Goal: Task Accomplishment & Management: Manage account settings

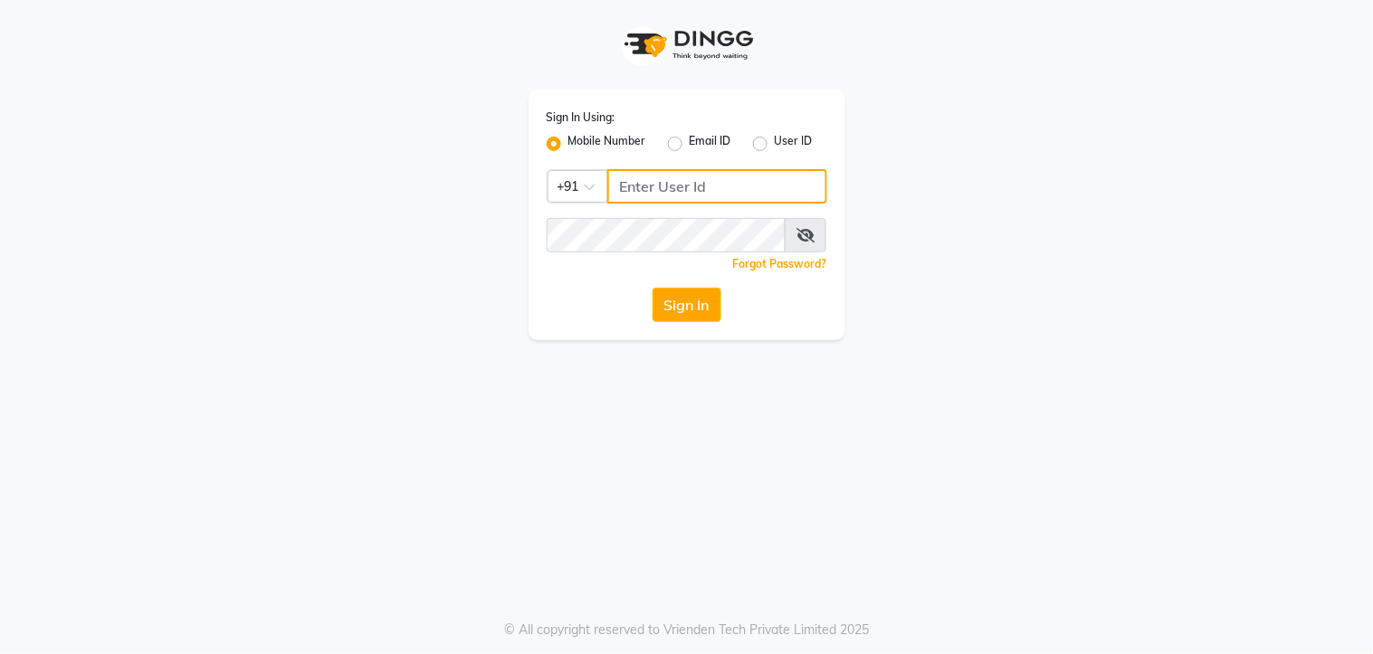
type input "7438832222"
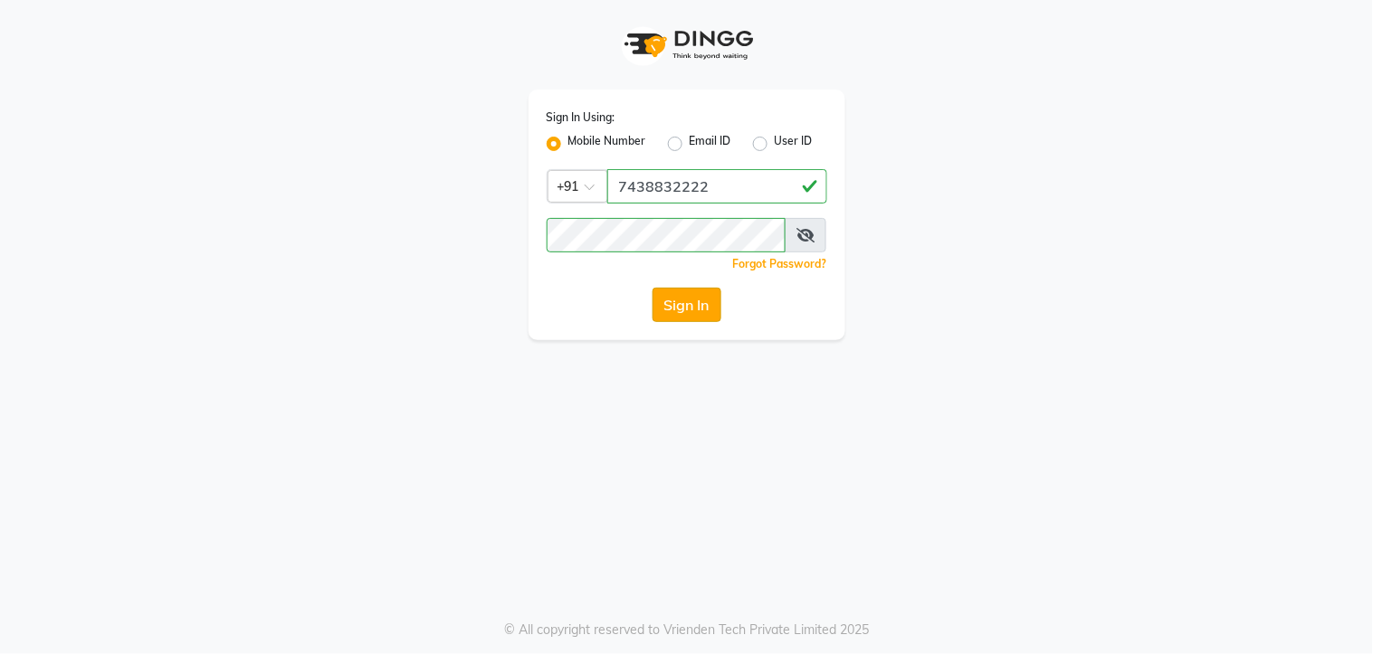
drag, startPoint x: 693, startPoint y: 309, endPoint x: 684, endPoint y: 310, distance: 9.1
click at [693, 310] on button "Sign In" at bounding box center [687, 305] width 69 height 34
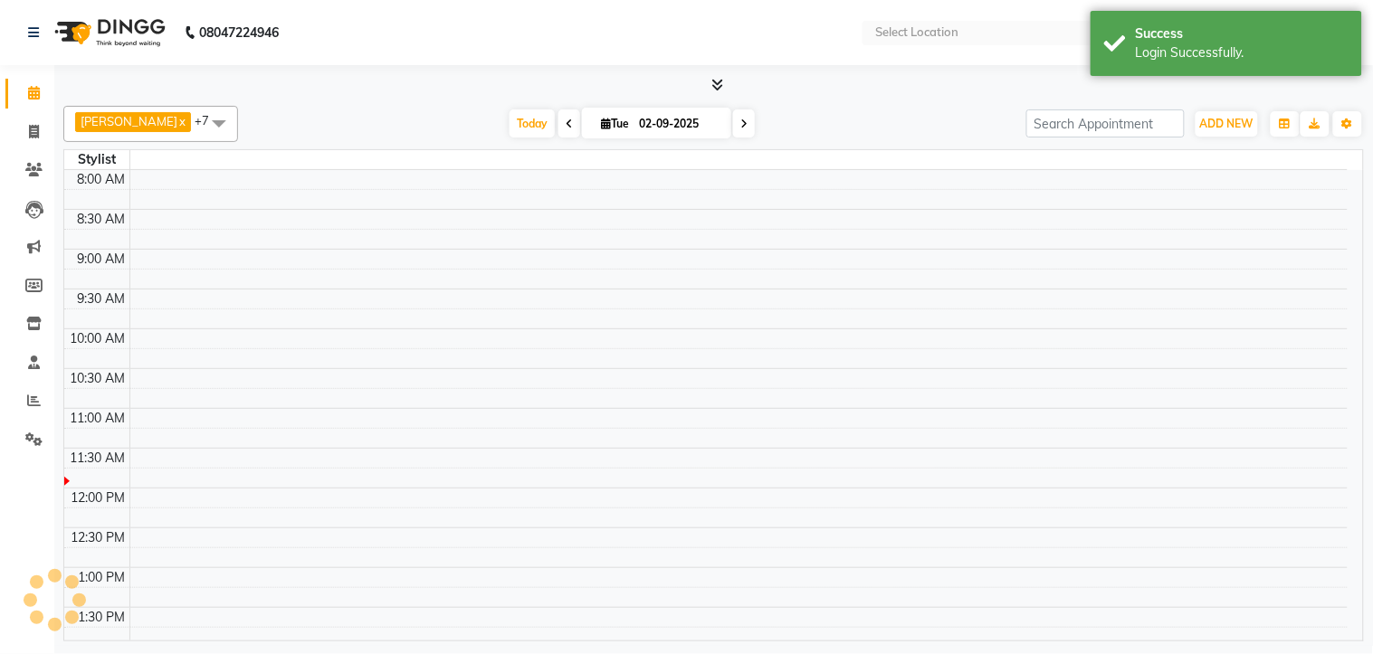
select select "en"
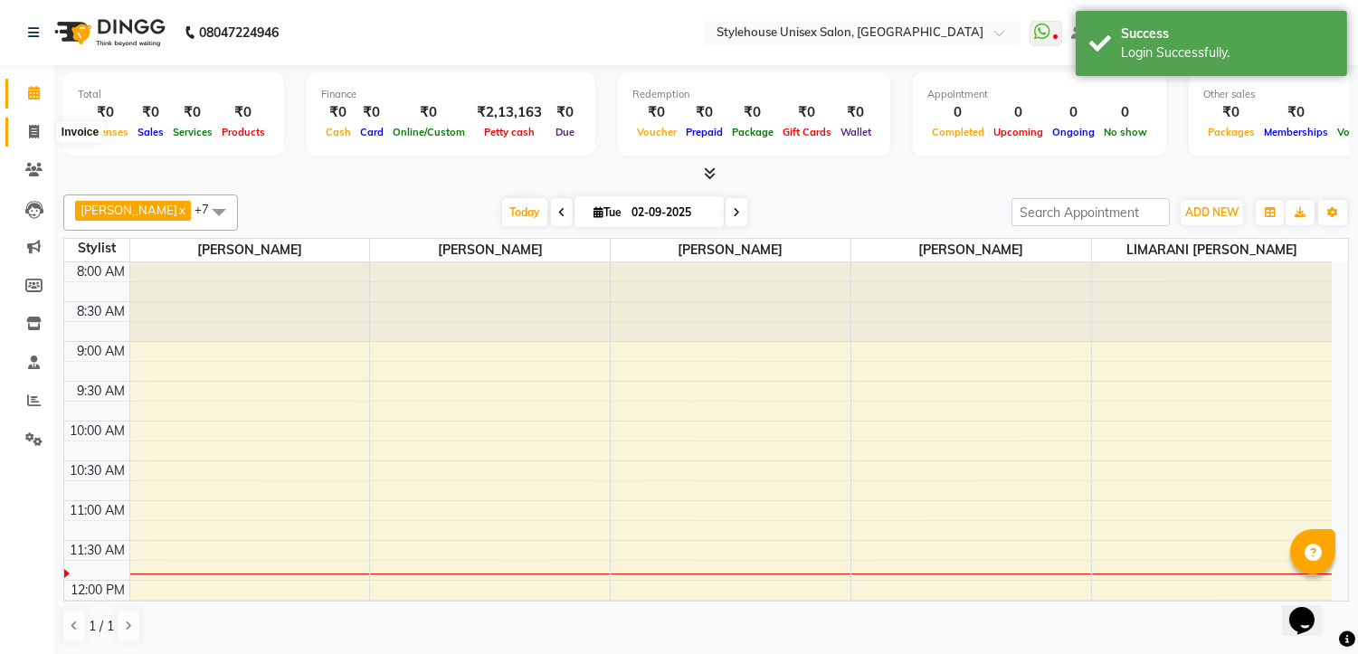
click at [33, 129] on icon at bounding box center [34, 132] width 10 height 14
select select "service"
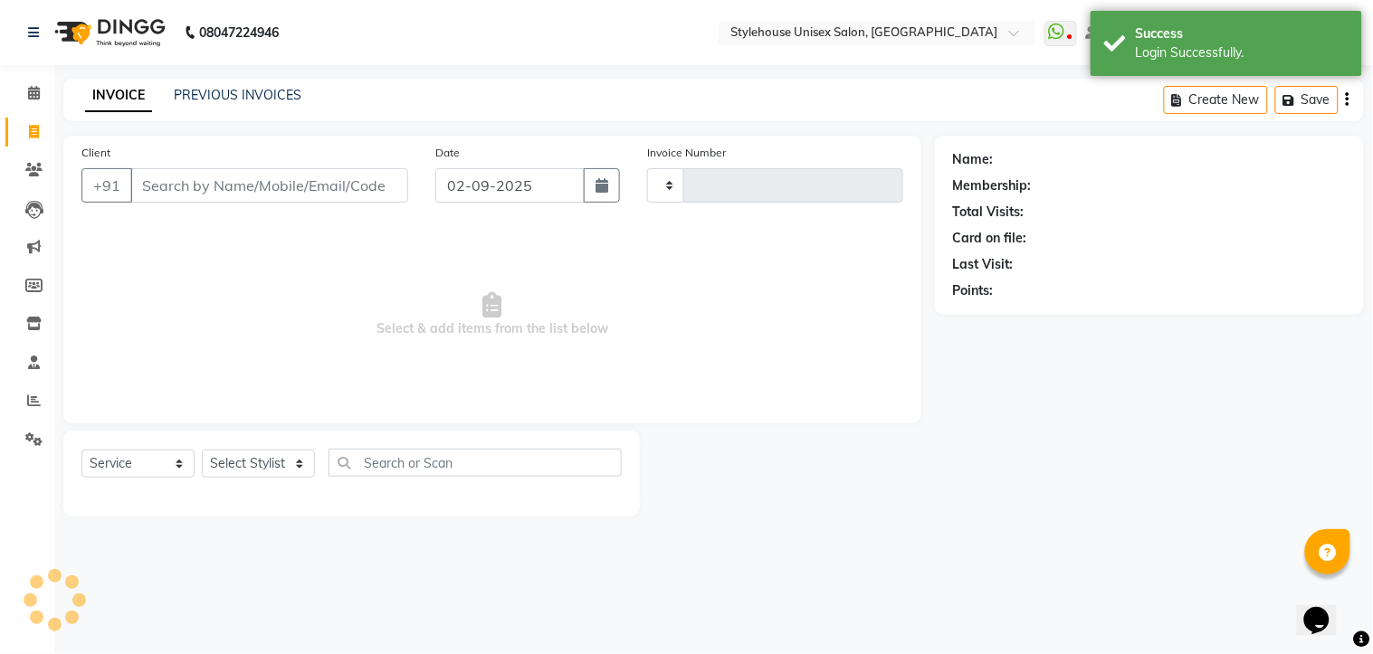
type input "1287"
select select "7906"
click at [27, 168] on icon at bounding box center [33, 170] width 17 height 14
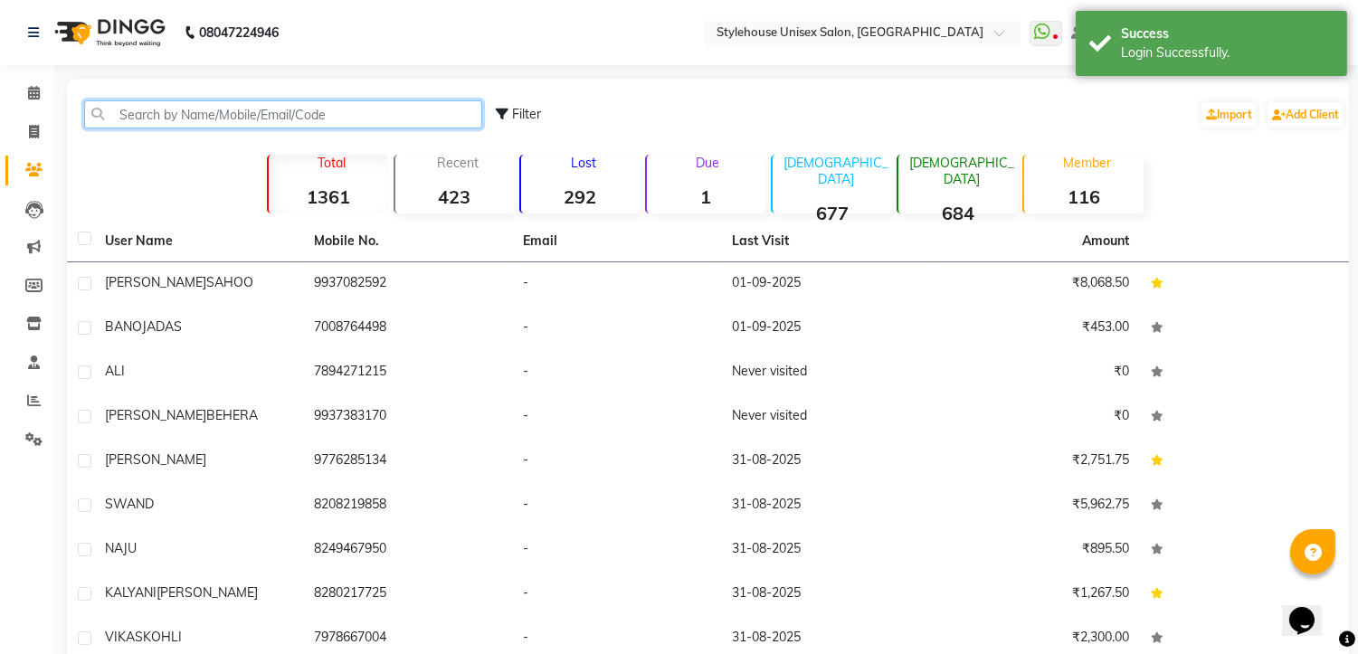
paste input "91146 10336"
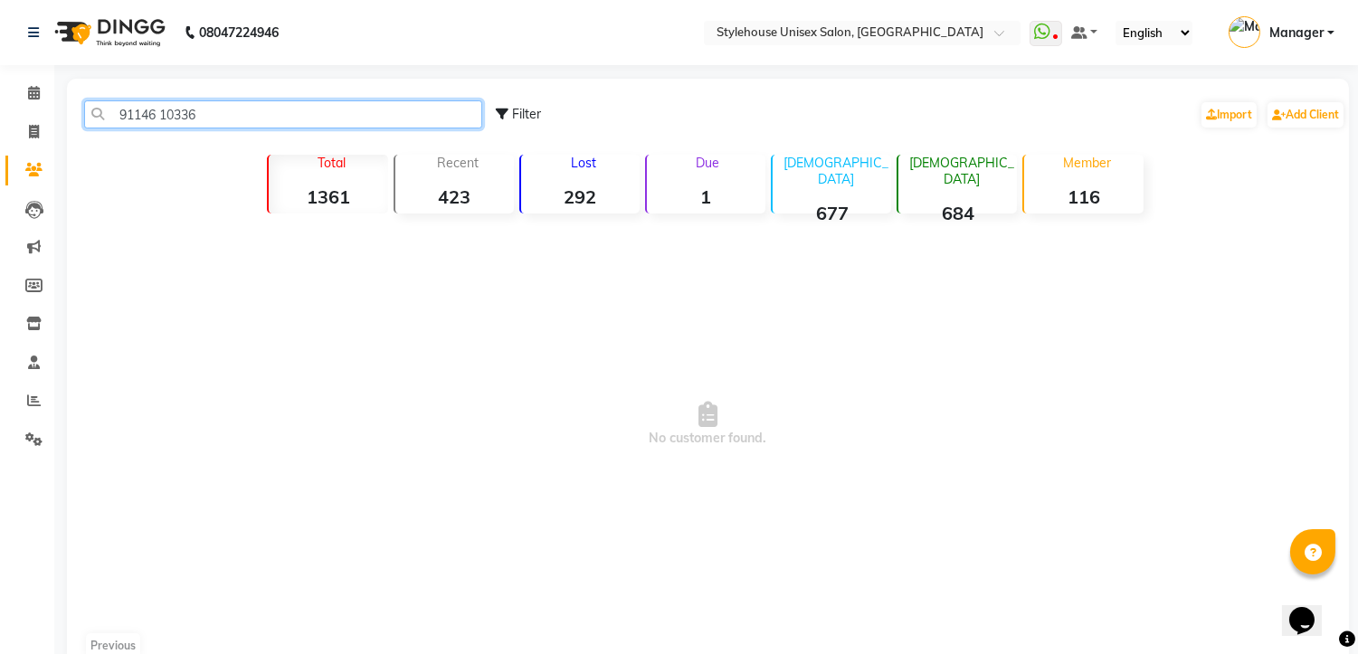
click at [238, 123] on input "91146 10336" at bounding box center [283, 114] width 398 height 28
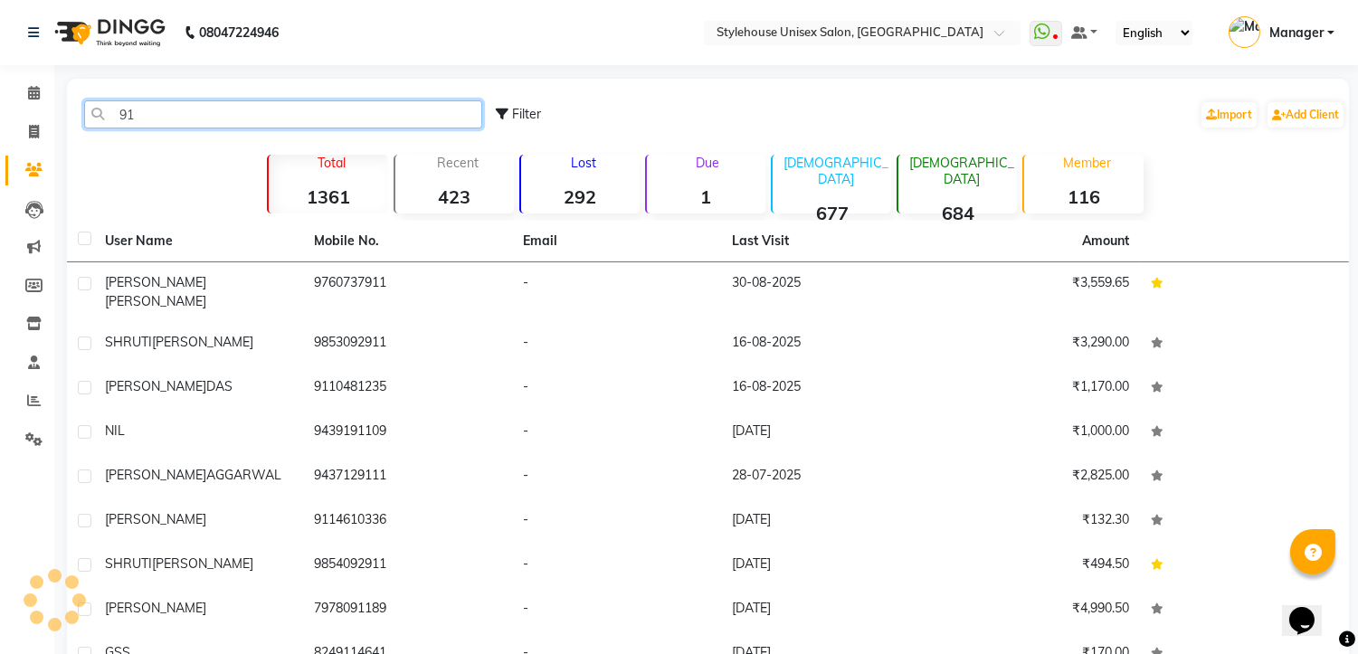
type input "9"
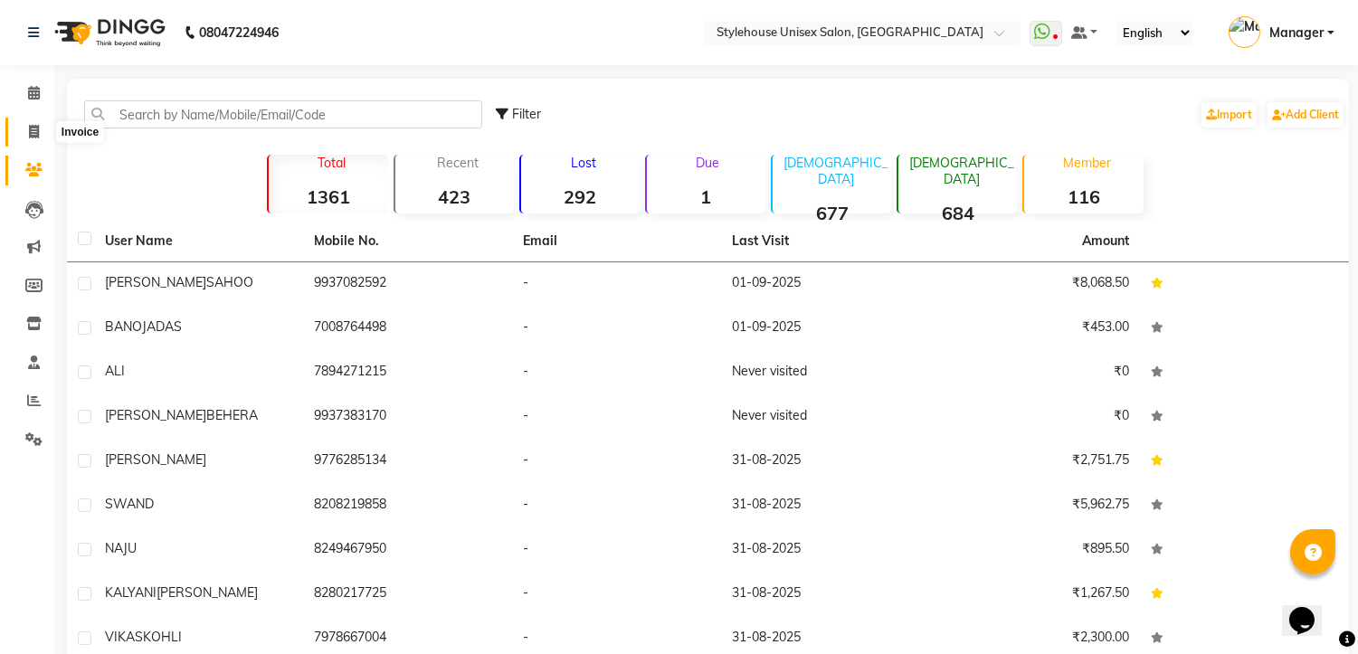
click at [36, 131] on icon at bounding box center [34, 132] width 10 height 14
select select "service"
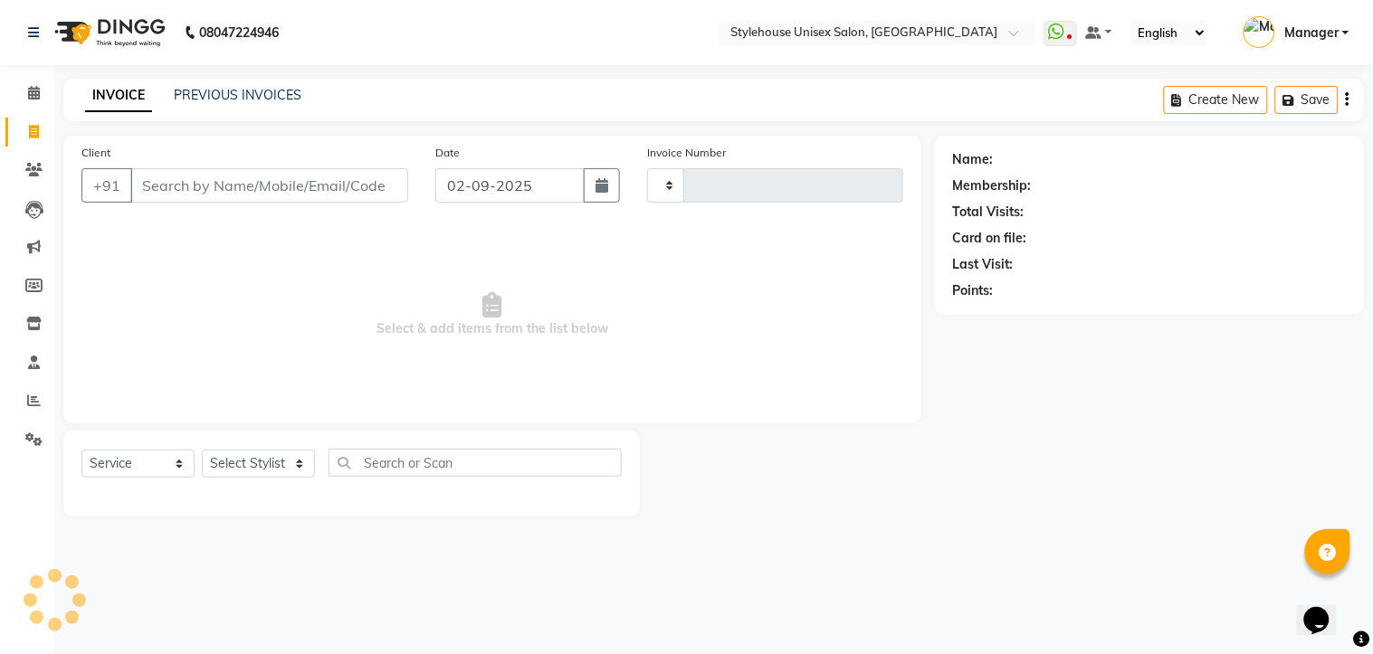
type input "1287"
select select "7906"
click at [167, 177] on input "Client" at bounding box center [269, 185] width 278 height 34
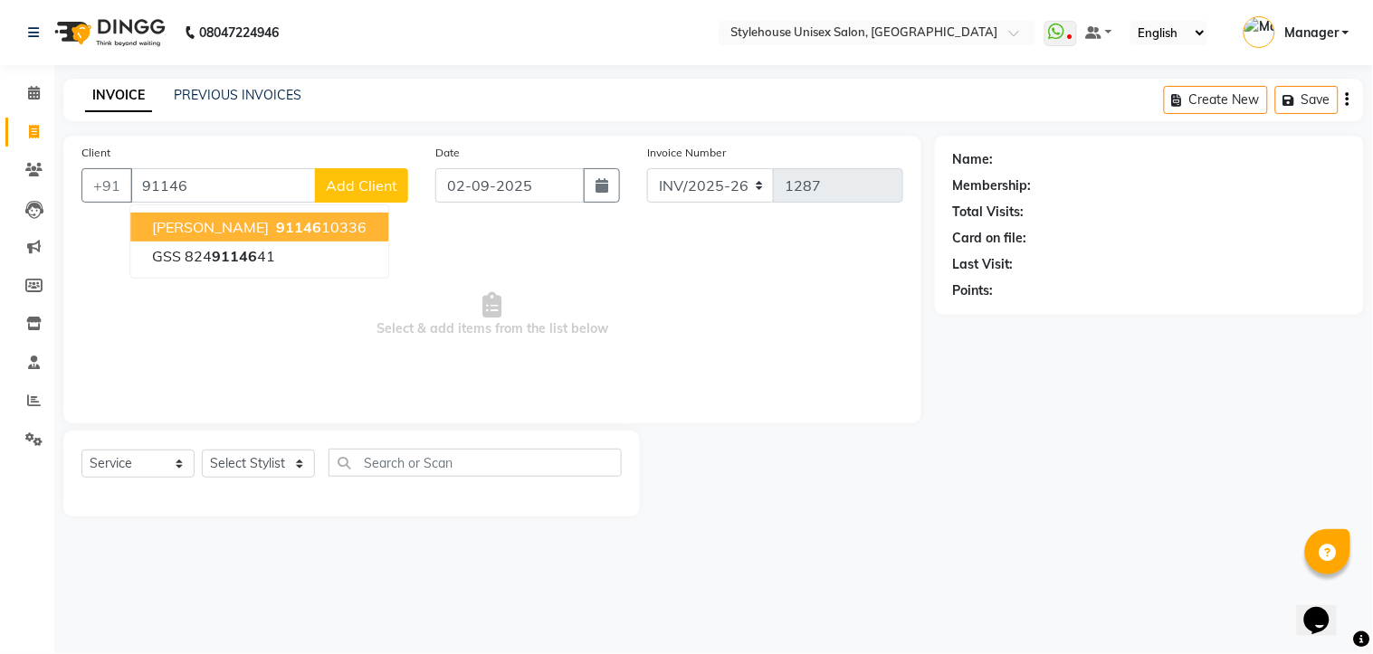
click at [202, 228] on span "[PERSON_NAME]" at bounding box center [210, 227] width 117 height 18
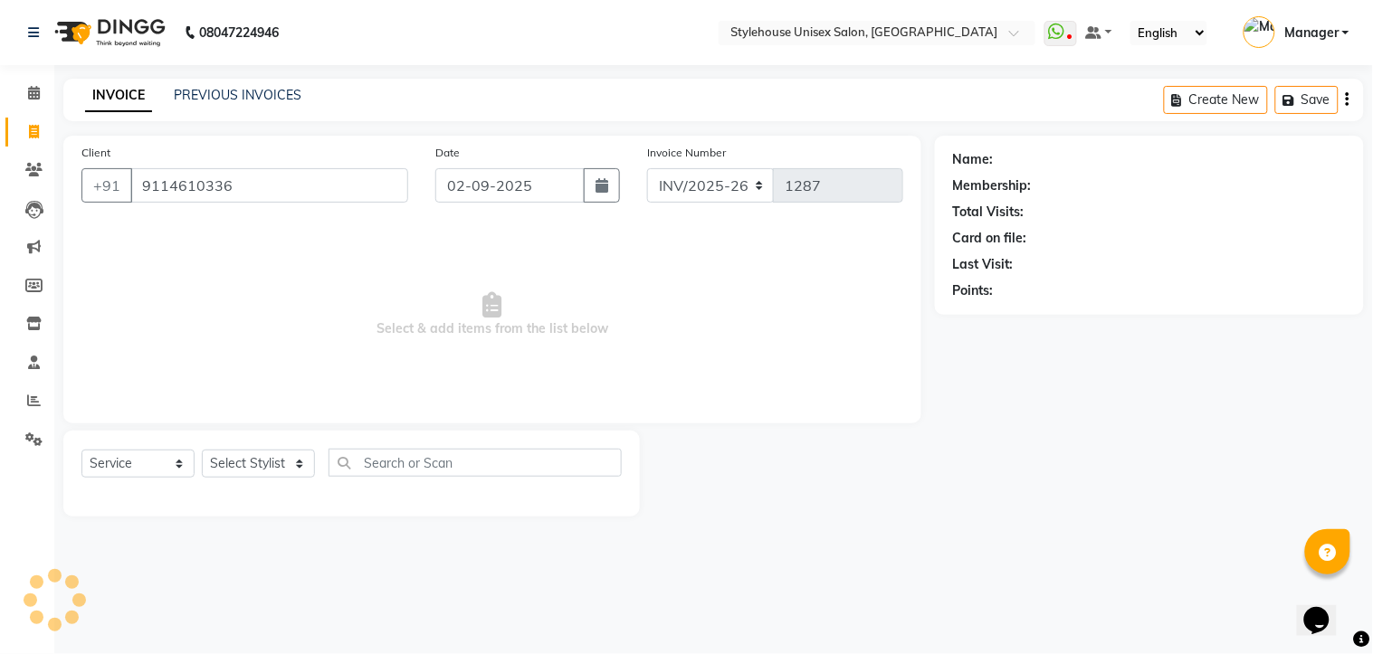
type input "9114610336"
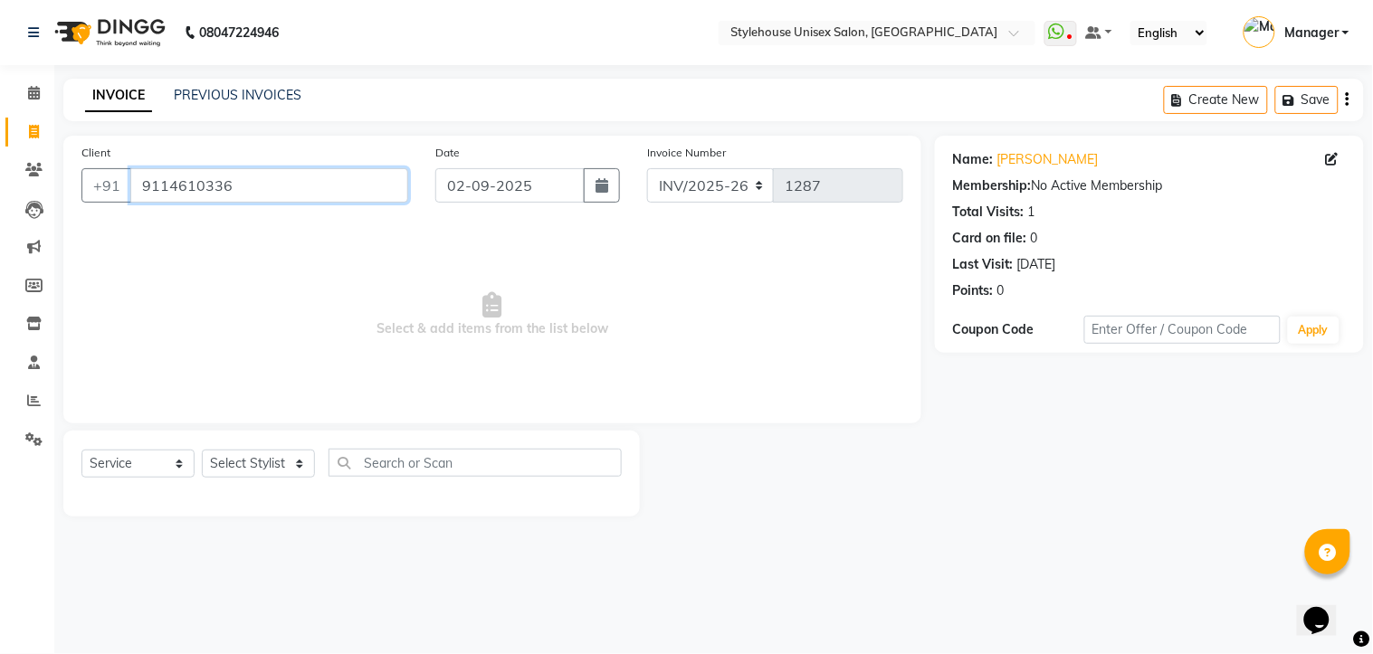
drag, startPoint x: 137, startPoint y: 182, endPoint x: 247, endPoint y: 201, distance: 112.0
click at [247, 201] on input "9114610336" at bounding box center [269, 185] width 278 height 34
click at [36, 173] on icon at bounding box center [33, 170] width 17 height 14
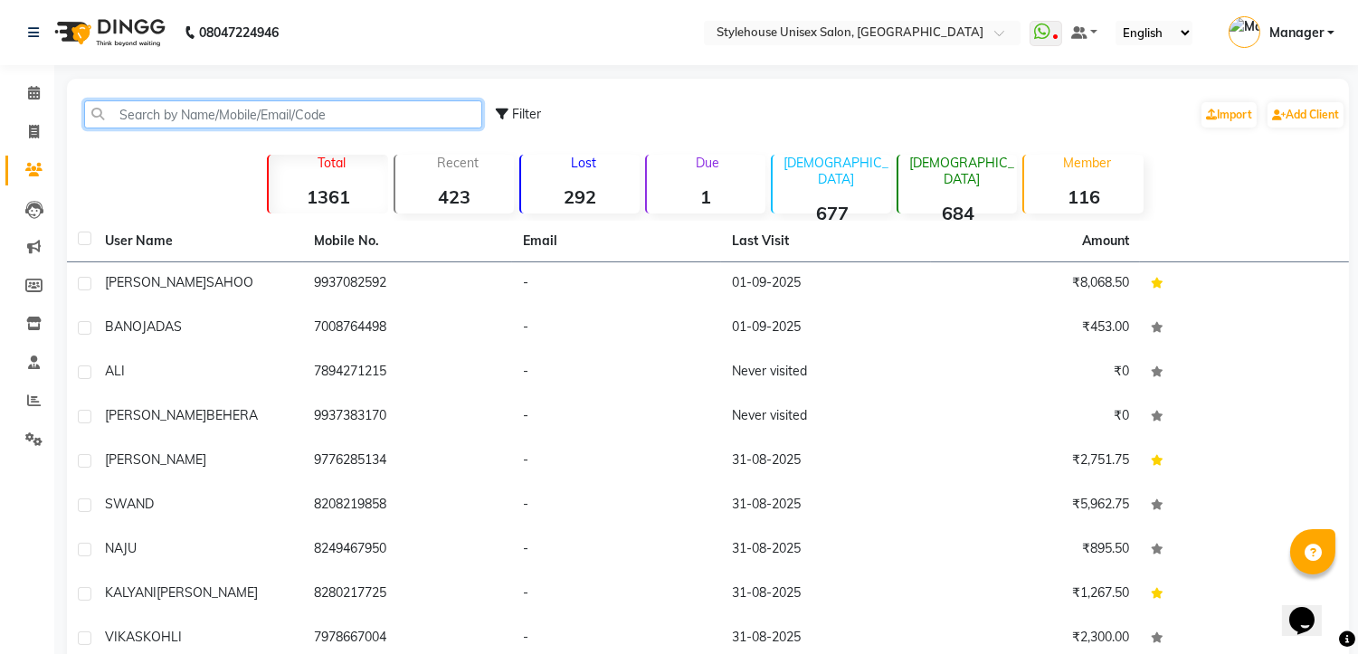
paste input "9114610336"
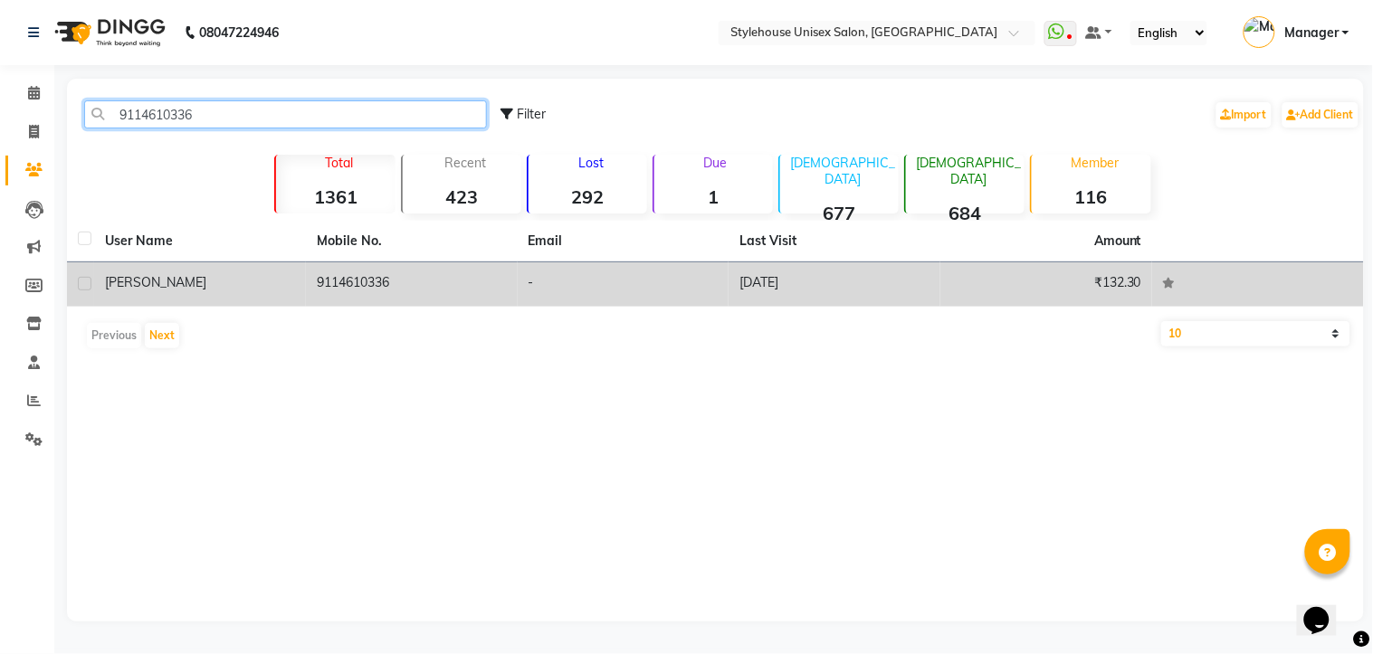
type input "9114610336"
click at [89, 277] on label at bounding box center [85, 284] width 14 height 14
click at [89, 279] on input "checkbox" at bounding box center [84, 285] width 12 height 12
checkbox input "true"
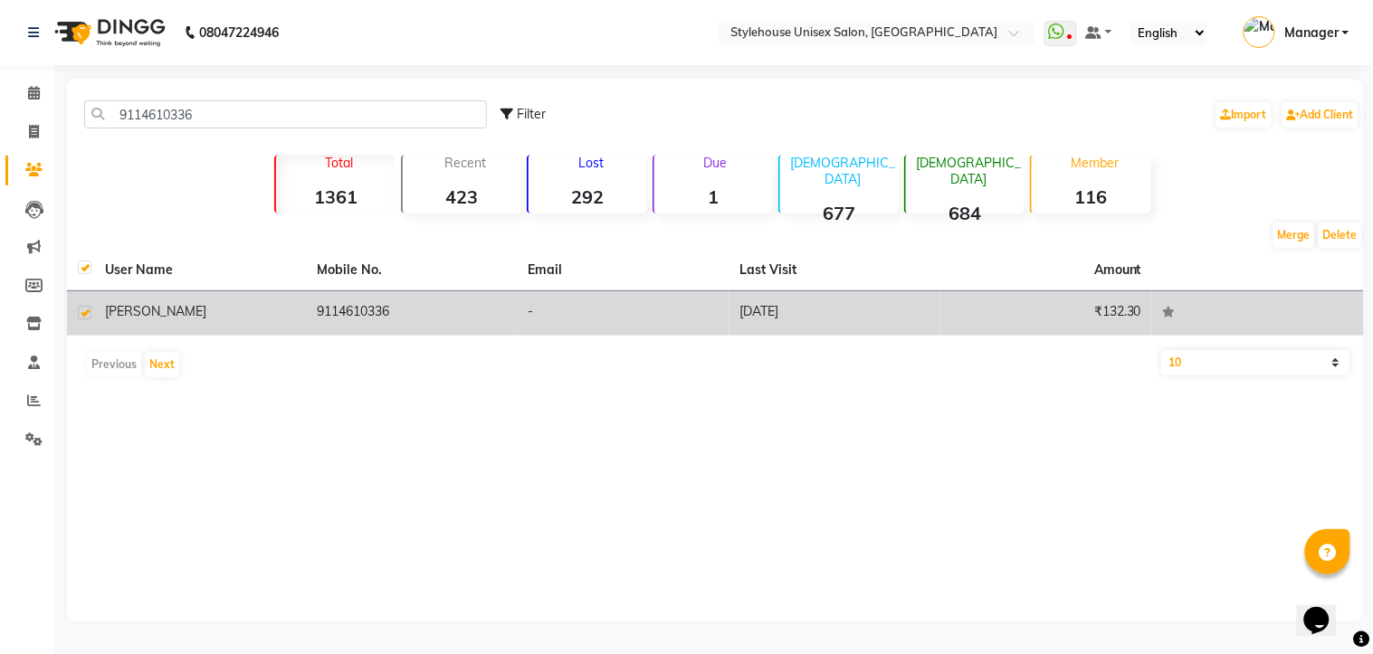
click at [266, 294] on td "[PERSON_NAME]" at bounding box center [200, 313] width 212 height 44
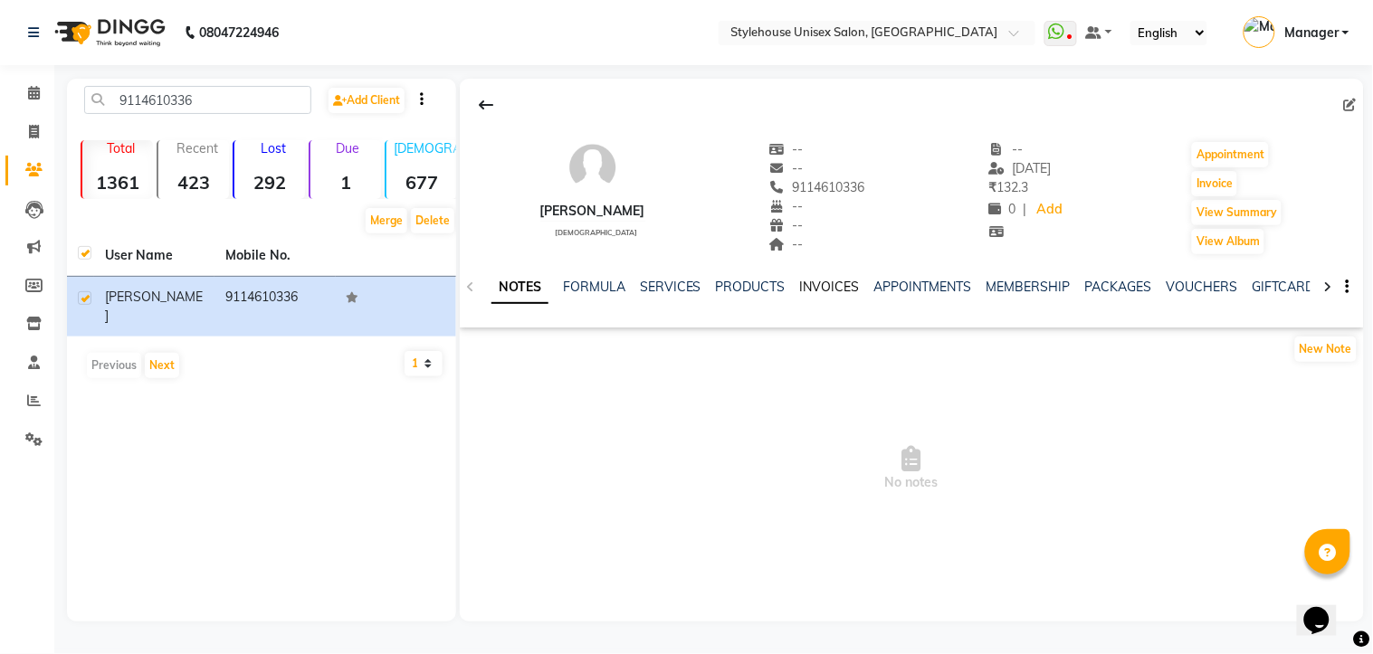
click at [829, 284] on link "INVOICES" at bounding box center [830, 287] width 60 height 16
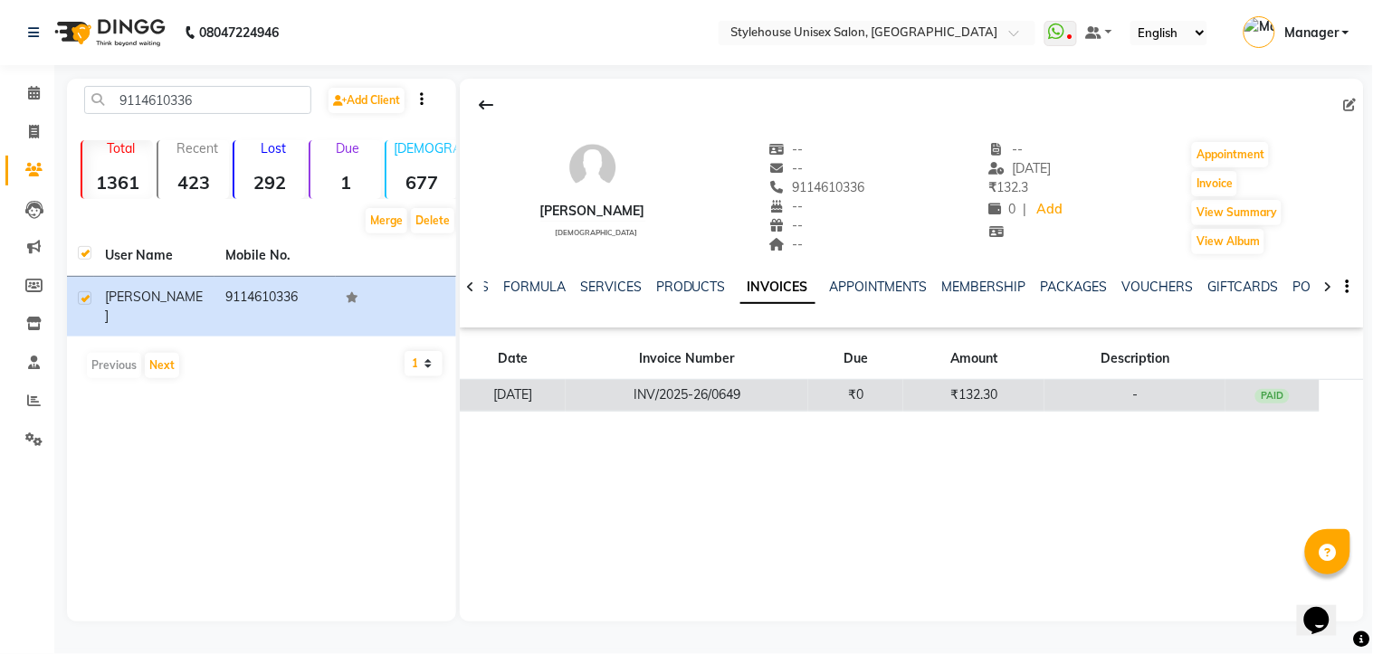
click at [566, 392] on td "[DATE]" at bounding box center [513, 396] width 106 height 32
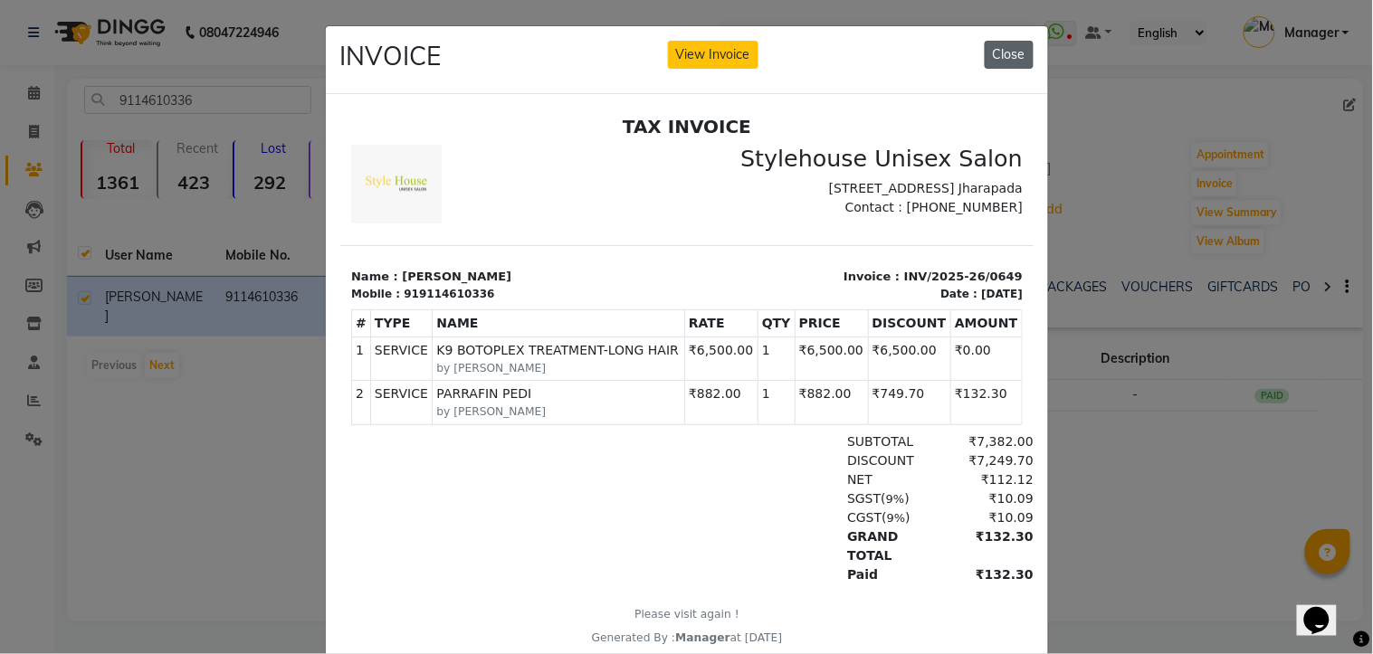
click at [1005, 50] on button "Close" at bounding box center [1009, 55] width 49 height 28
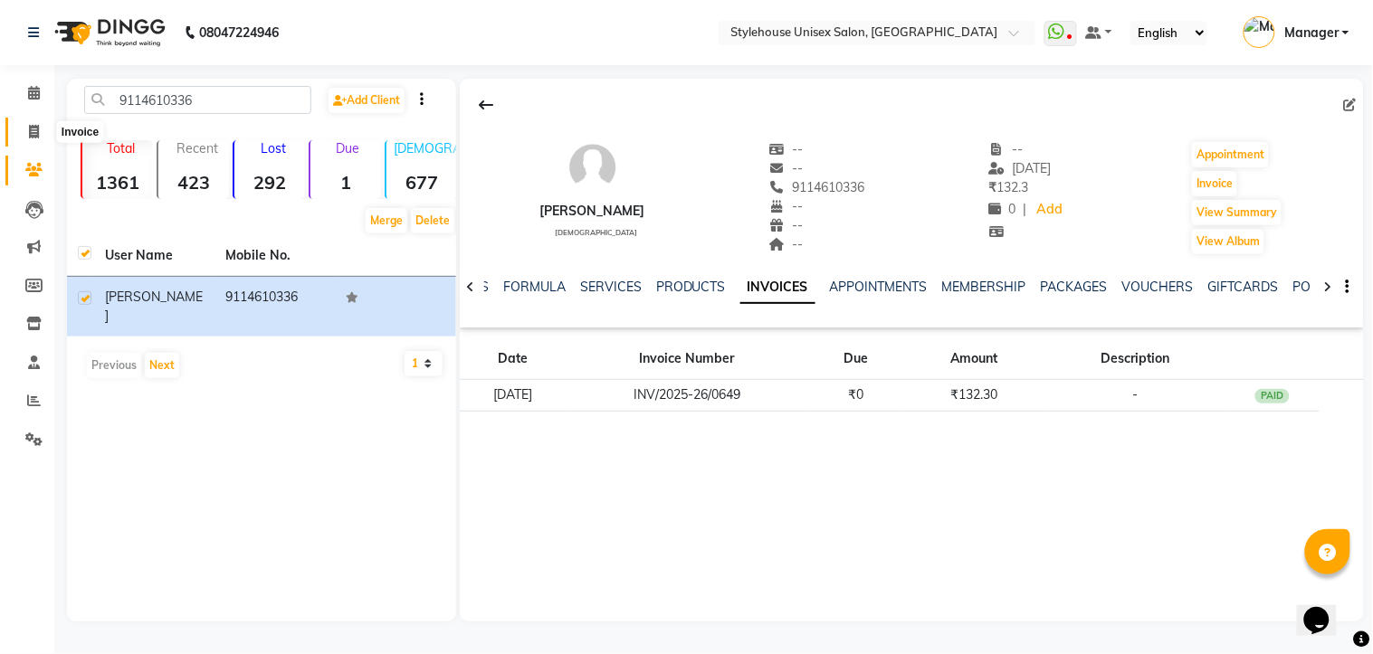
click at [25, 131] on span at bounding box center [34, 132] width 32 height 21
select select "service"
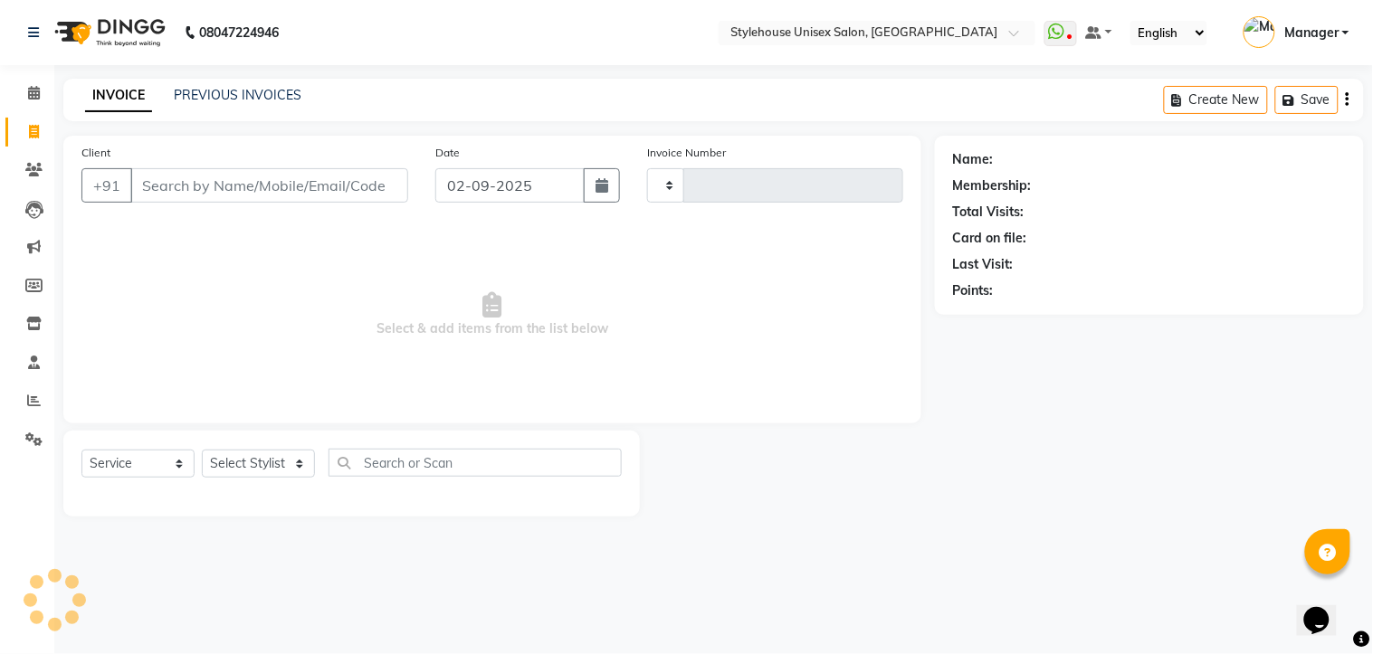
type input "1287"
select select "7906"
click at [29, 167] on icon at bounding box center [33, 170] width 17 height 14
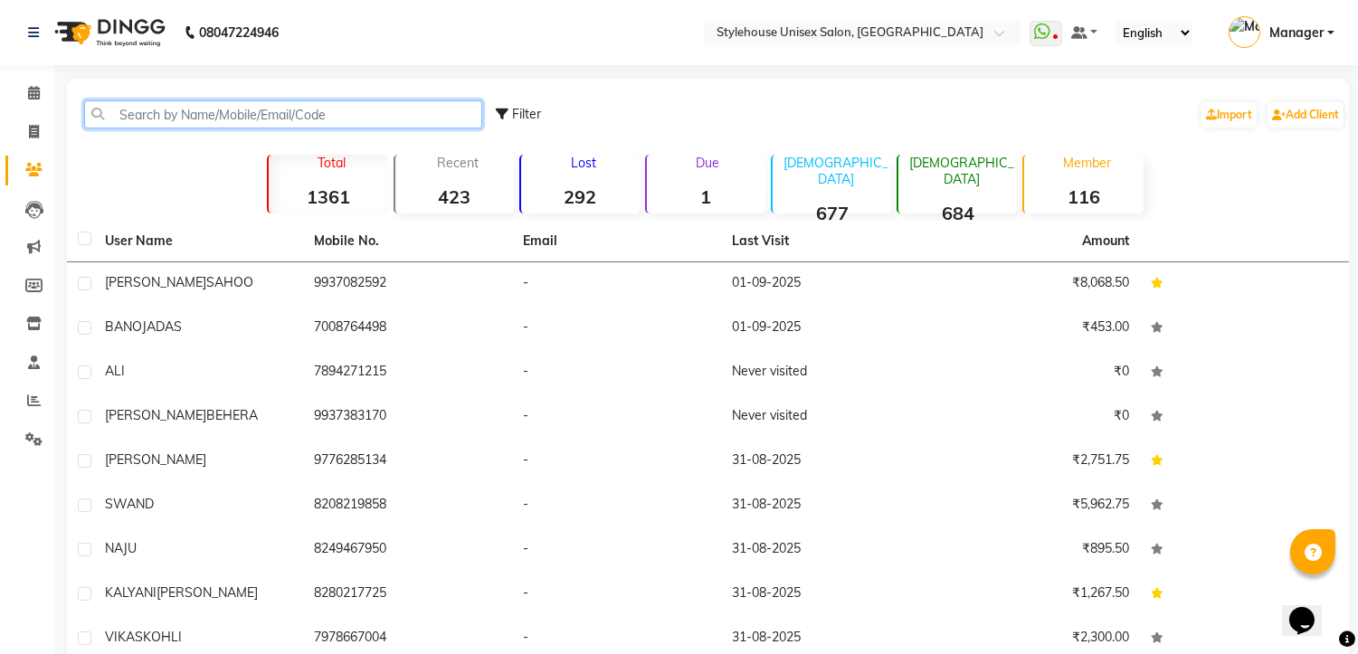
click at [208, 115] on input "text" at bounding box center [283, 114] width 398 height 28
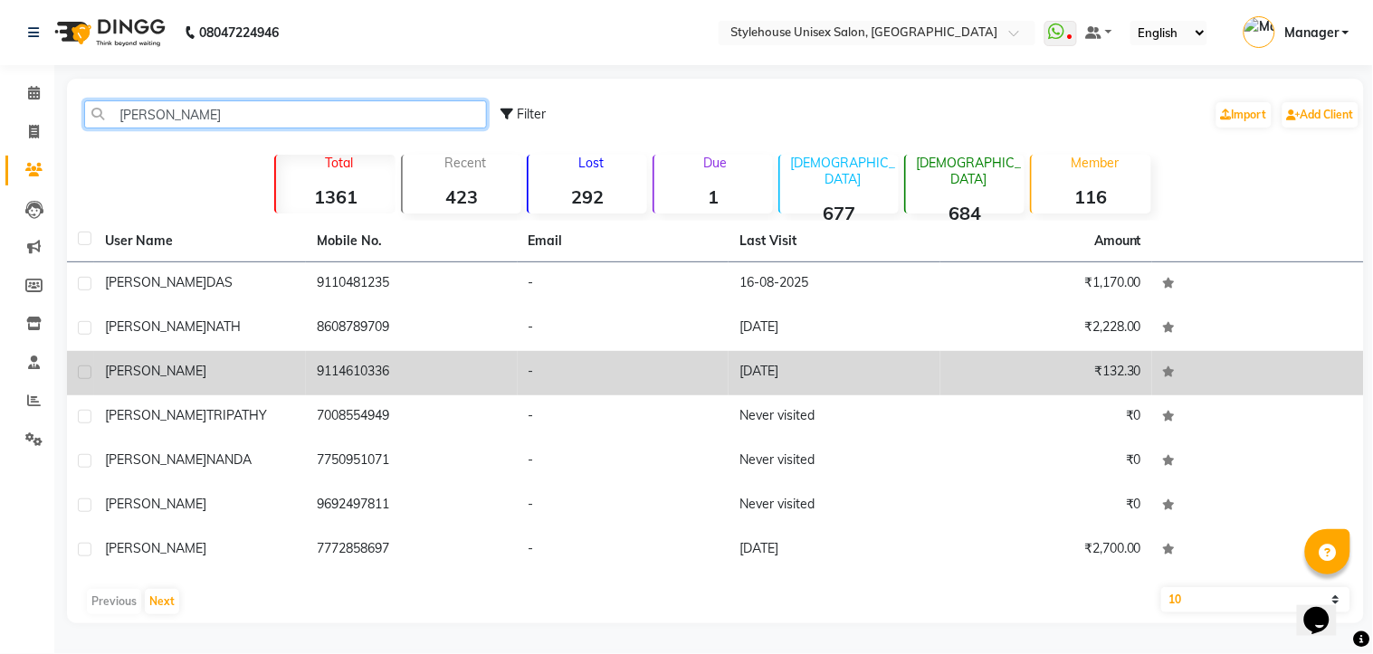
type input "[PERSON_NAME]"
click at [110, 385] on td "[PERSON_NAME]" at bounding box center [200, 373] width 212 height 44
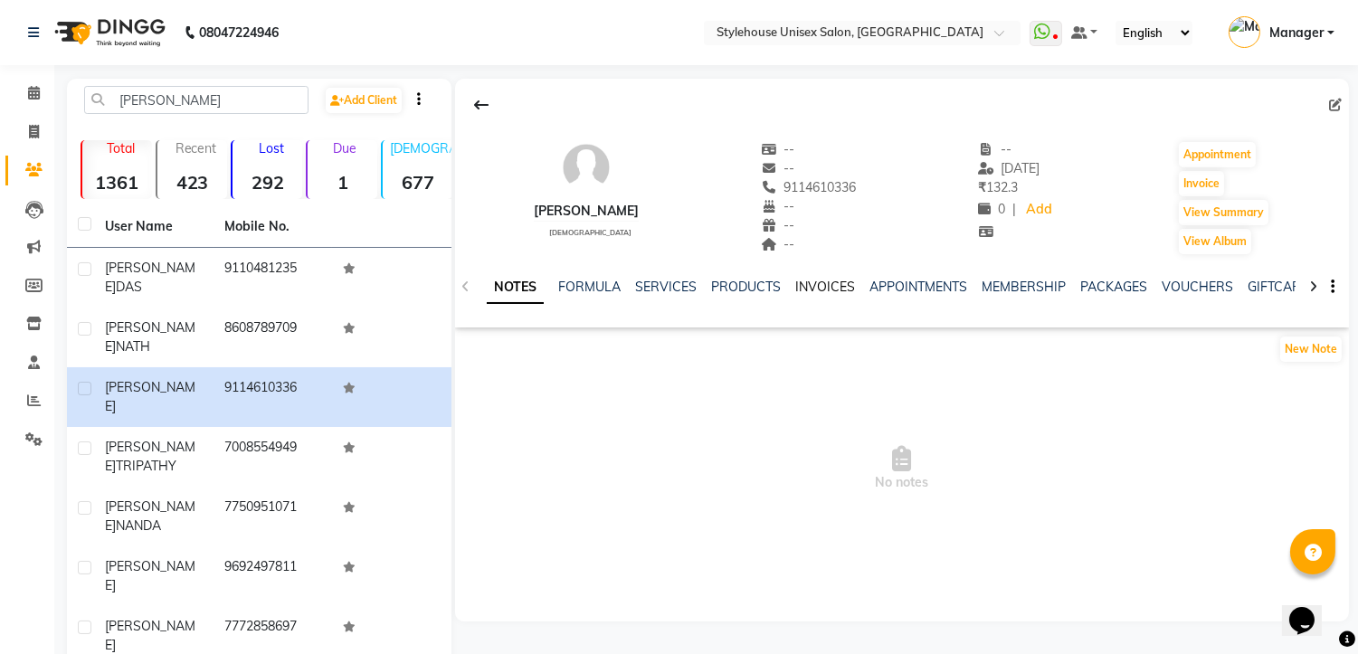
click at [819, 281] on link "INVOICES" at bounding box center [826, 287] width 60 height 16
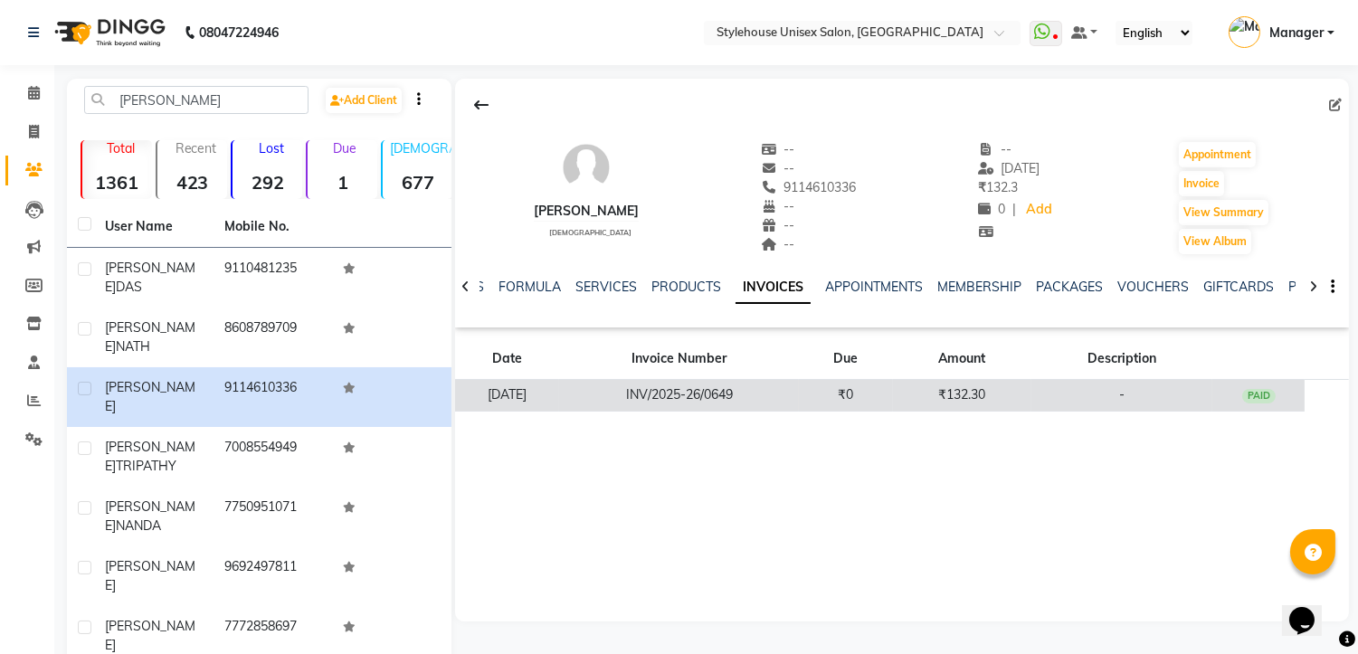
click at [650, 402] on td "INV/2025-26/0649" at bounding box center [679, 396] width 240 height 32
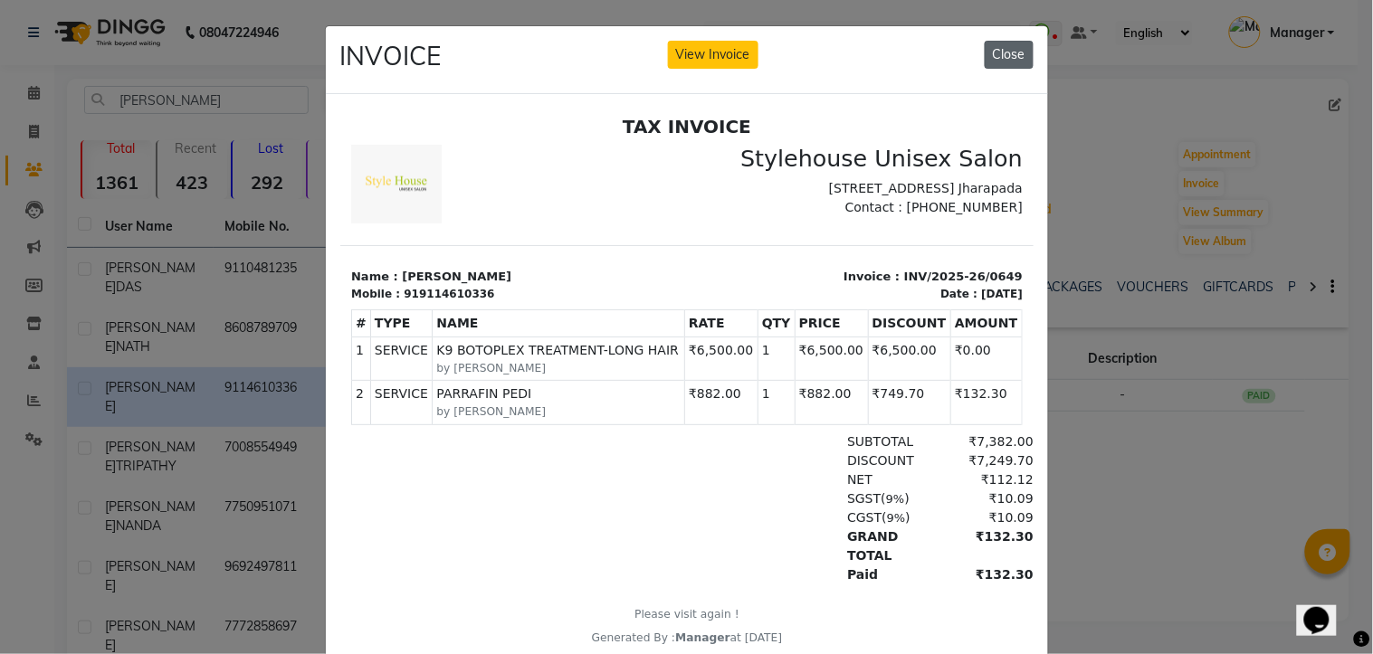
click at [1001, 57] on button "Close" at bounding box center [1009, 55] width 49 height 28
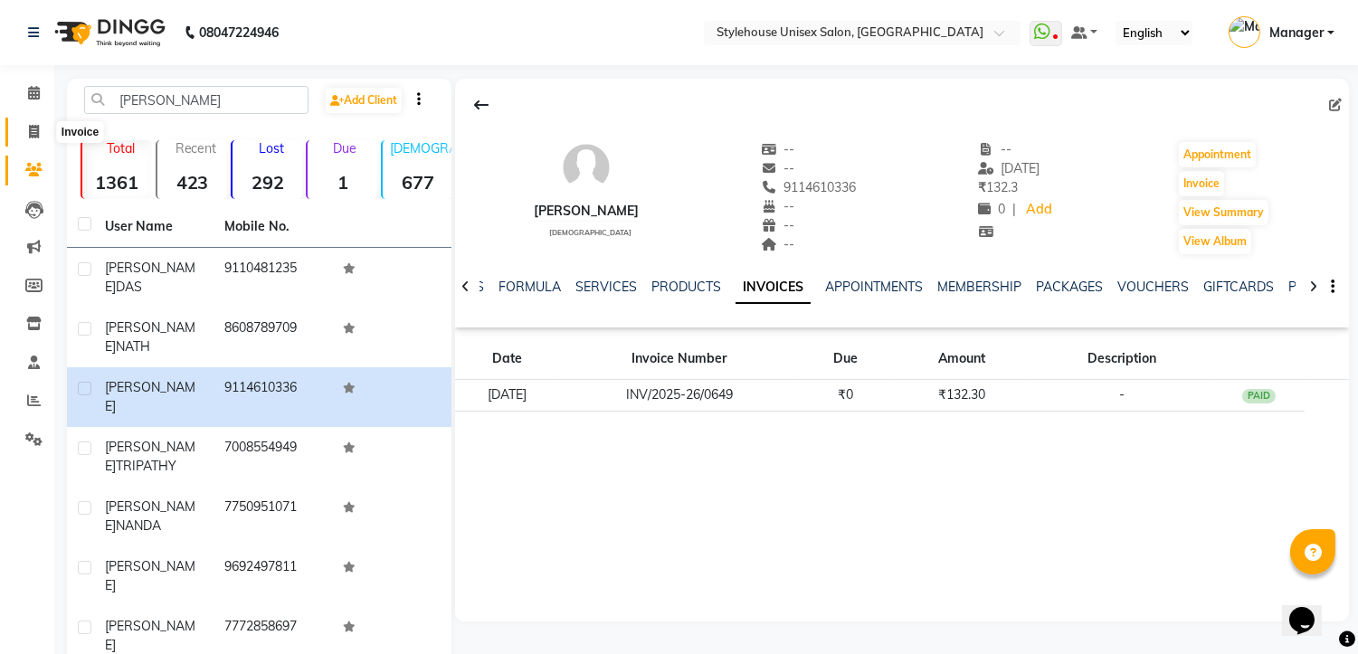
click at [25, 129] on span at bounding box center [34, 132] width 32 height 21
select select "service"
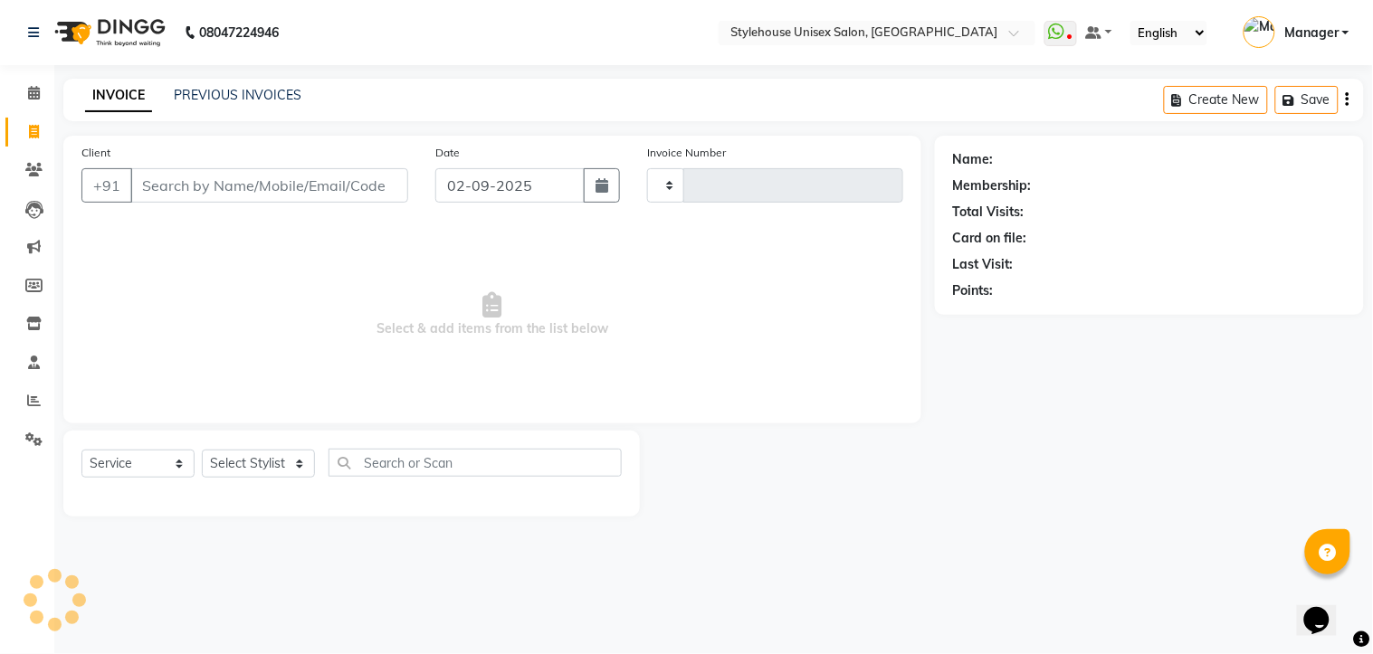
type input "1287"
select select "7906"
click at [33, 366] on icon at bounding box center [34, 363] width 12 height 14
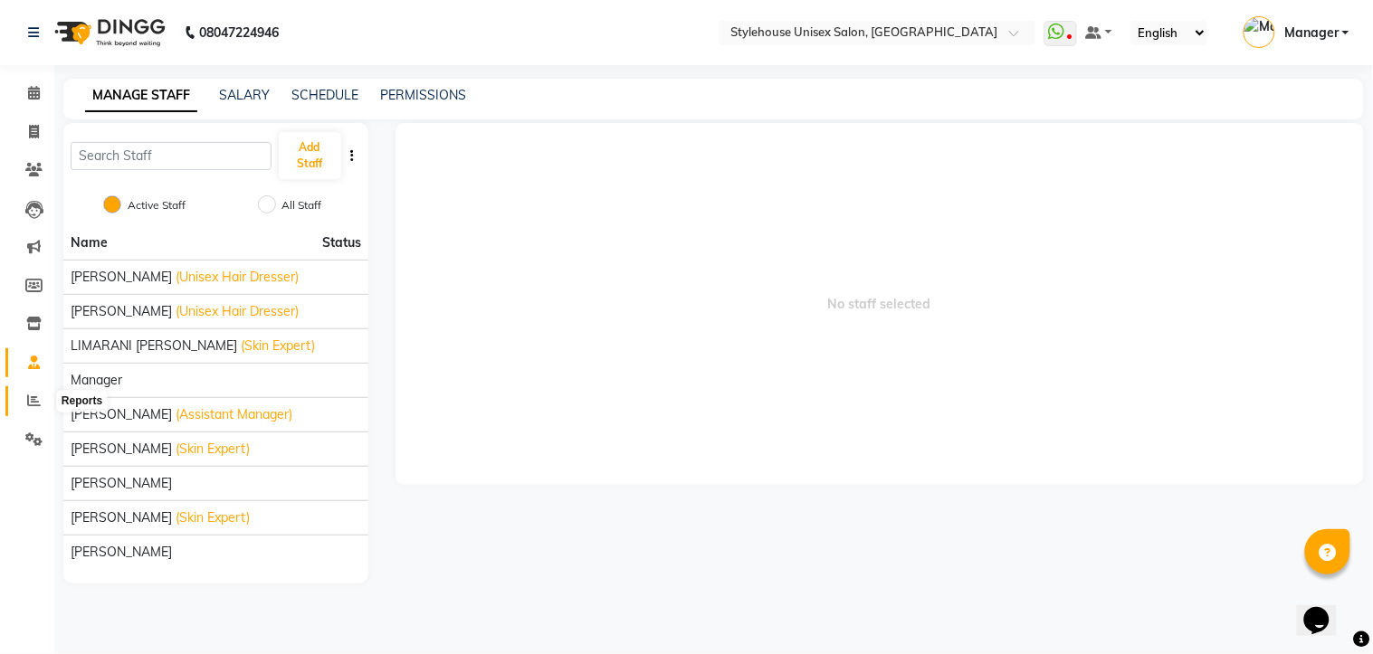
click at [38, 403] on icon at bounding box center [34, 401] width 14 height 14
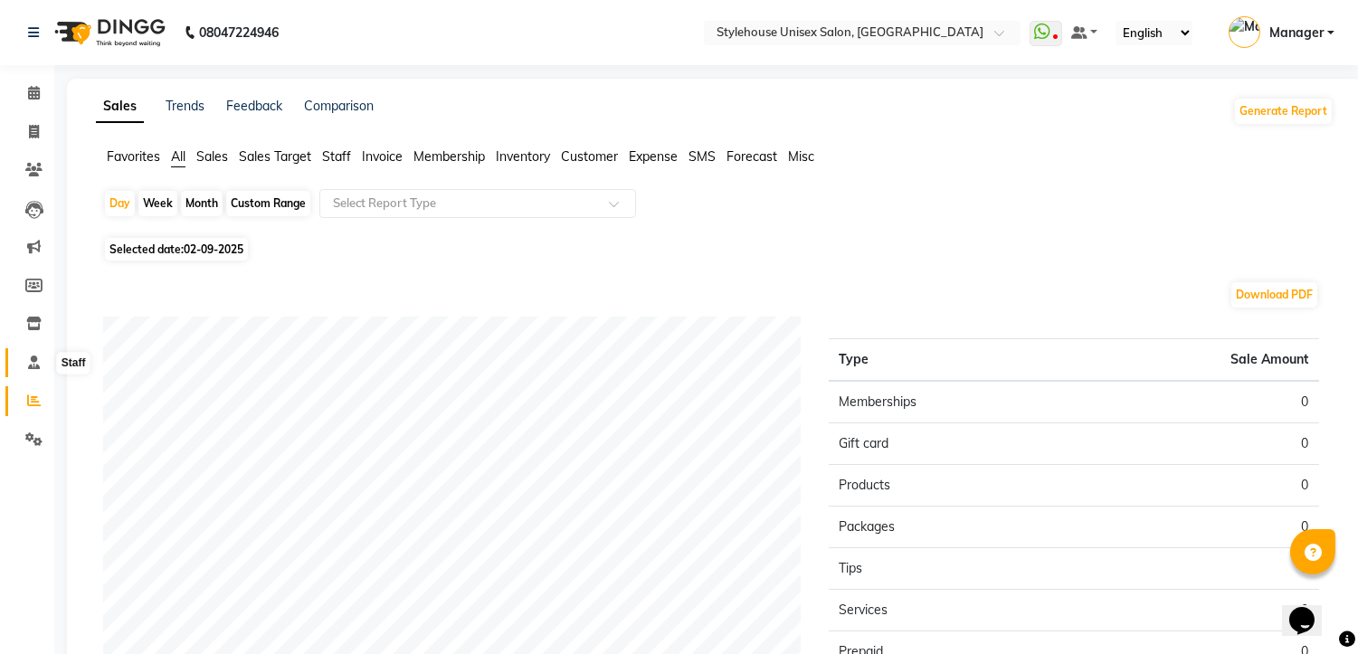
click at [37, 371] on span at bounding box center [34, 363] width 32 height 21
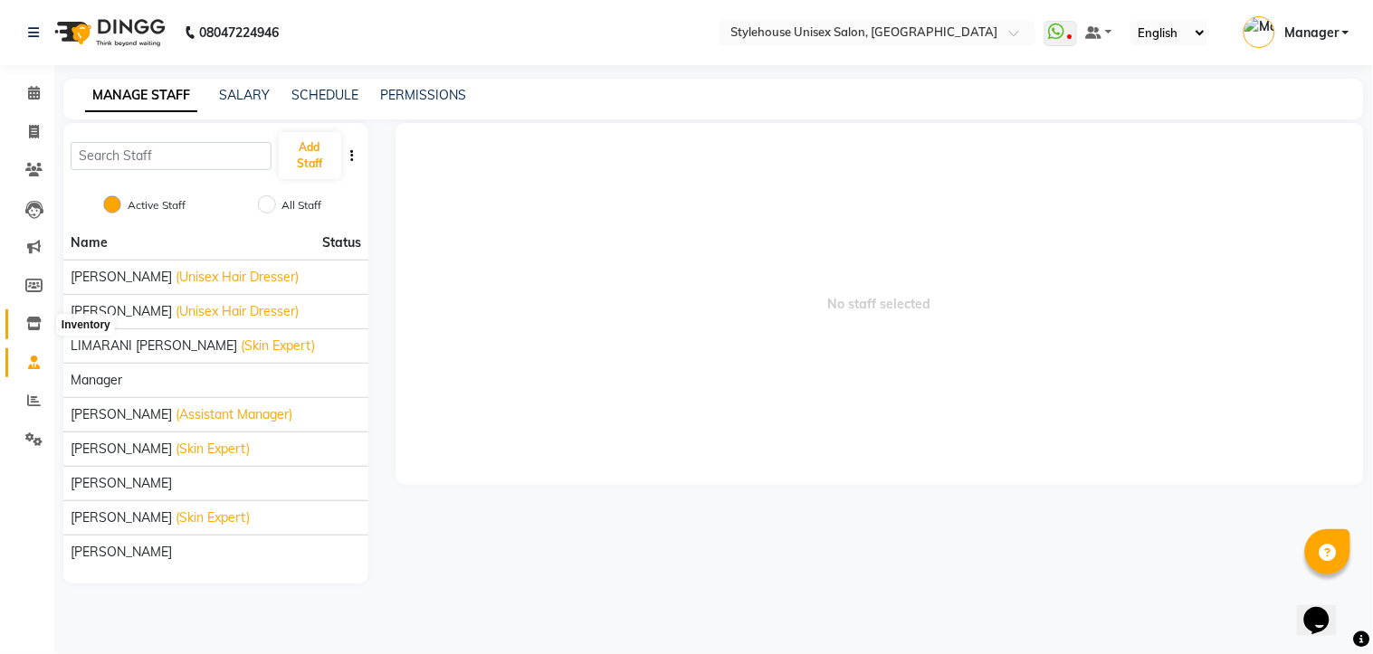
click at [33, 324] on icon at bounding box center [33, 324] width 15 height 14
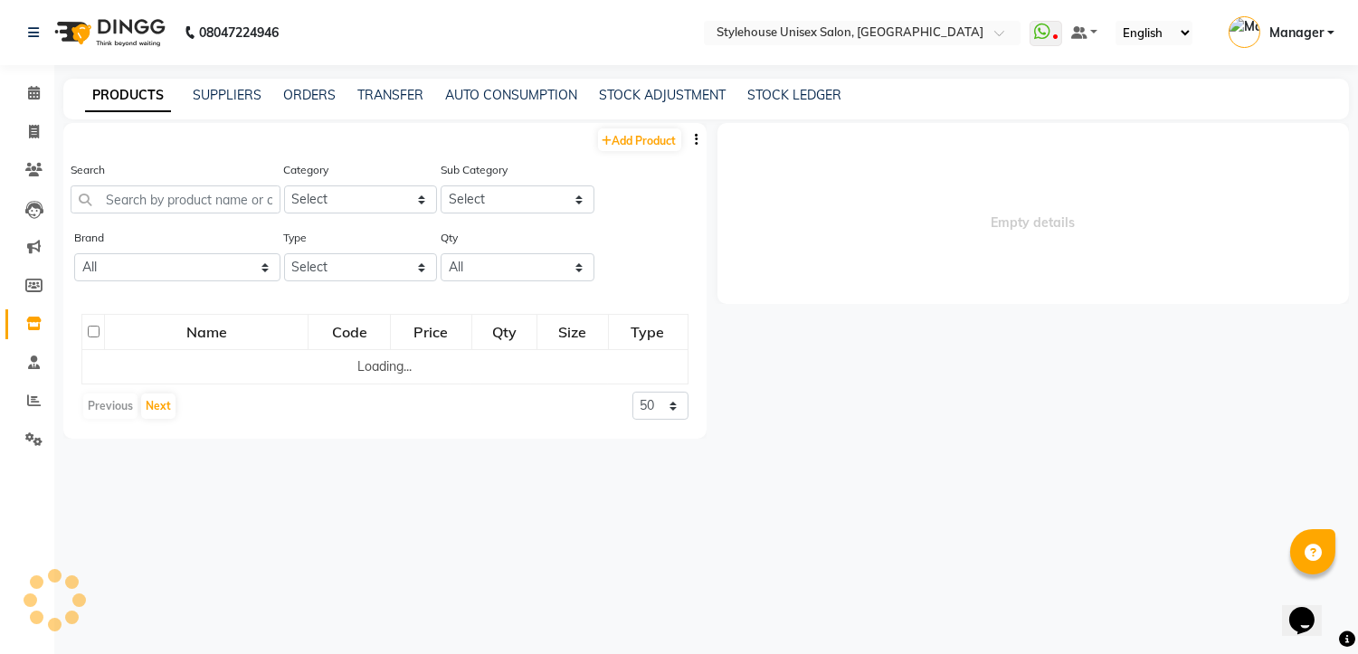
select select
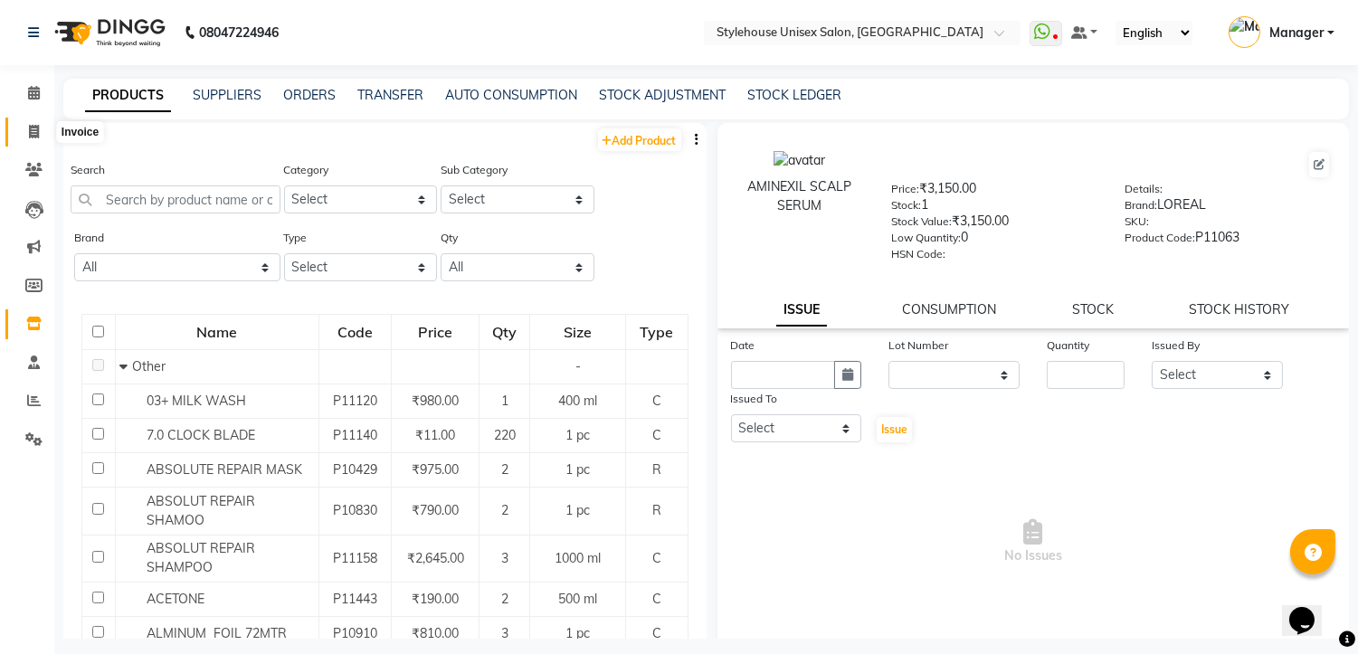
click at [33, 133] on icon at bounding box center [34, 132] width 10 height 14
select select "service"
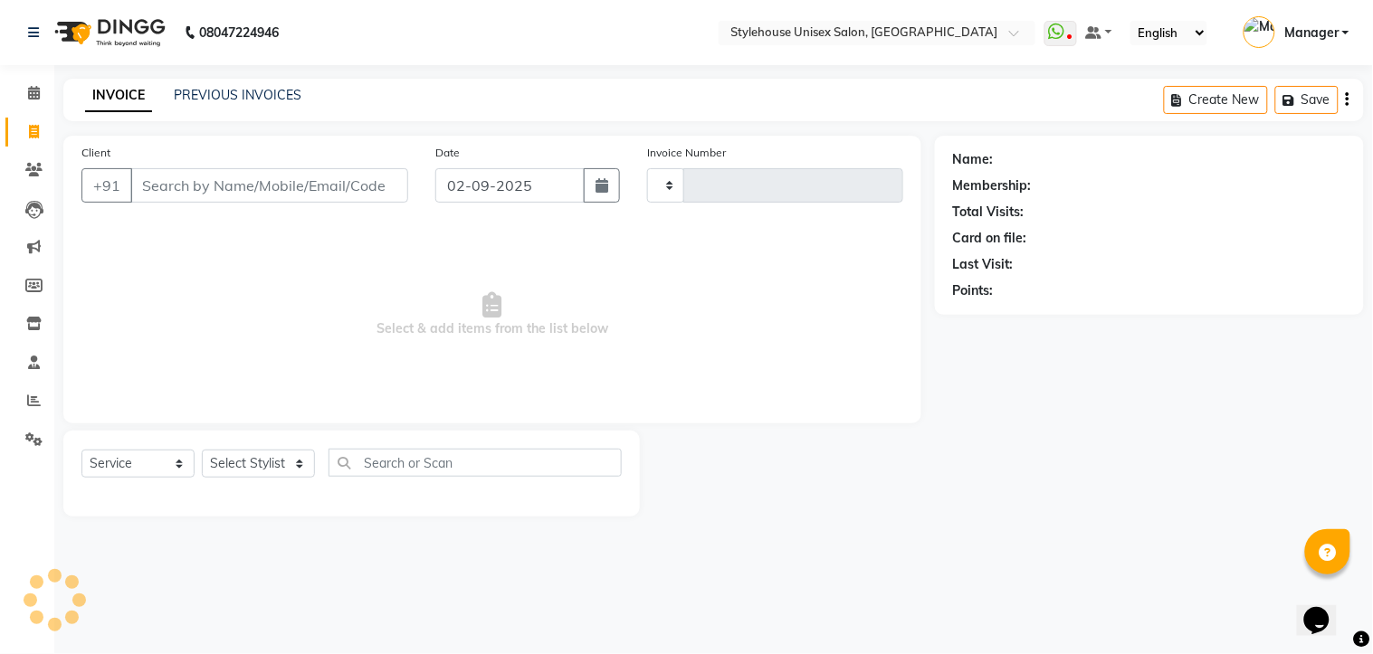
type input "1287"
select select "7906"
click at [28, 170] on icon at bounding box center [33, 170] width 17 height 14
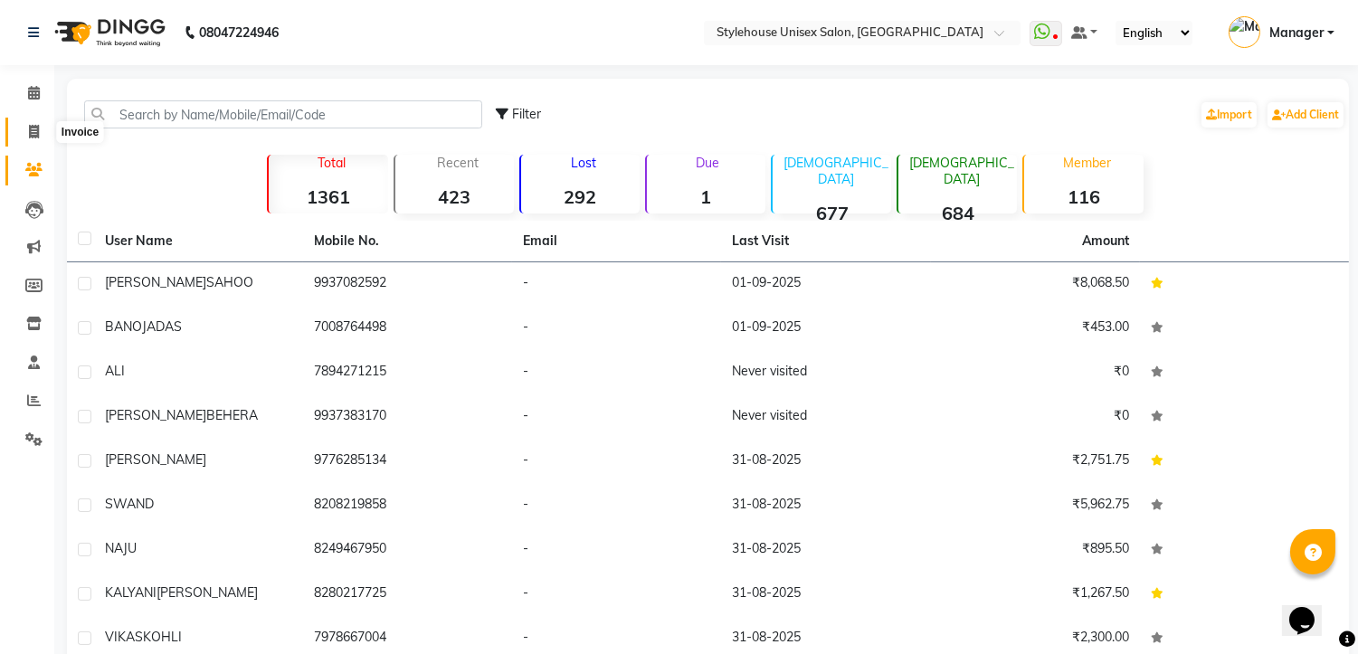
click at [33, 129] on icon at bounding box center [34, 132] width 10 height 14
select select "service"
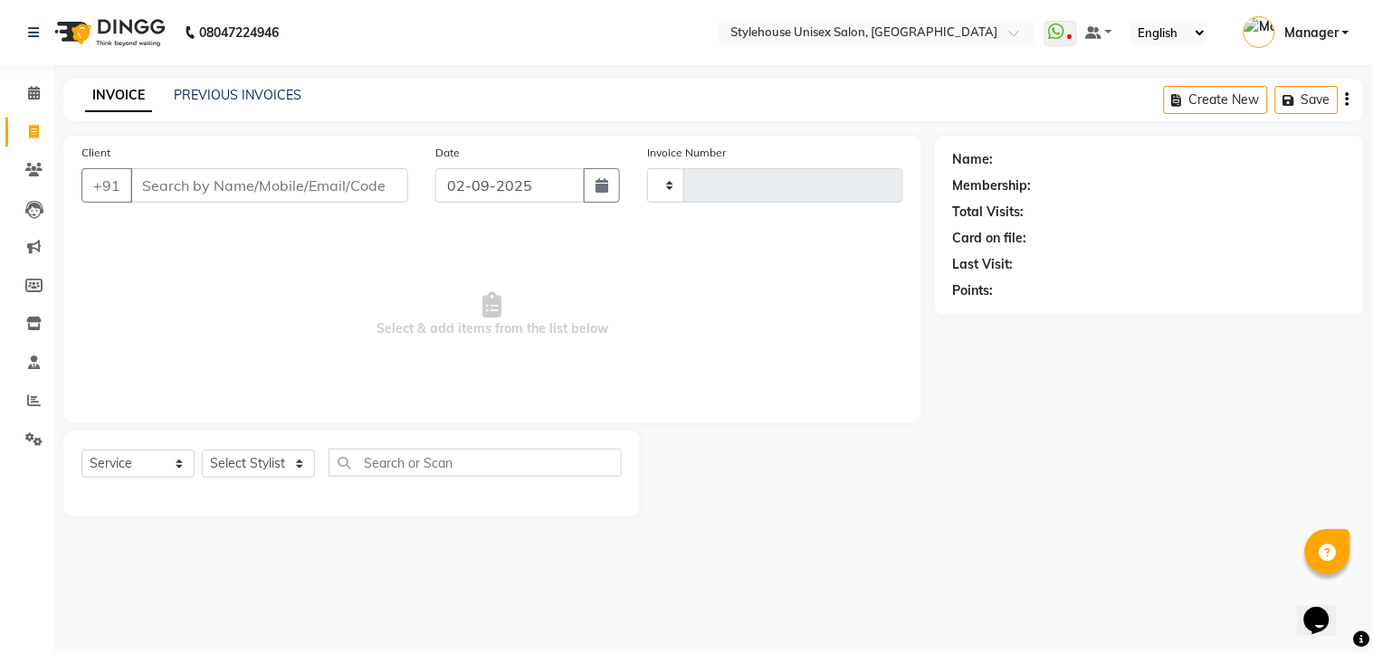
type input "1287"
select select "7906"
click at [28, 97] on icon at bounding box center [34, 93] width 12 height 14
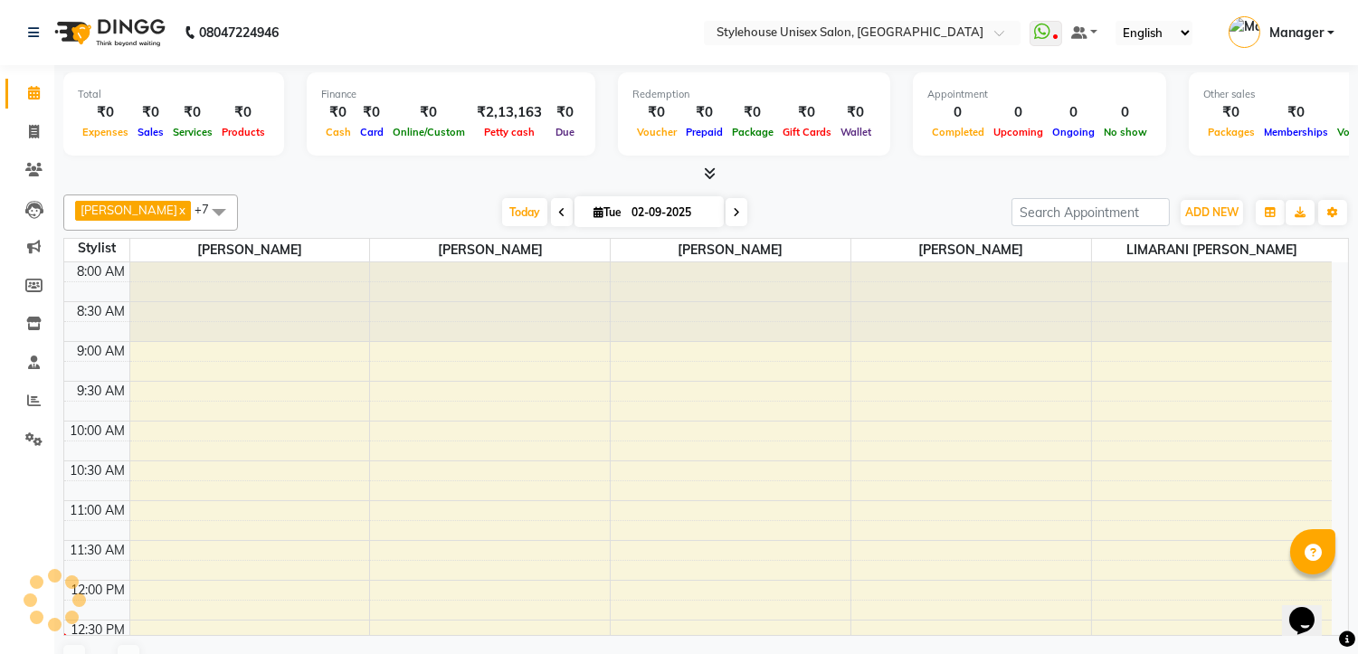
scroll to position [321, 0]
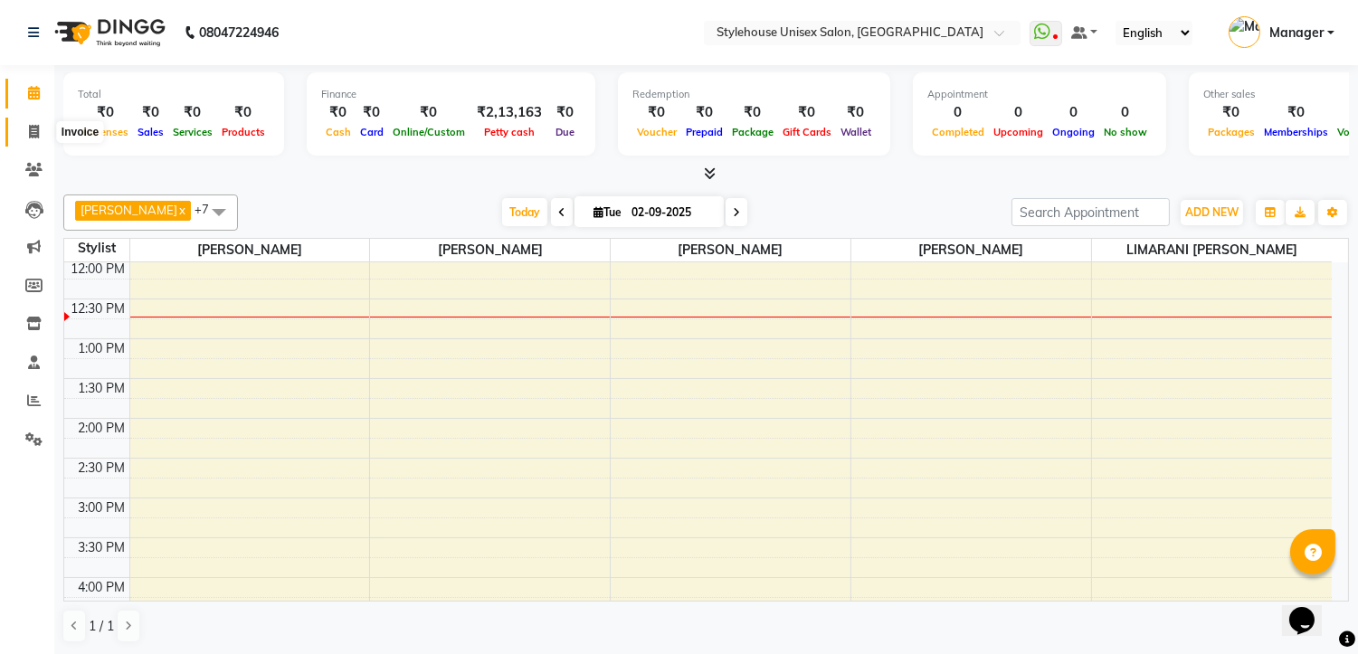
click at [24, 129] on span at bounding box center [34, 132] width 32 height 21
select select "service"
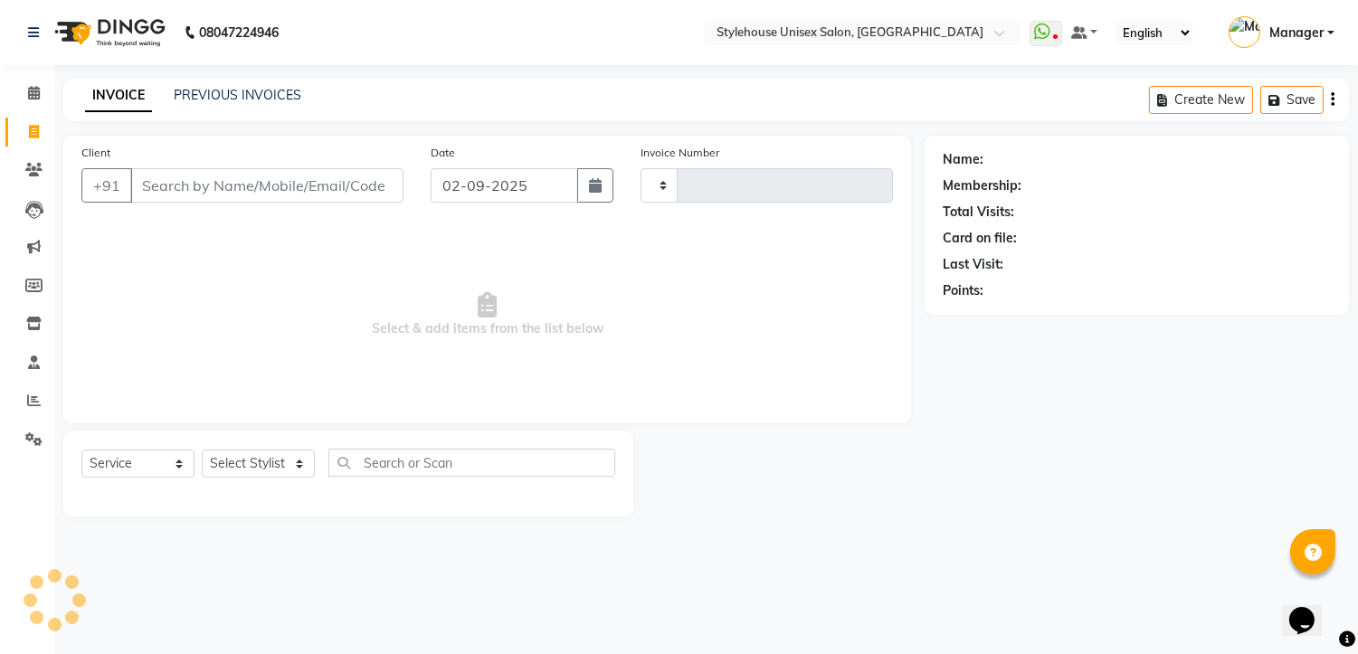
type input "1287"
select select "7906"
click at [39, 93] on span at bounding box center [34, 93] width 32 height 21
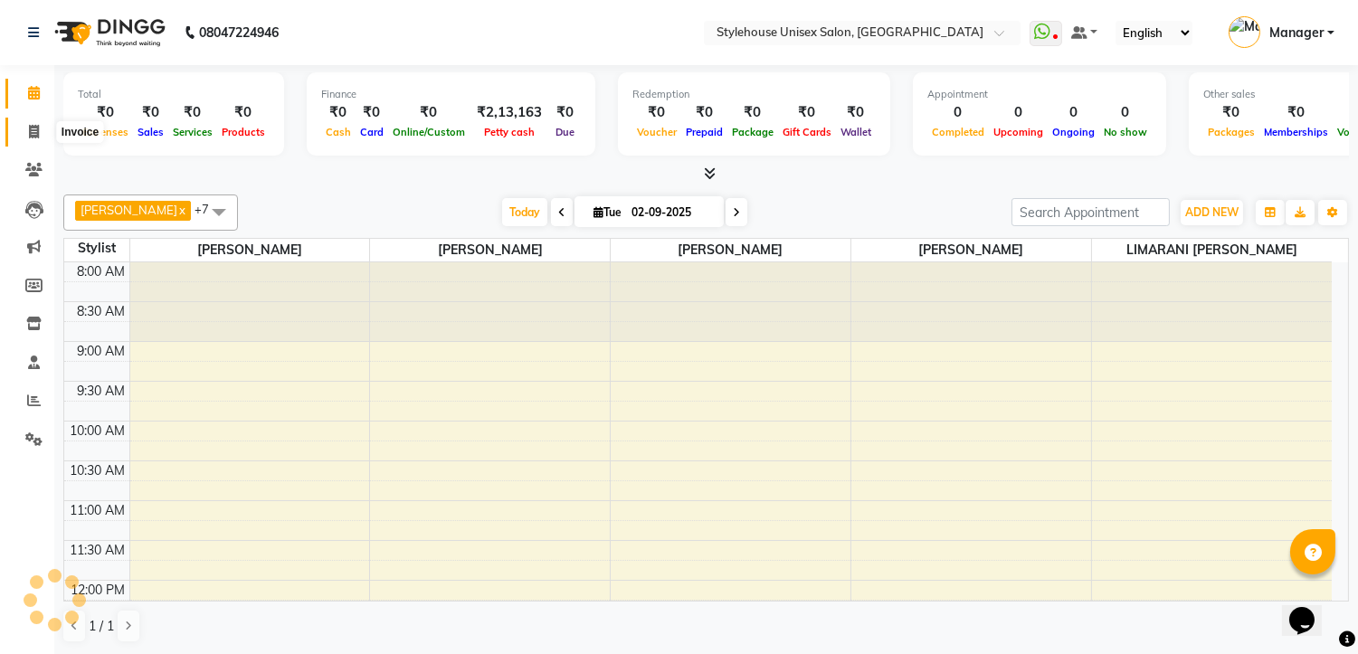
click at [31, 125] on icon at bounding box center [34, 132] width 10 height 14
select select "service"
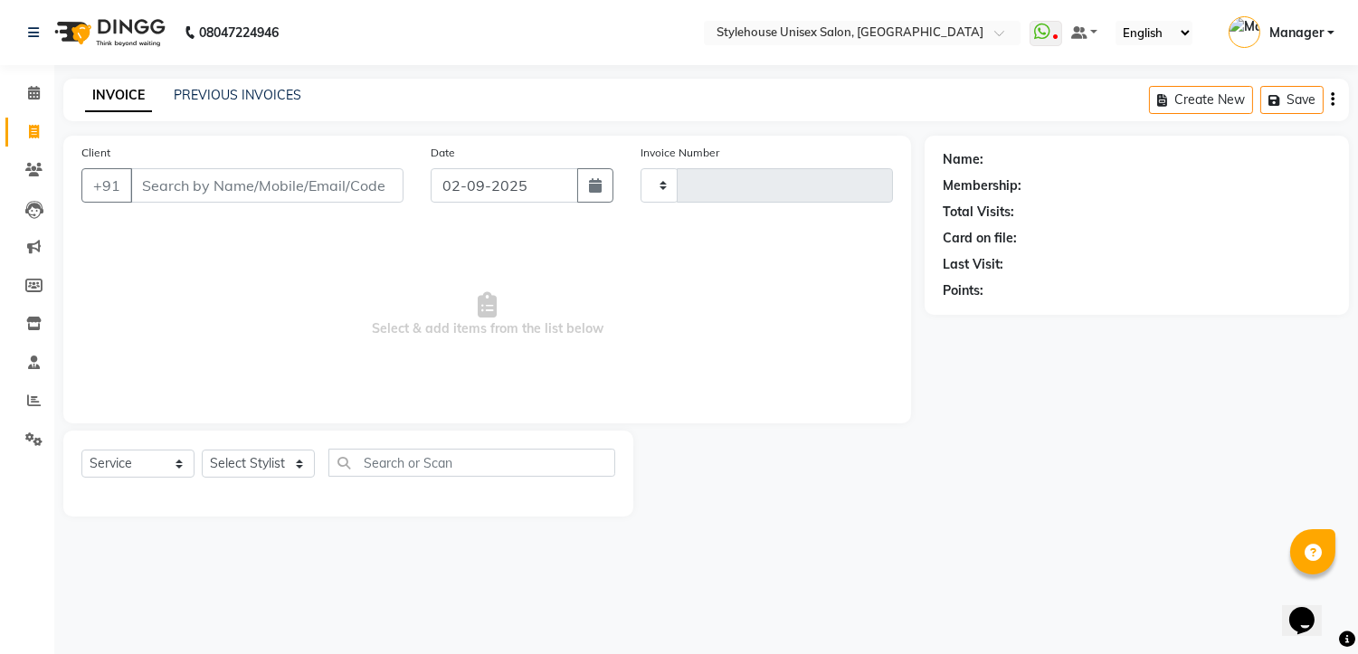
type input "1287"
select select "7906"
click at [32, 165] on icon at bounding box center [33, 170] width 17 height 14
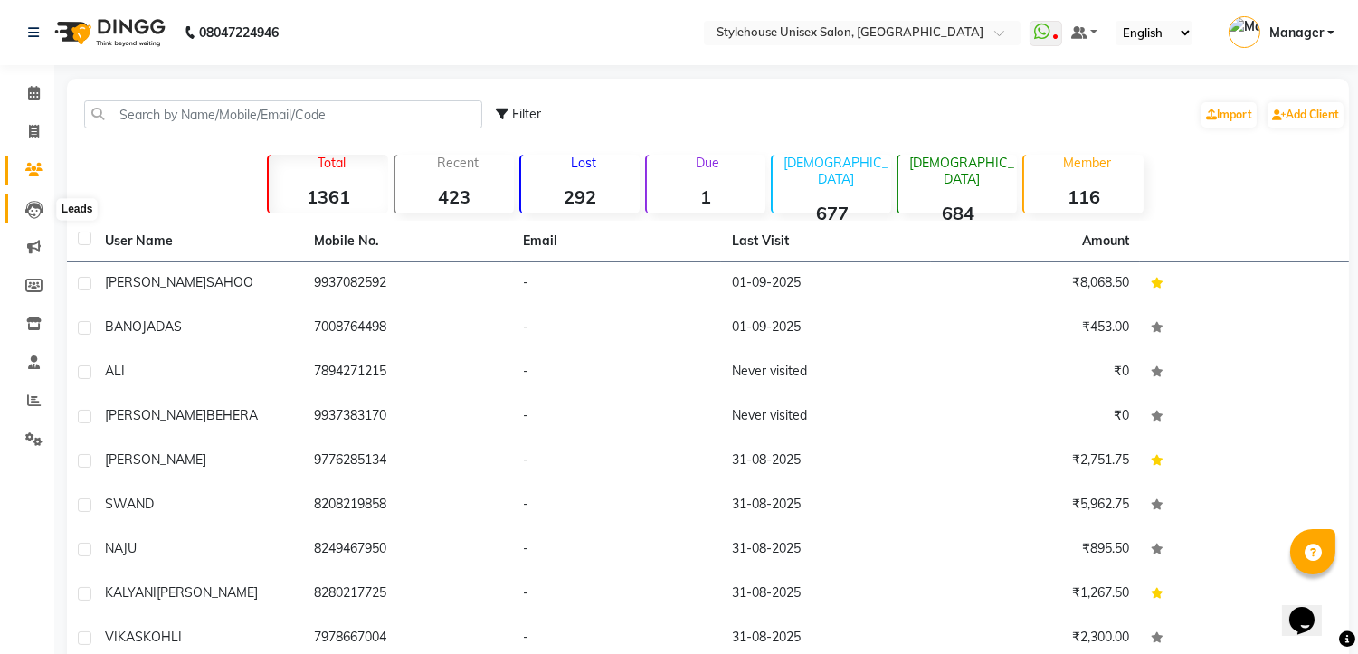
click at [33, 211] on icon at bounding box center [34, 210] width 18 height 18
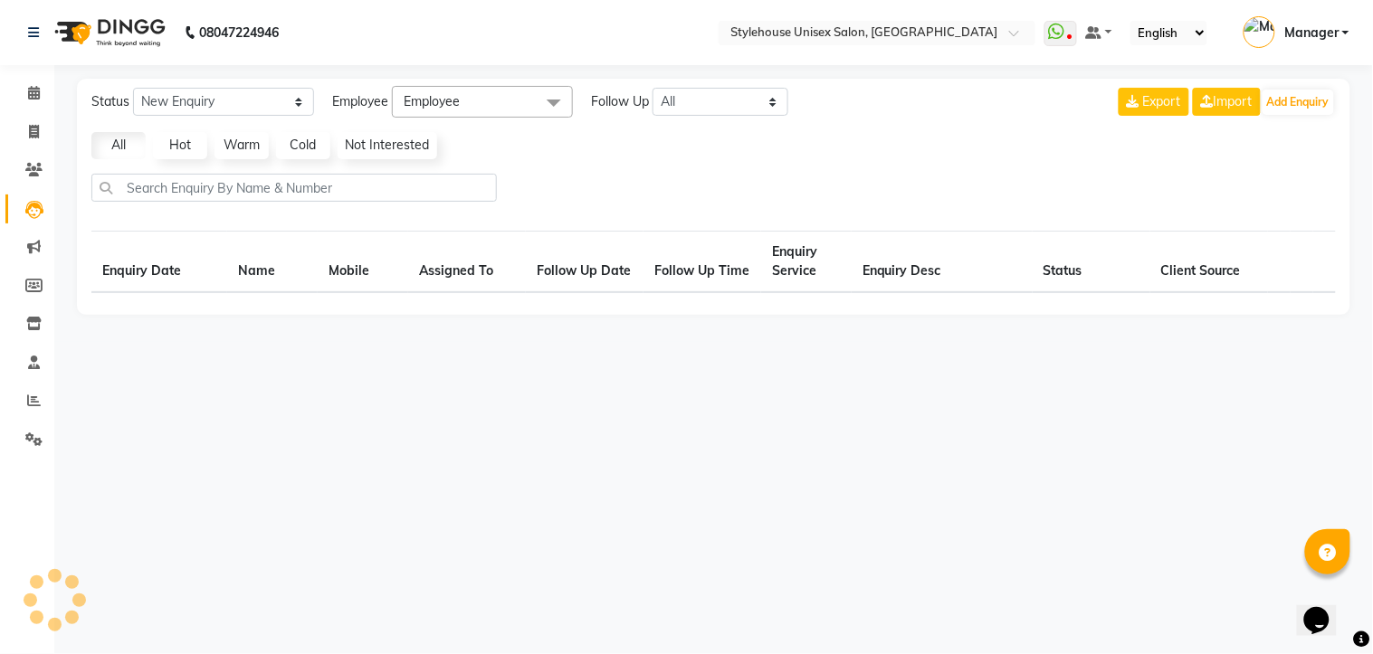
select select "10"
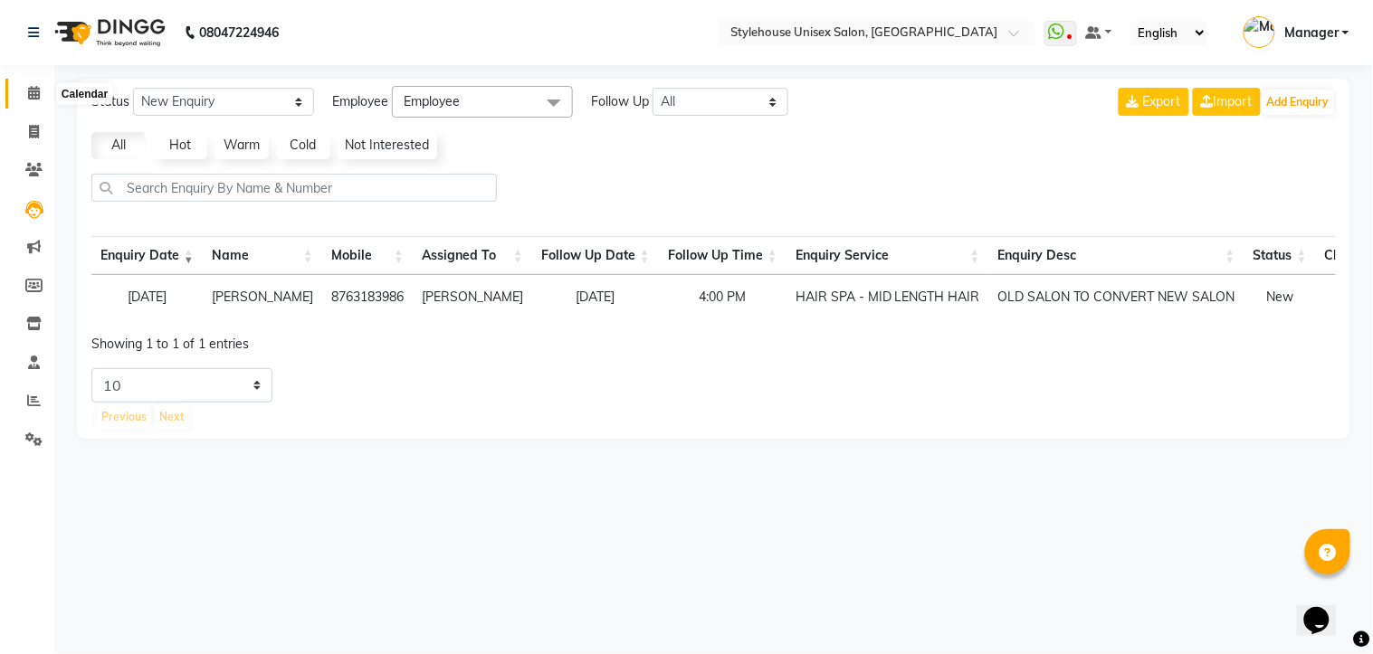
click at [33, 91] on icon at bounding box center [34, 93] width 12 height 14
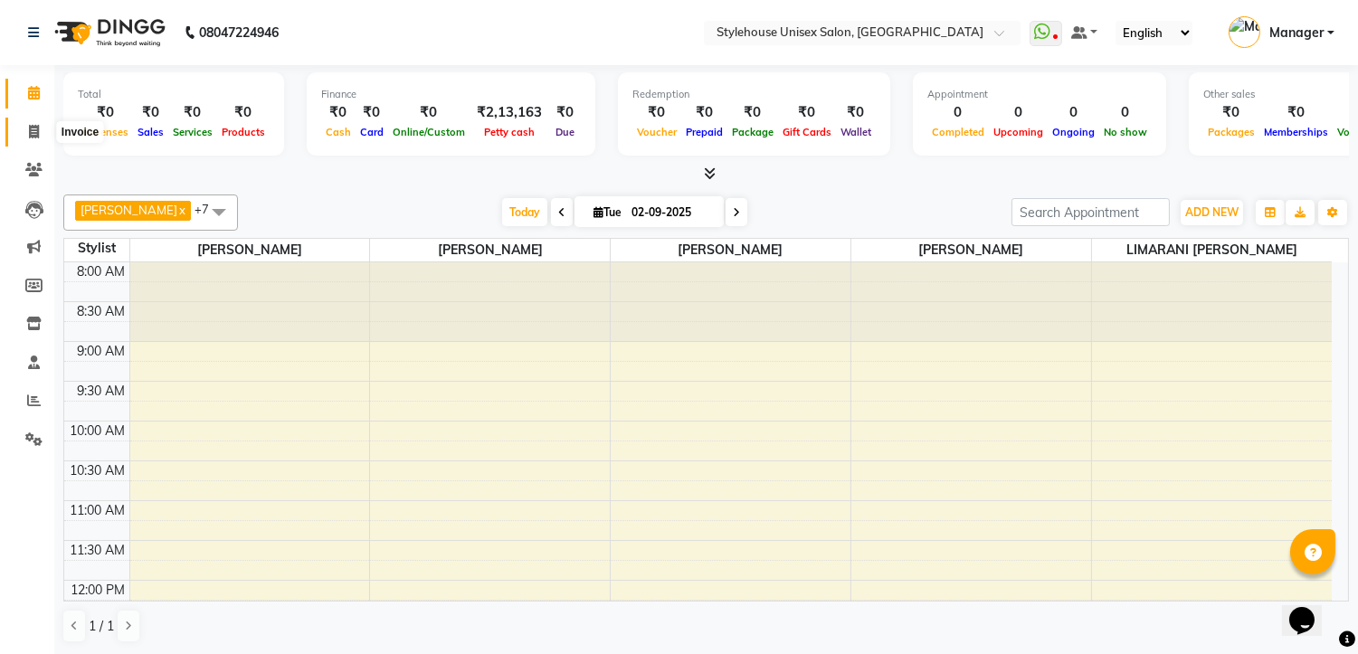
click at [37, 125] on icon at bounding box center [34, 132] width 10 height 14
select select "service"
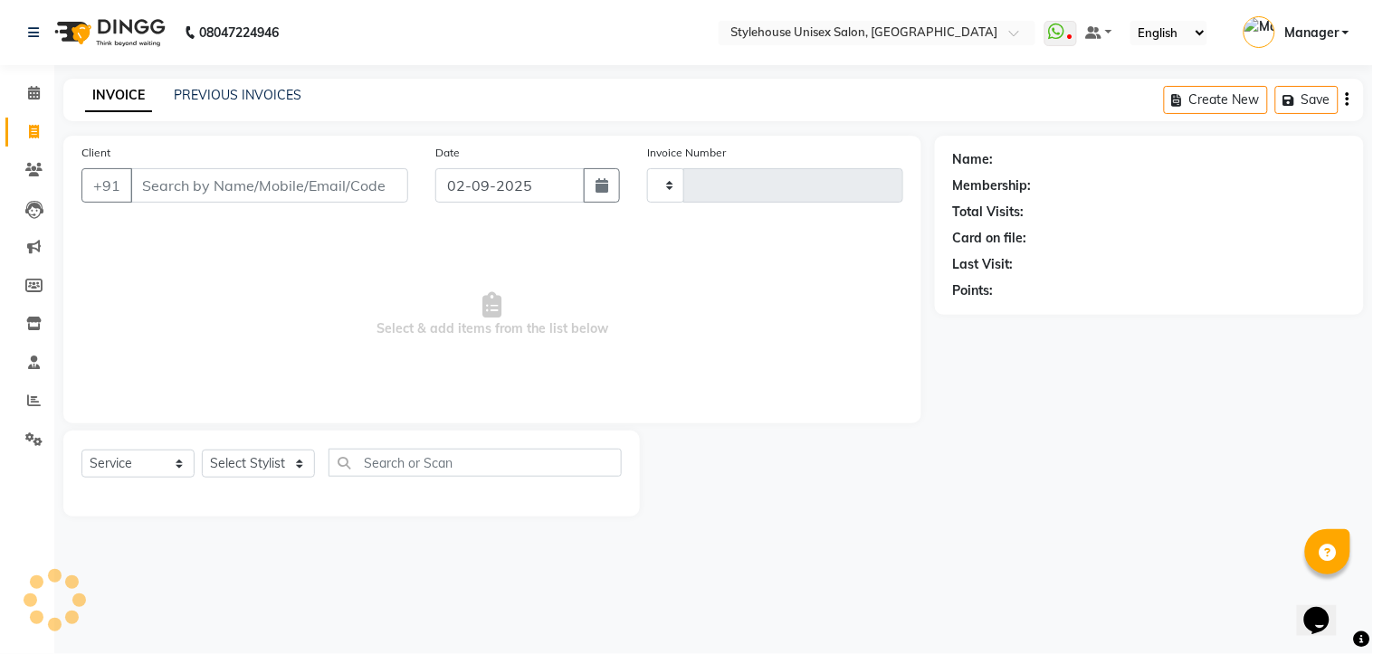
type input "1287"
select select "7906"
click at [30, 176] on icon at bounding box center [33, 170] width 17 height 14
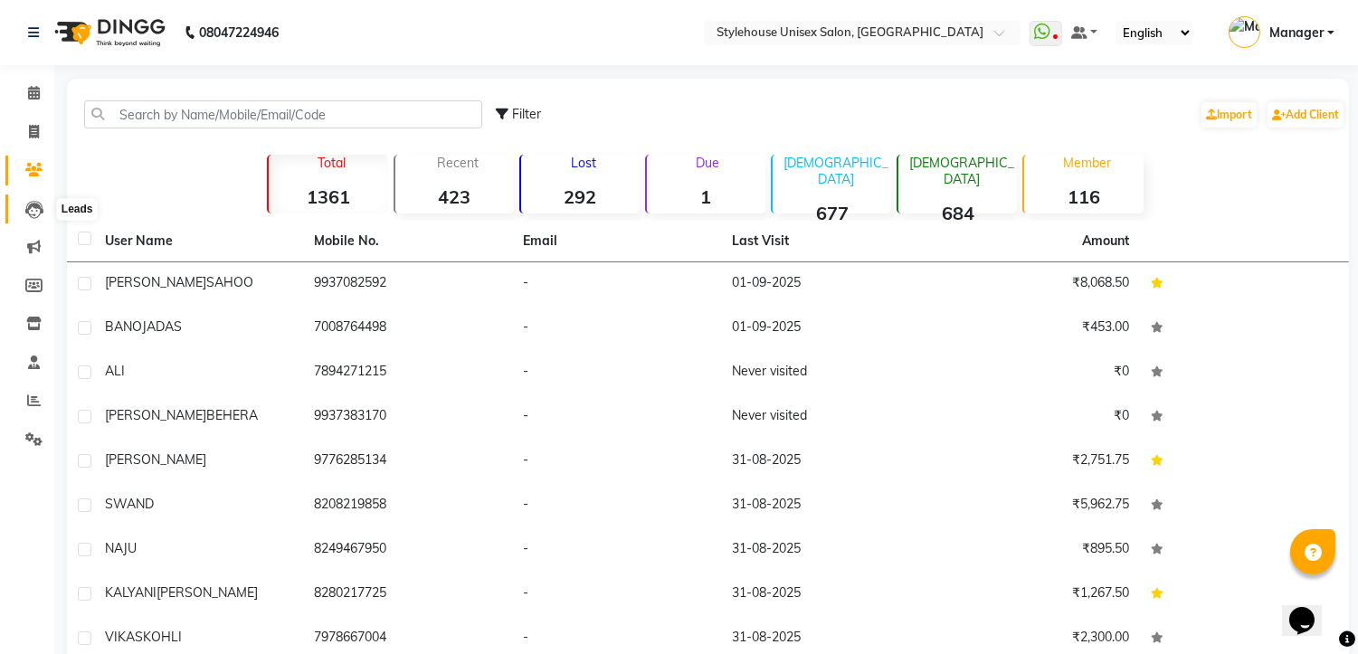
click at [39, 211] on icon at bounding box center [34, 210] width 18 height 18
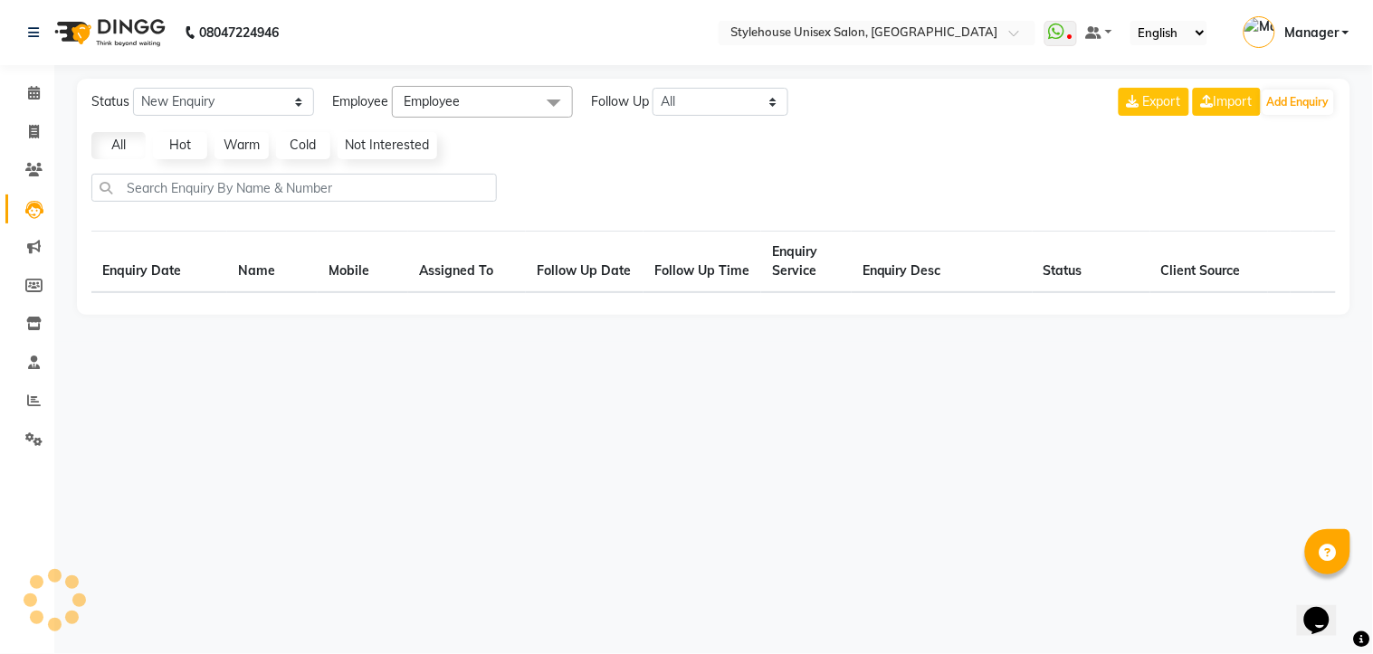
select select "10"
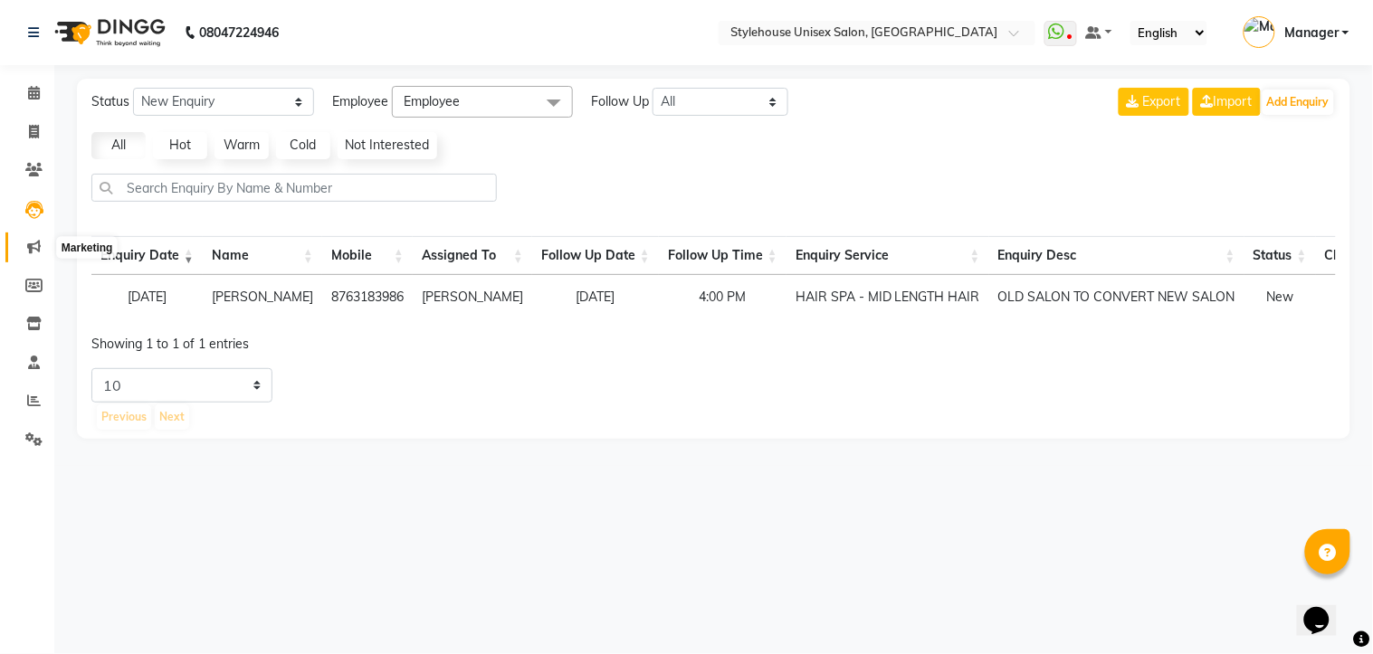
click at [29, 251] on icon at bounding box center [34, 247] width 14 height 14
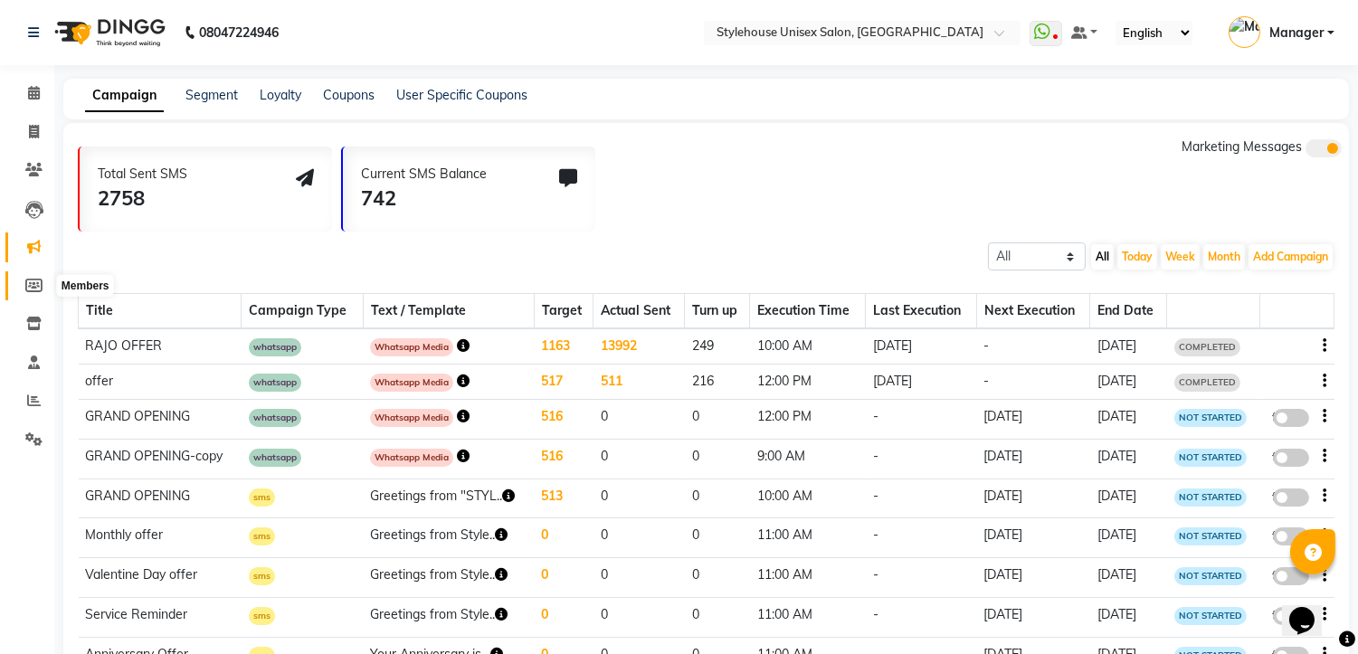
click at [31, 281] on icon at bounding box center [33, 286] width 17 height 14
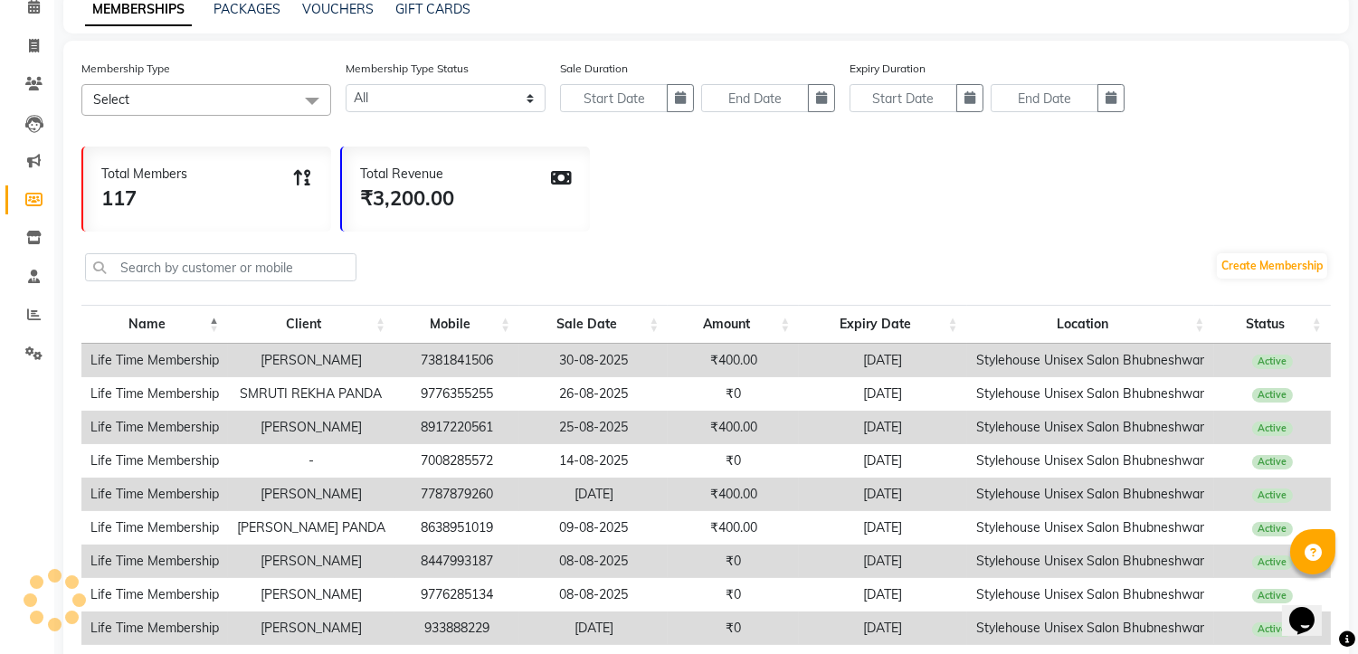
scroll to position [45, 0]
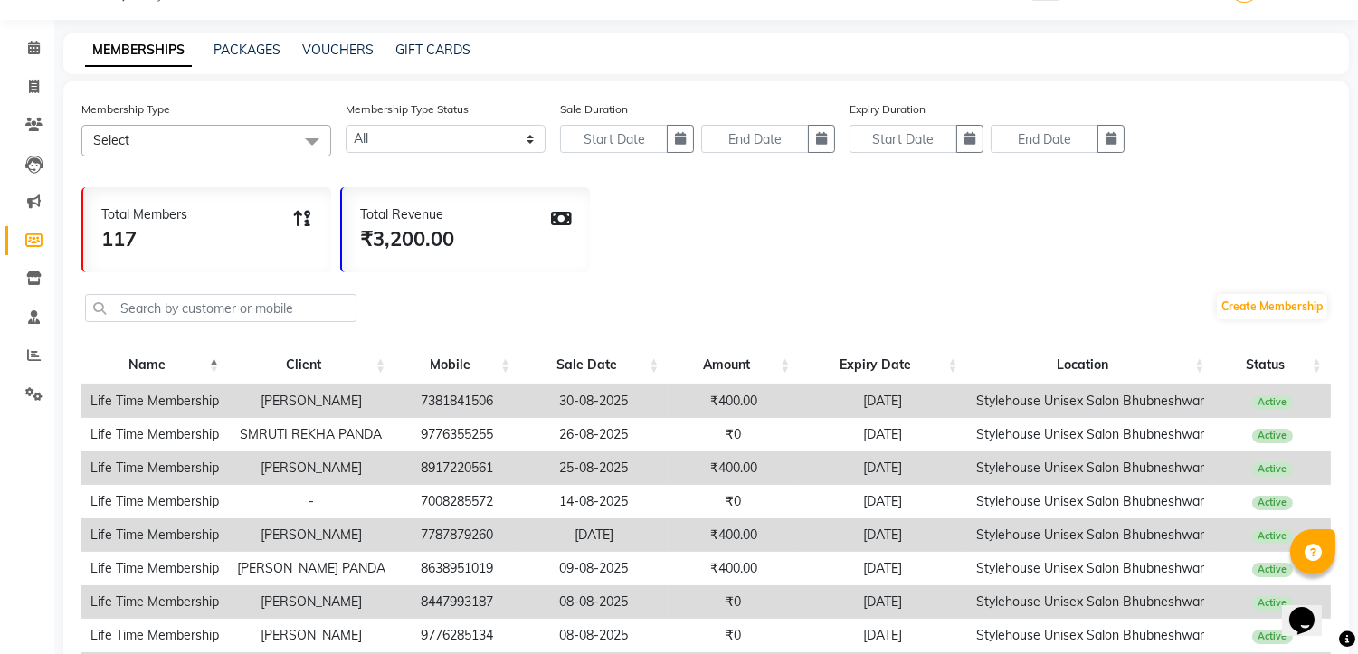
click at [318, 136] on span at bounding box center [312, 142] width 36 height 34
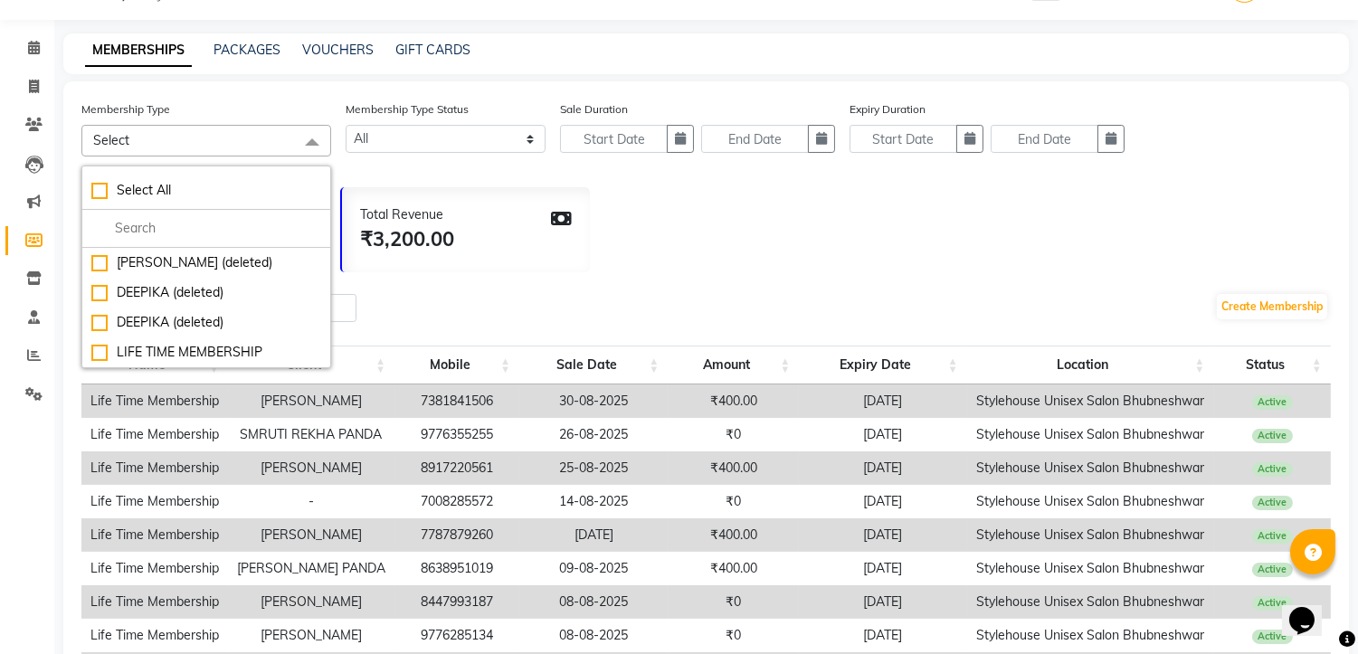
click at [813, 224] on div "Total Members 117 Total Revenue ₹3,200.00" at bounding box center [706, 225] width 1250 height 94
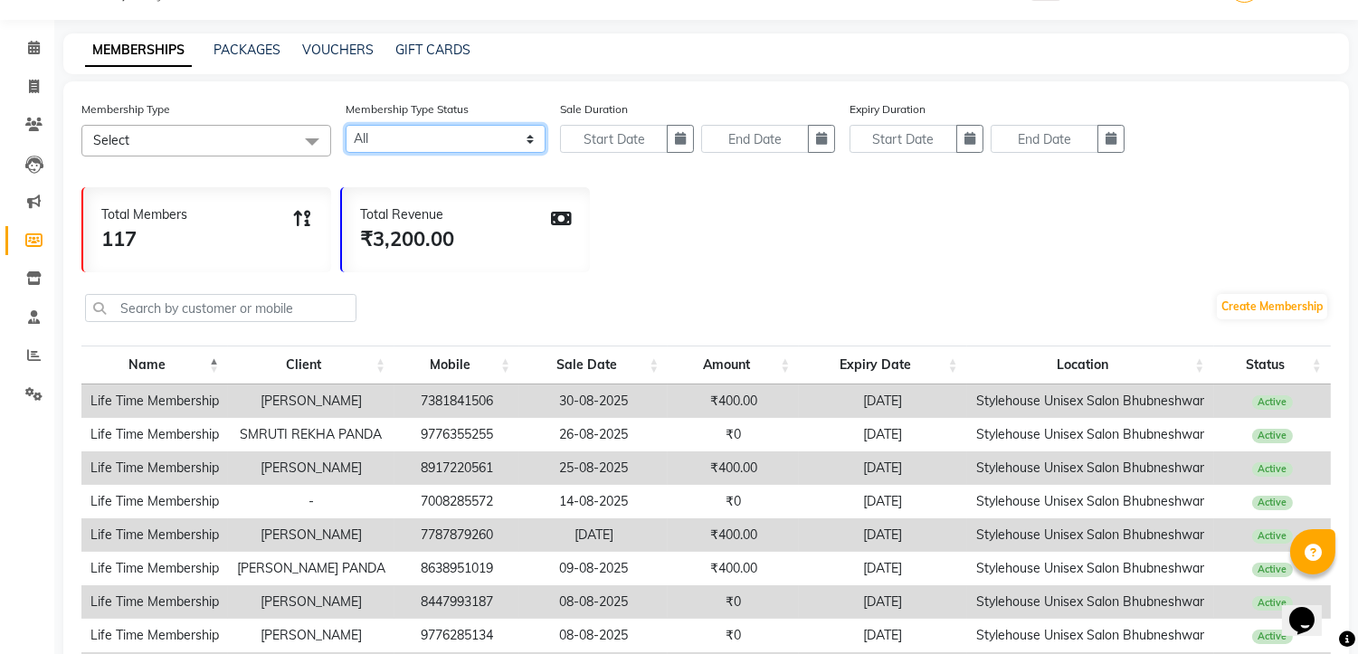
click at [532, 138] on select "Active Expired All" at bounding box center [446, 139] width 200 height 28
select select "true"
click at [346, 125] on select "Active Expired All" at bounding box center [446, 139] width 200 height 28
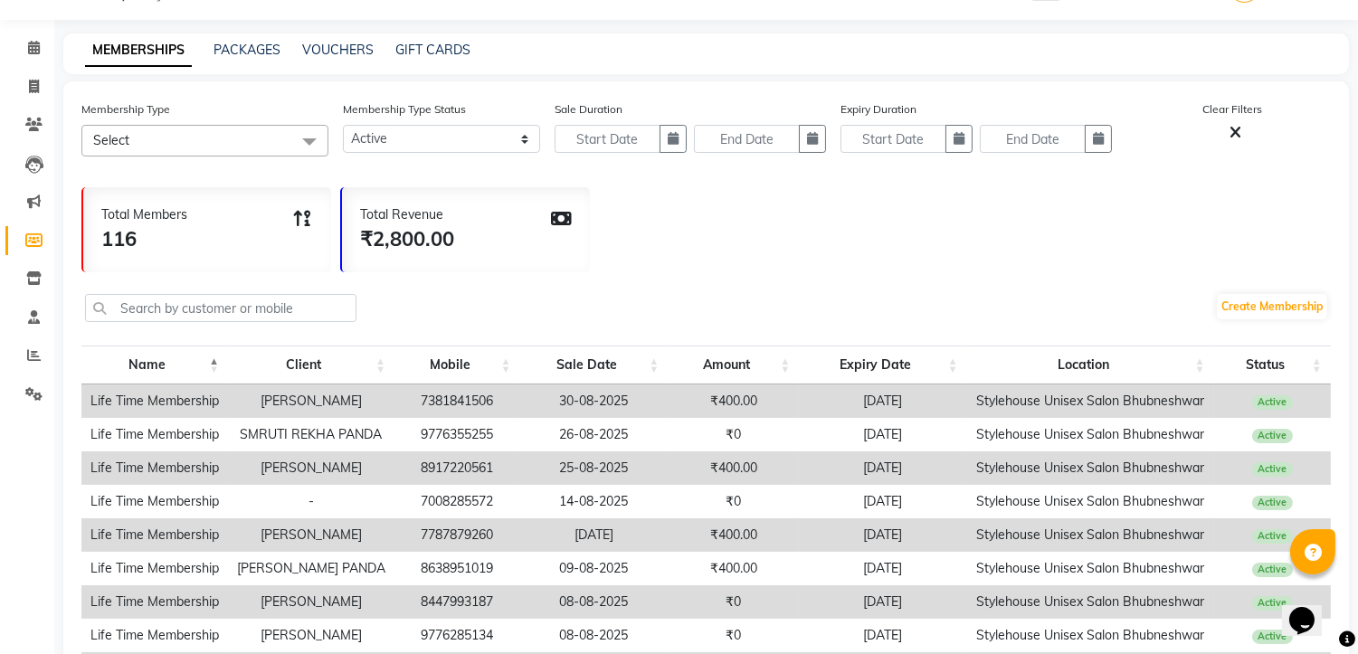
click at [163, 121] on div "Membership Type Select Select All PRIYANKA MALLICK (deleted) DEEPIKA (deleted) …" at bounding box center [204, 128] width 247 height 57
click at [160, 132] on span "Select" at bounding box center [204, 141] width 247 height 32
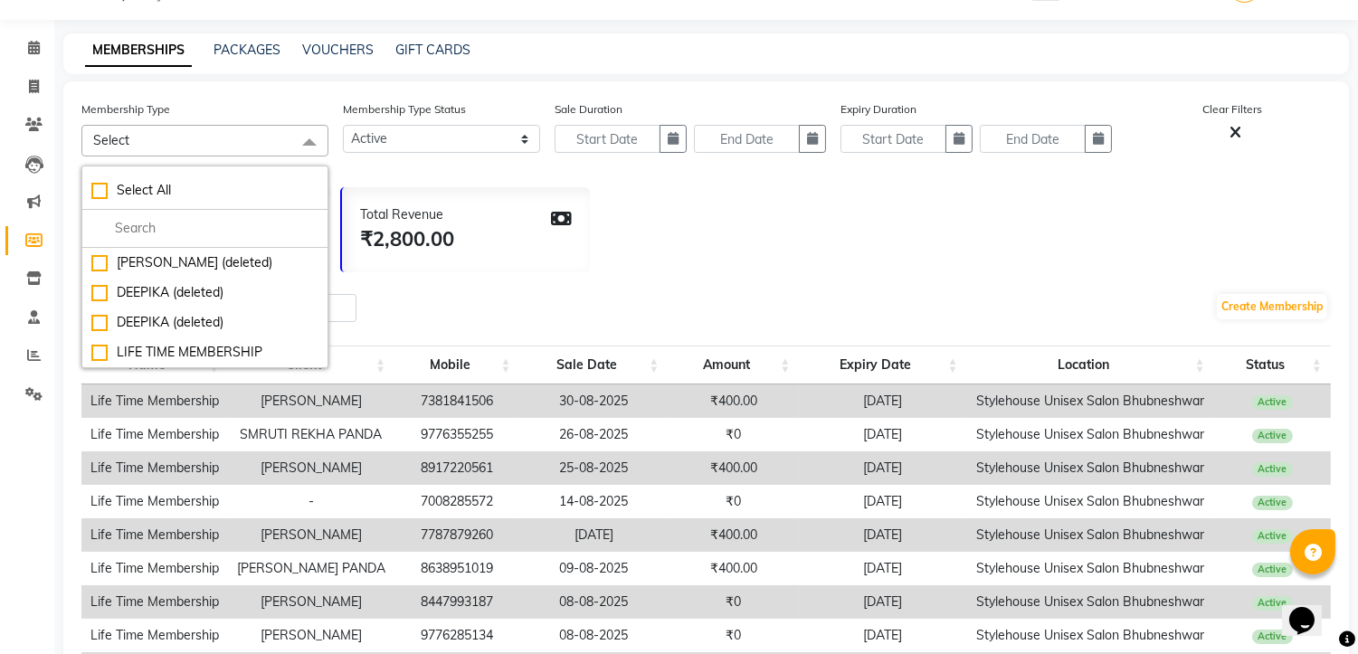
click at [538, 241] on div "Total Revenue ₹2,800.00" at bounding box center [466, 229] width 248 height 85
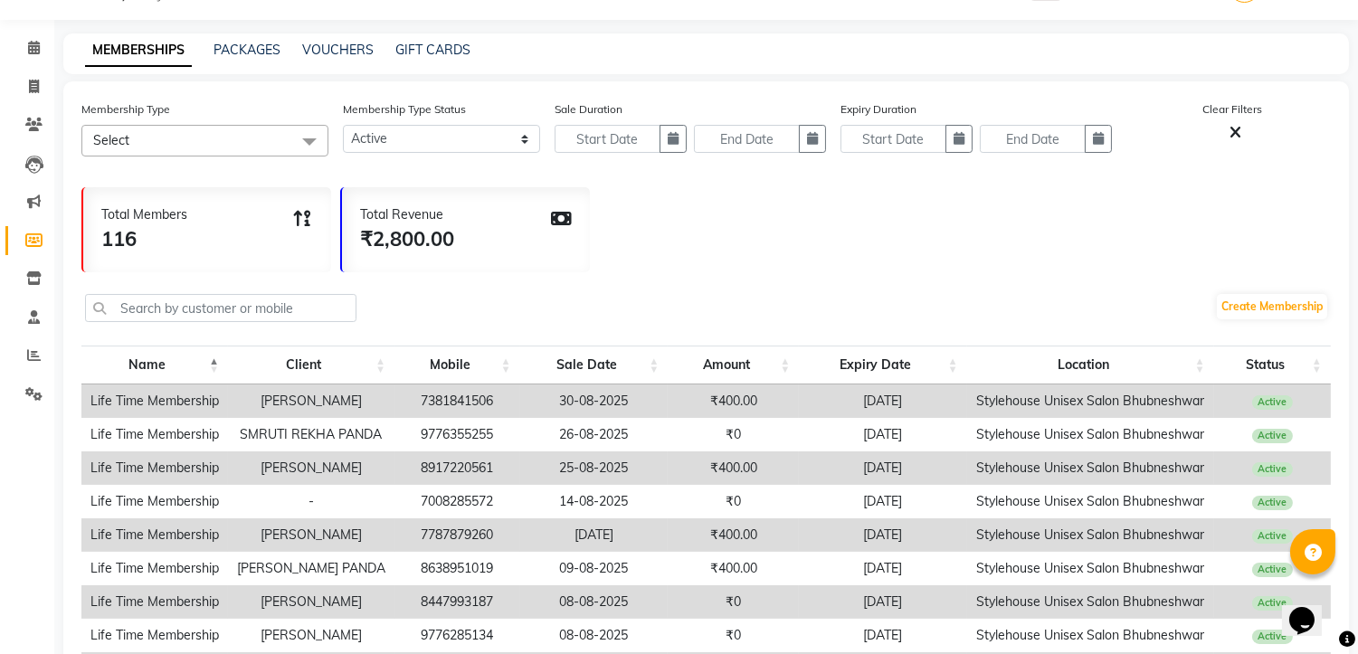
click at [195, 136] on span "Select" at bounding box center [204, 141] width 247 height 32
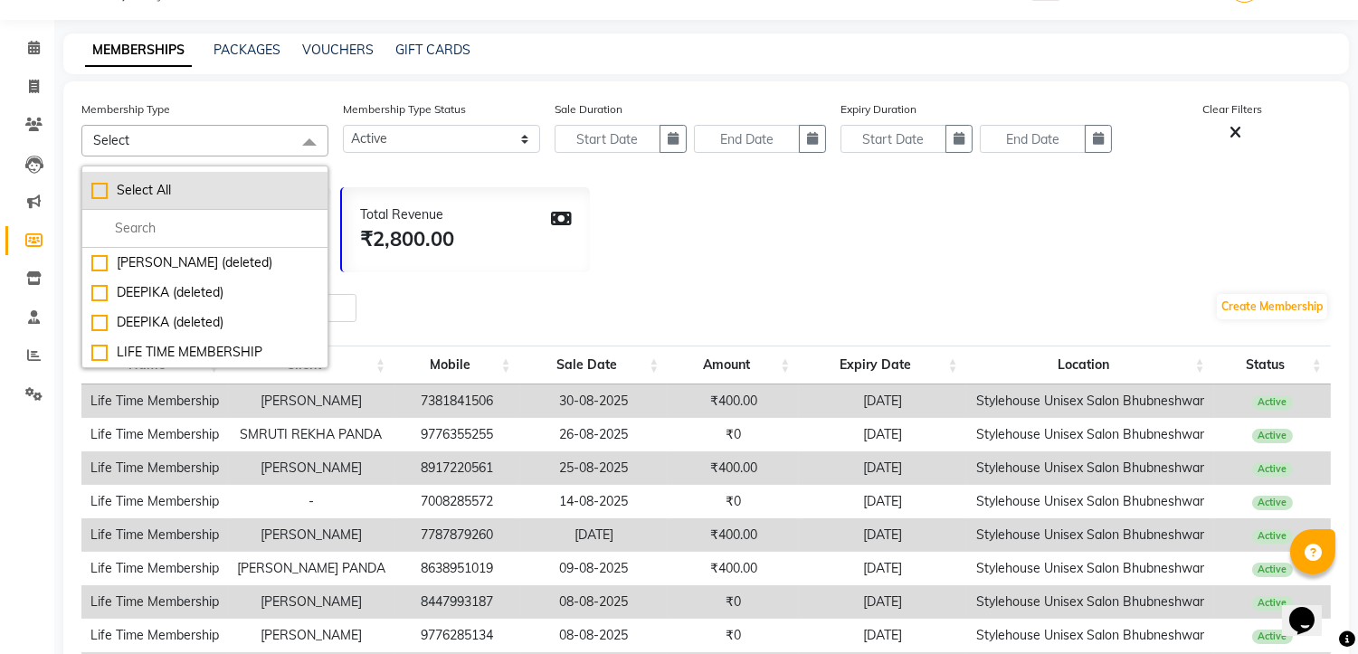
click at [190, 194] on div "Select All" at bounding box center [204, 190] width 227 height 19
checkbox input "true"
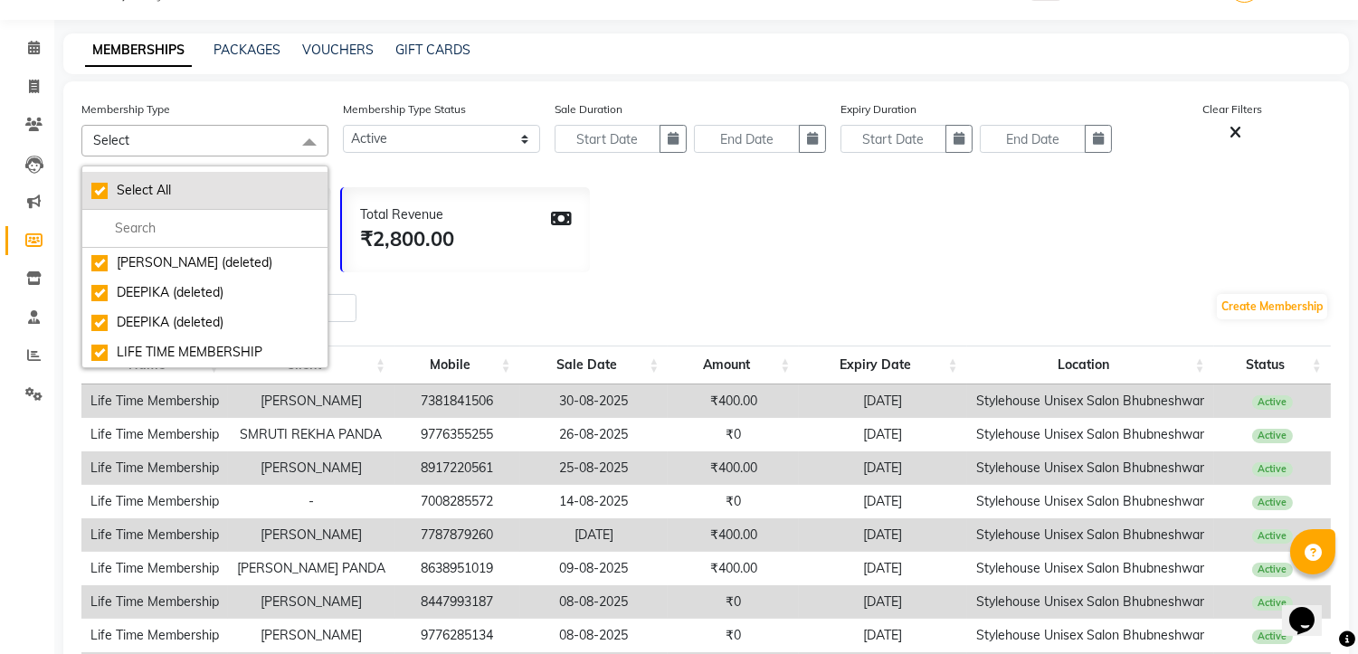
checkbox input "true"
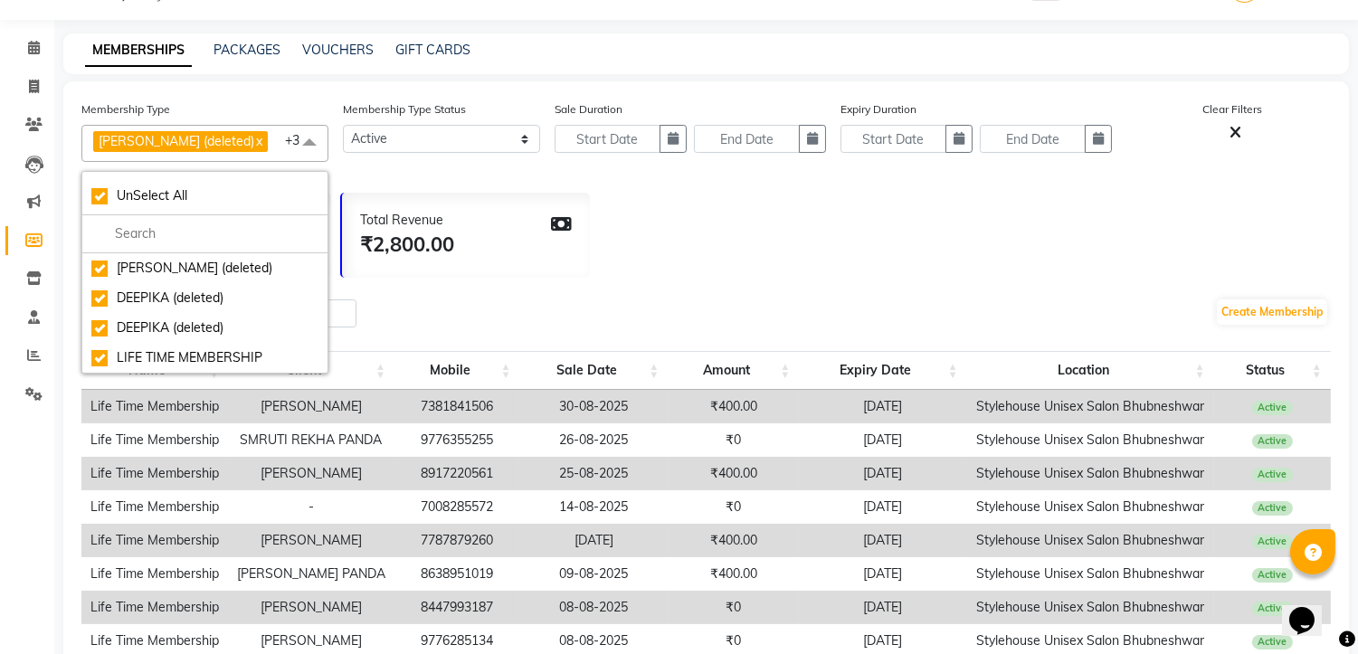
click at [492, 276] on div "Total Revenue ₹2,800.00" at bounding box center [466, 235] width 248 height 85
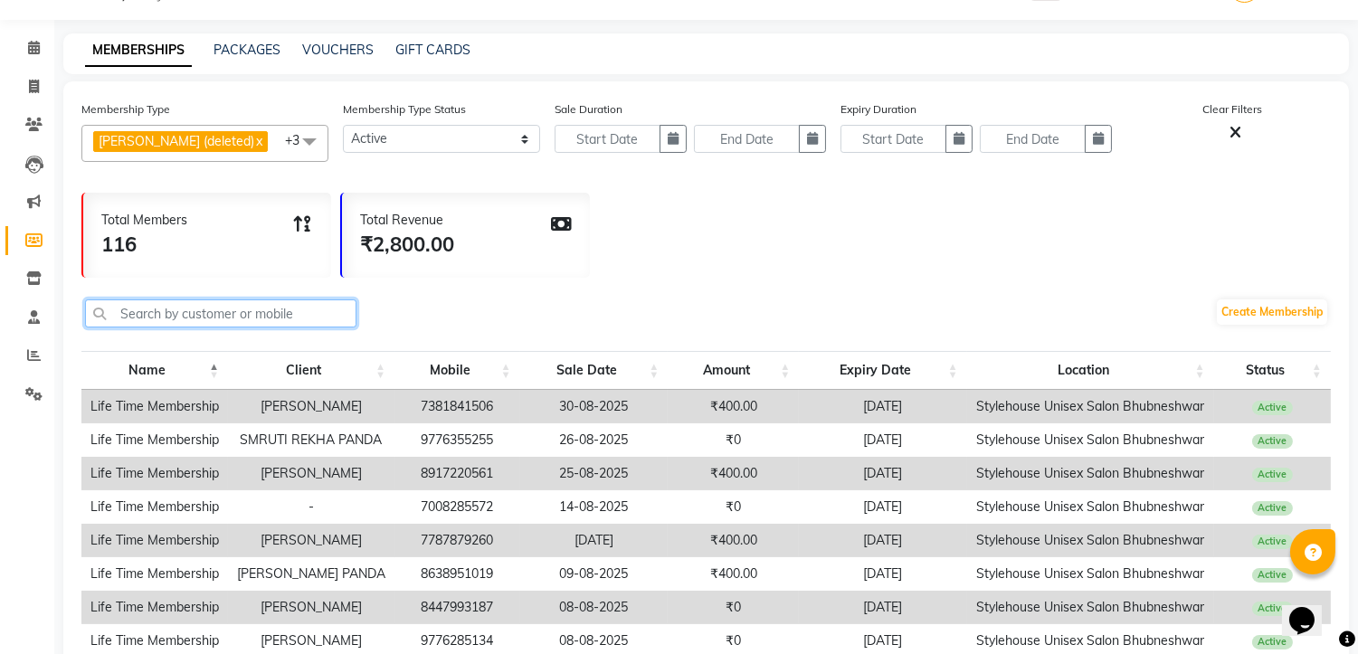
click at [168, 328] on input "text" at bounding box center [221, 314] width 272 height 28
type input "6"
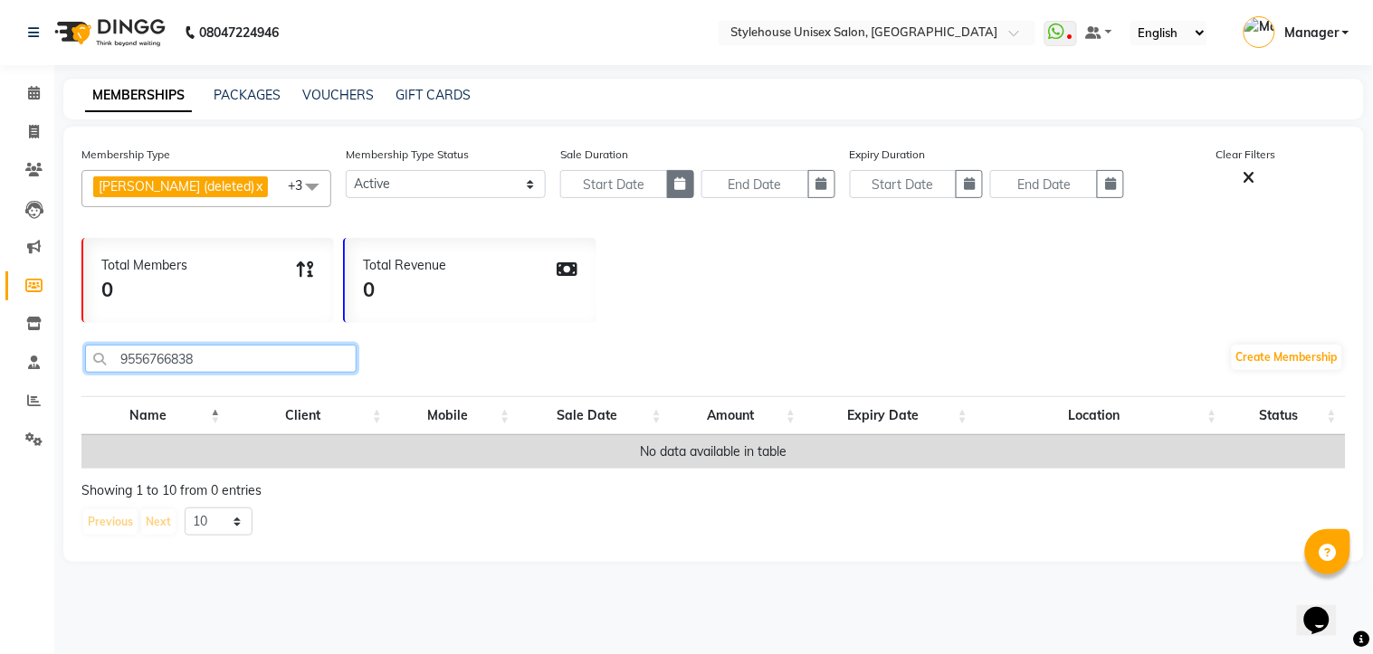
type input "9556766838"
click at [675, 183] on icon "button" at bounding box center [680, 183] width 11 height 13
select select "9"
select select "2025"
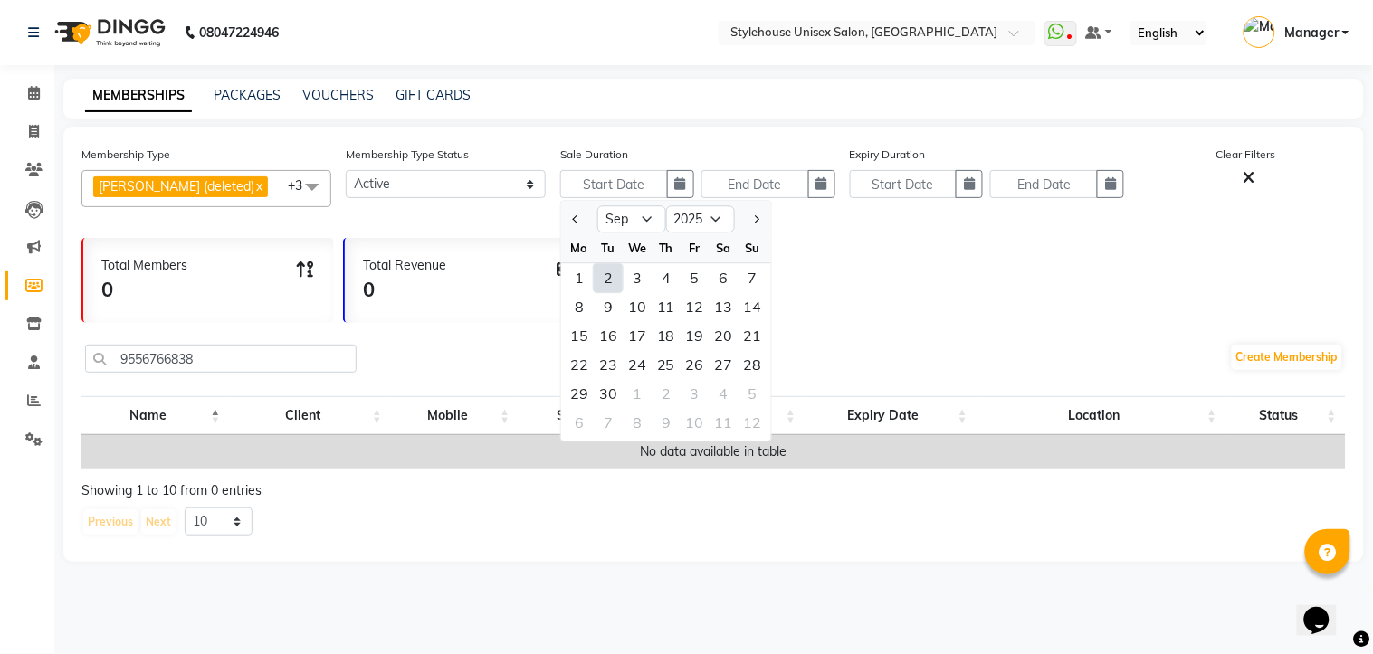
drag, startPoint x: 937, startPoint y: 311, endPoint x: 865, endPoint y: 296, distance: 73.1
click at [928, 309] on div "Total Members 0 Total Revenue 0" at bounding box center [713, 276] width 1264 height 94
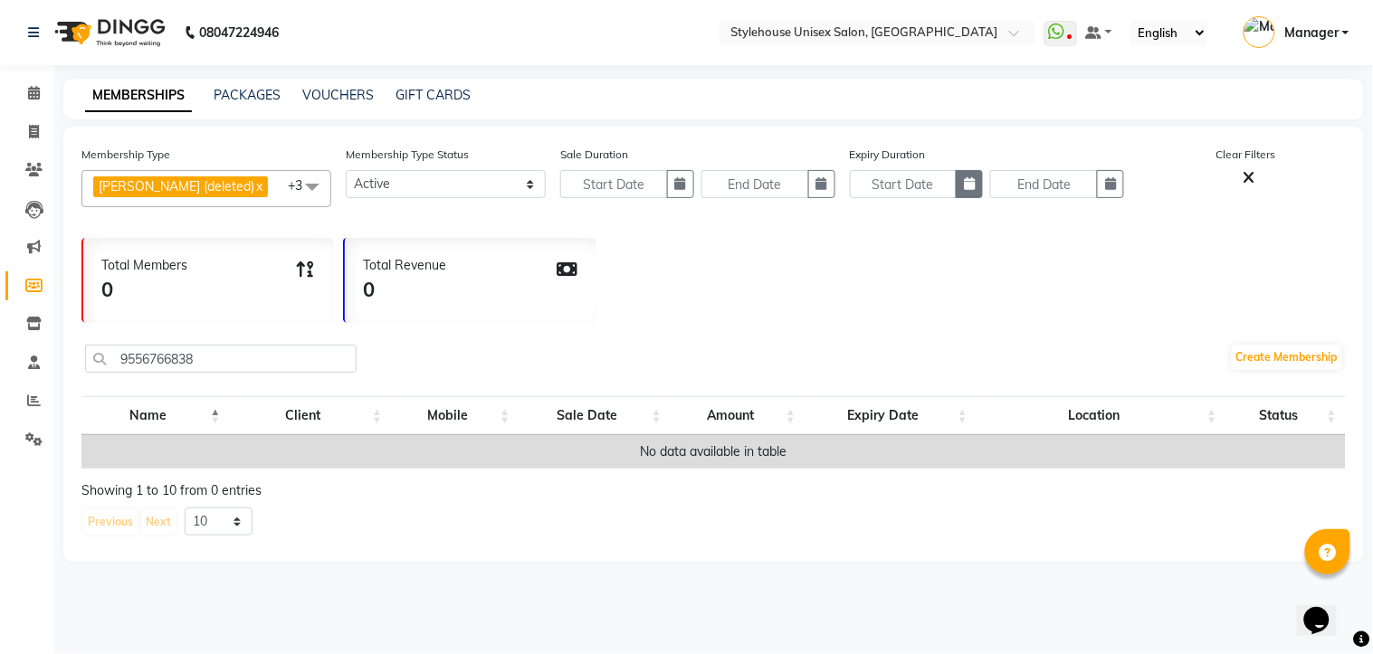
click at [967, 184] on icon "button" at bounding box center [969, 183] width 11 height 13
select select "9"
select select "2025"
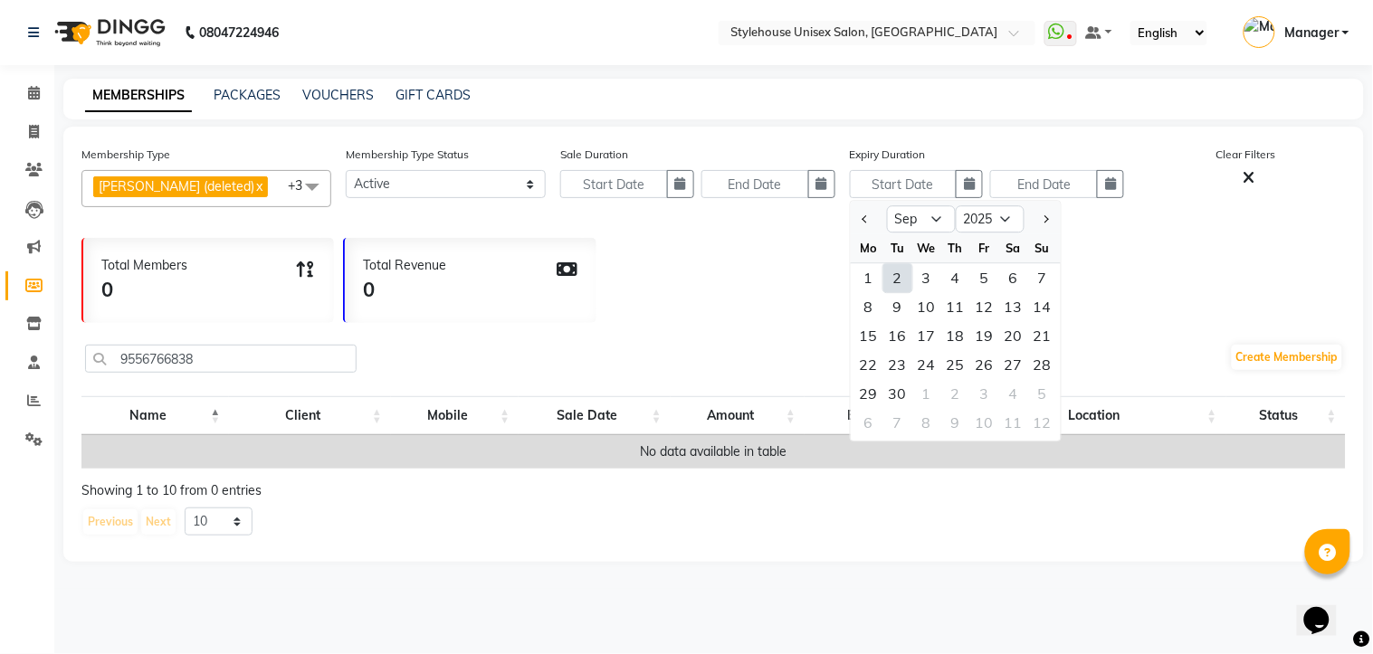
drag, startPoint x: 1220, startPoint y: 300, endPoint x: 1177, endPoint y: 265, distance: 55.3
click at [1211, 295] on div "Total Members 0 Total Revenue 0" at bounding box center [713, 276] width 1264 height 94
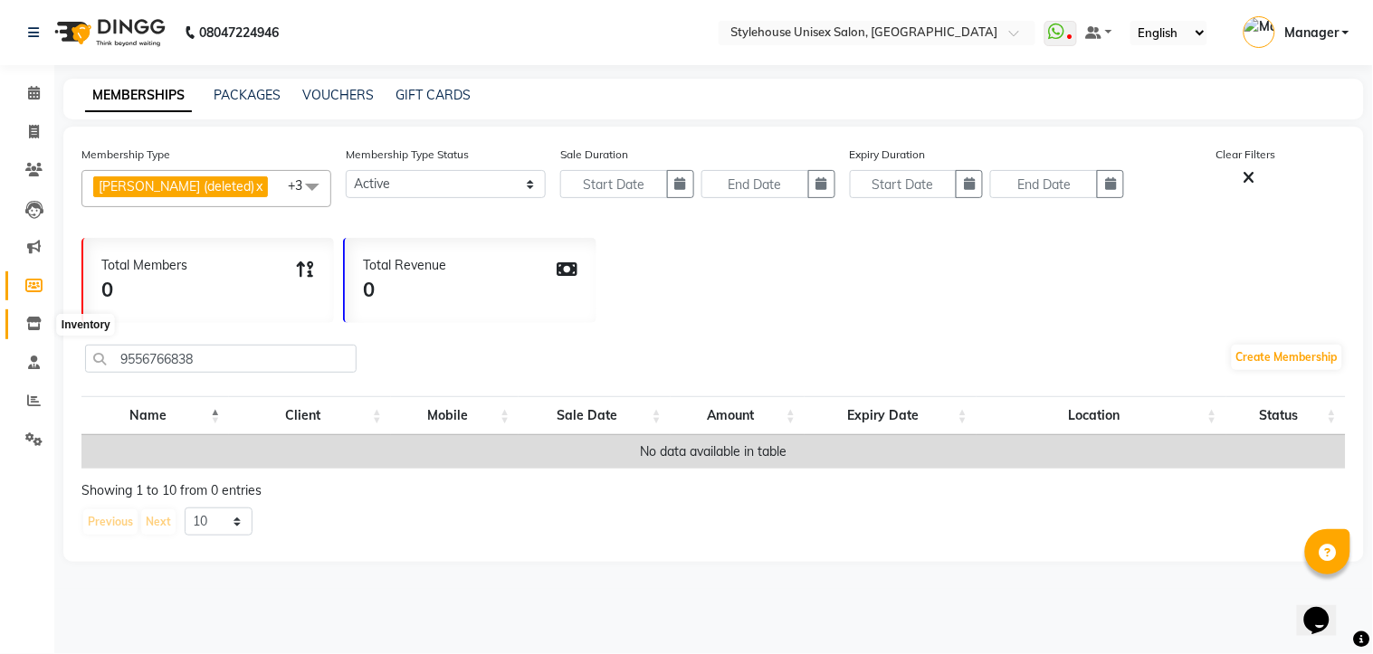
click at [29, 321] on icon at bounding box center [33, 324] width 15 height 14
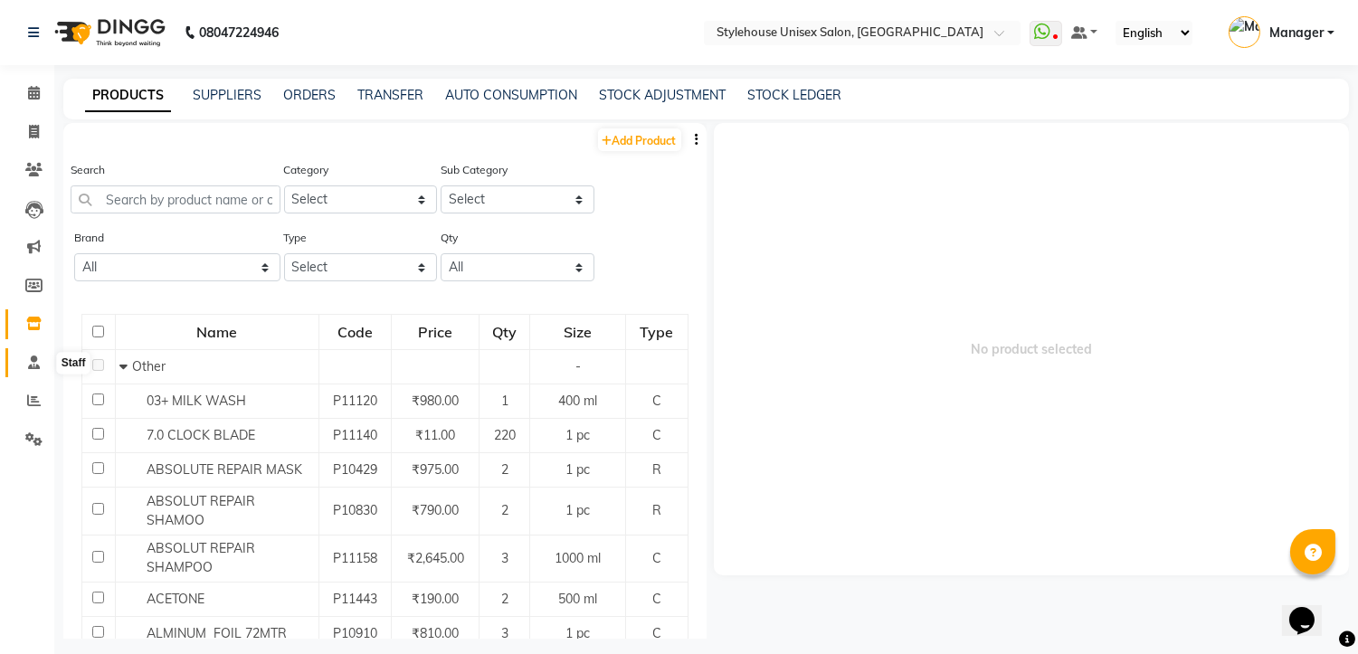
click at [32, 357] on icon at bounding box center [34, 363] width 12 height 14
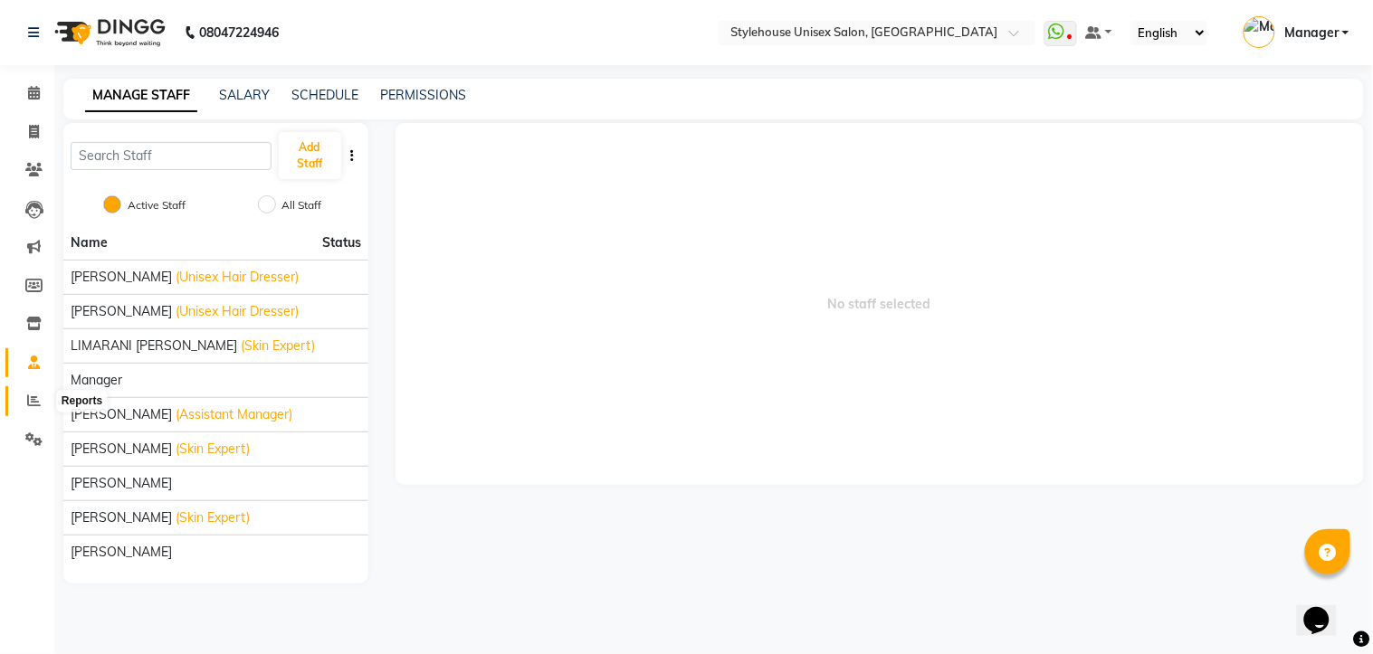
click at [31, 404] on icon at bounding box center [34, 401] width 14 height 14
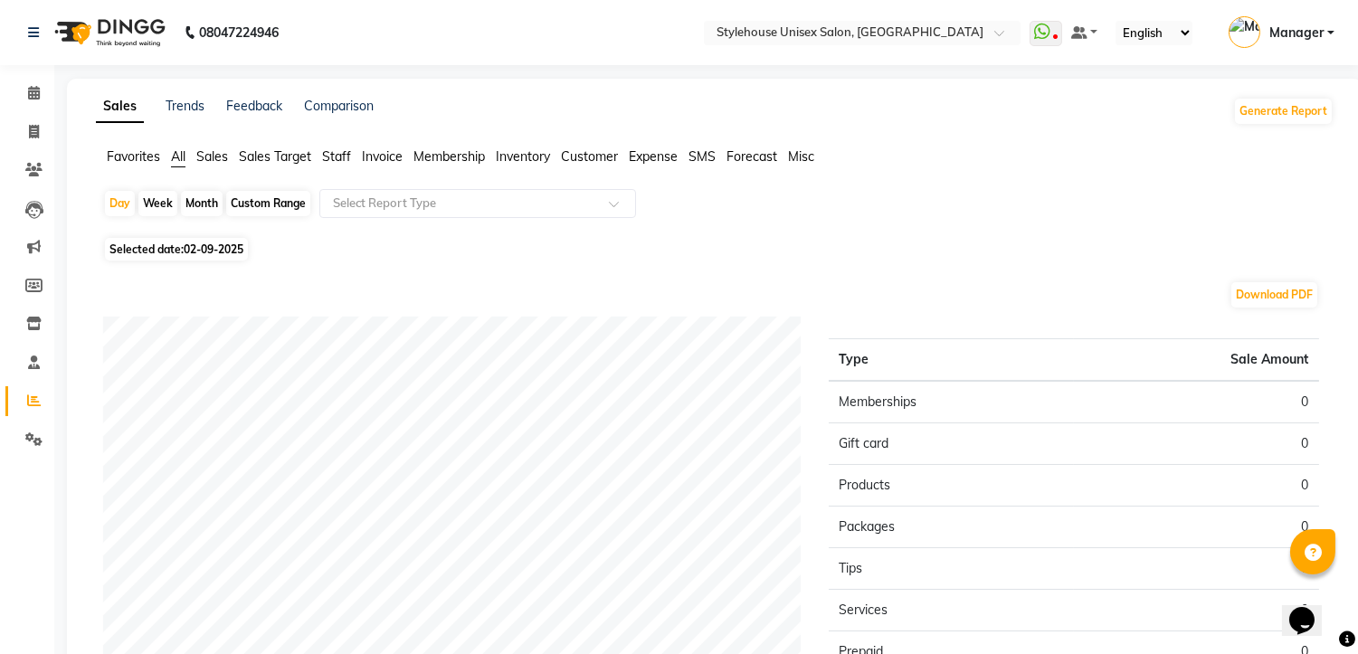
click at [107, 158] on span "Favorites" at bounding box center [133, 156] width 53 height 16
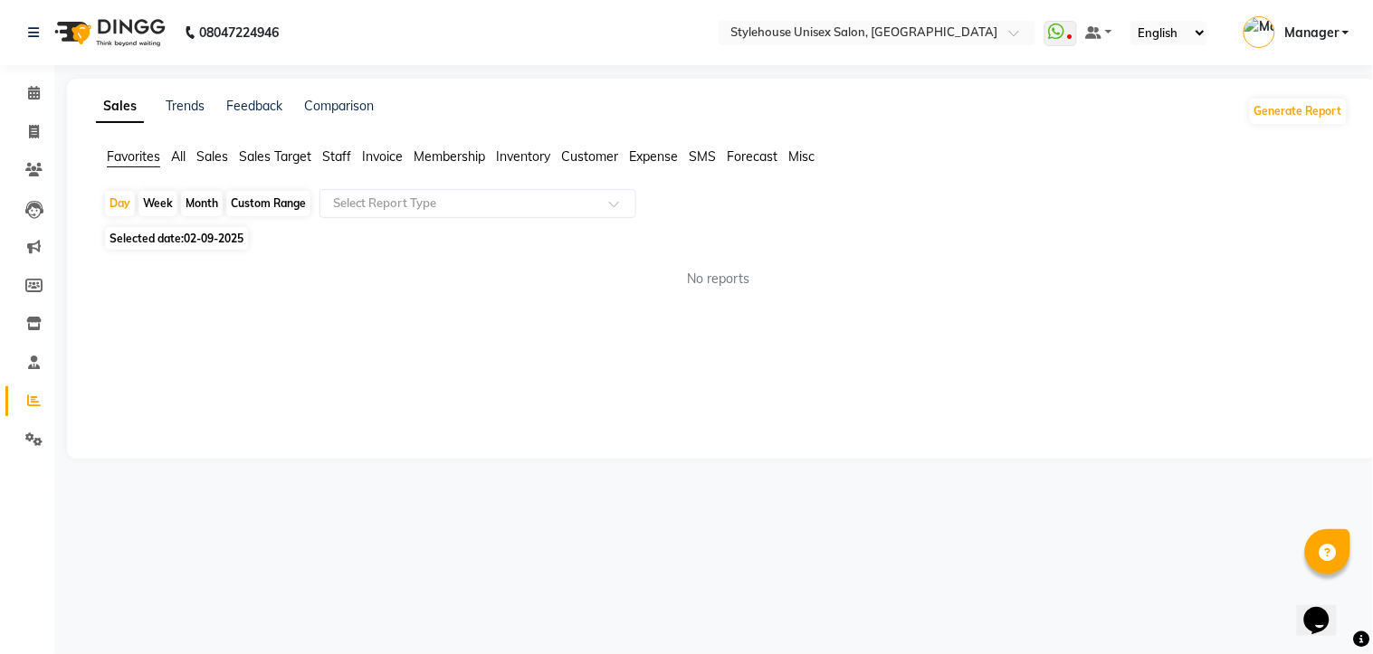
click at [178, 157] on span "All" at bounding box center [178, 156] width 14 height 16
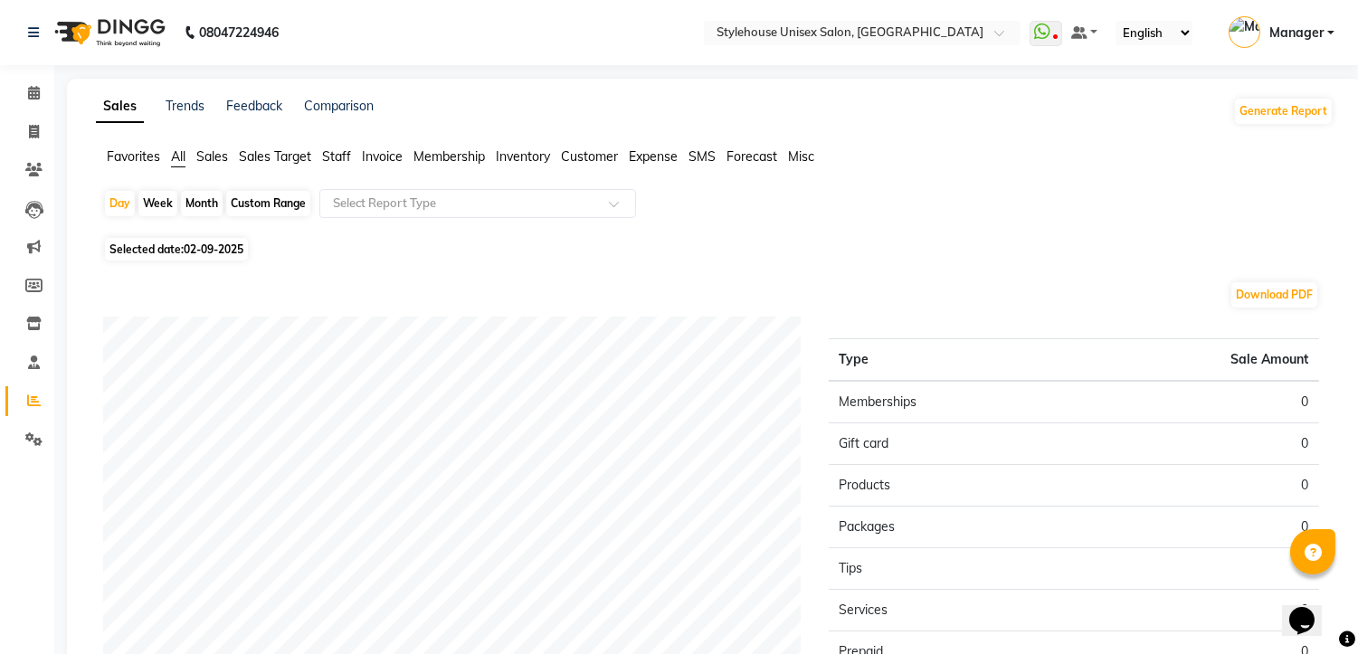
click at [210, 156] on span "Sales" at bounding box center [212, 156] width 32 height 16
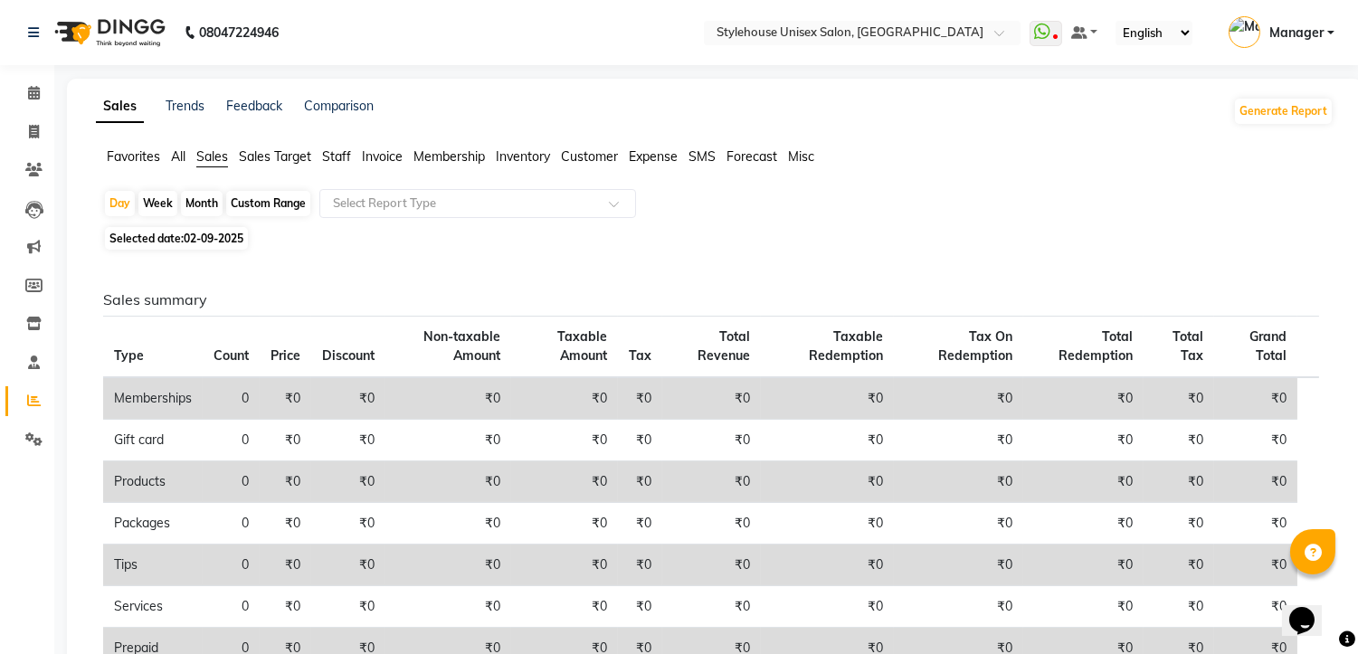
click at [278, 157] on span "Sales Target" at bounding box center [275, 156] width 72 height 16
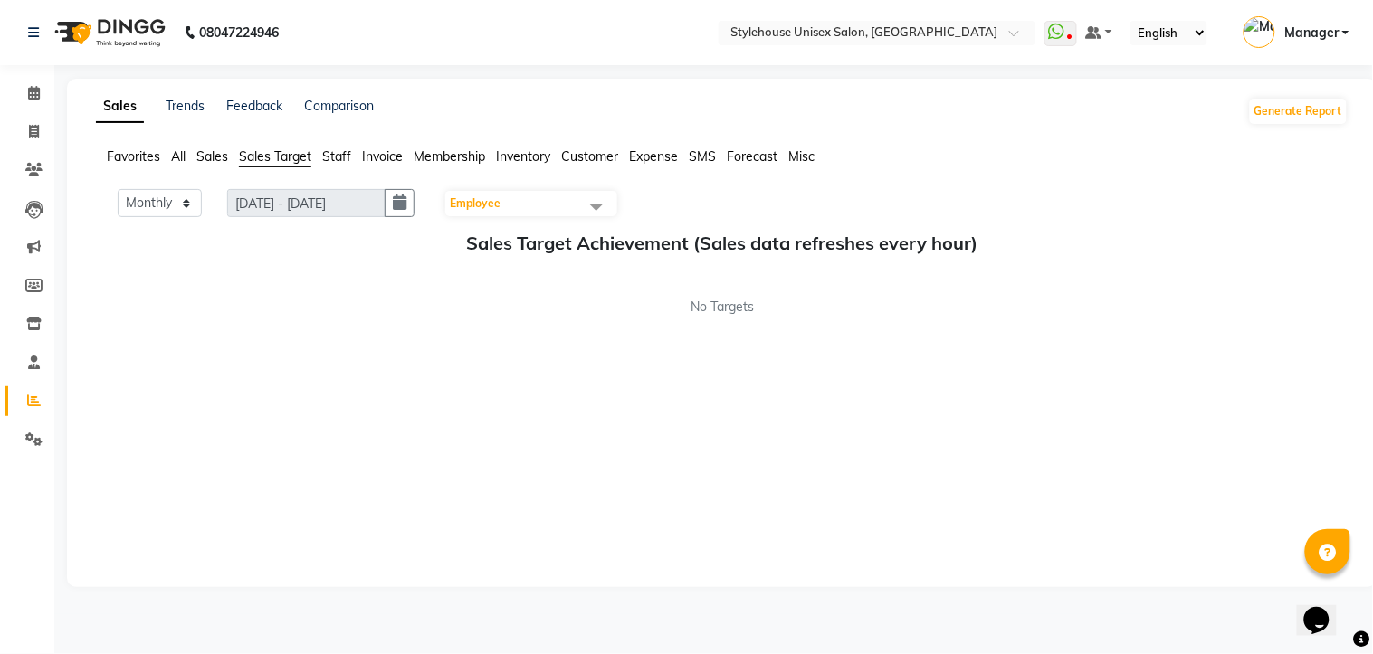
click at [338, 157] on span "Staff" at bounding box center [336, 156] width 29 height 16
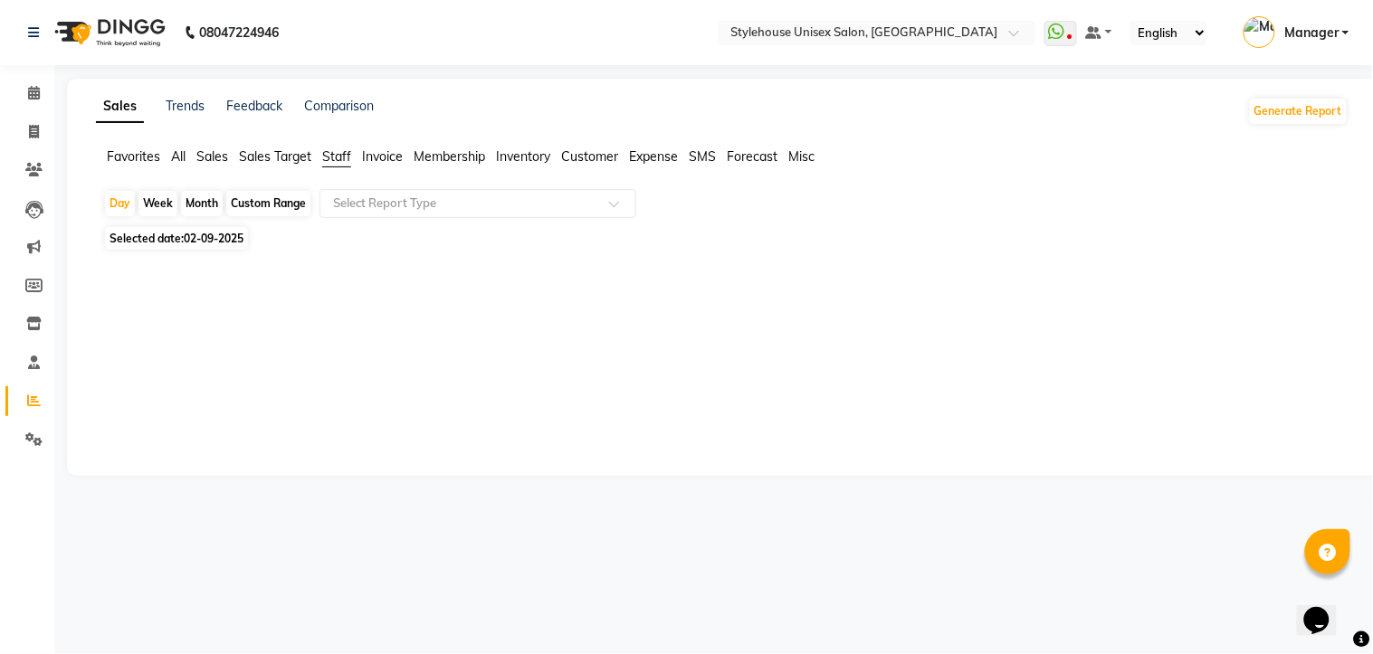
click at [394, 160] on span "Invoice" at bounding box center [382, 156] width 41 height 16
click at [466, 157] on span "Membership" at bounding box center [449, 156] width 71 height 16
click at [543, 157] on span "Inventory" at bounding box center [523, 156] width 54 height 16
click at [592, 154] on span "Customer" at bounding box center [589, 156] width 57 height 16
click at [670, 157] on span "Expense" at bounding box center [653, 156] width 49 height 16
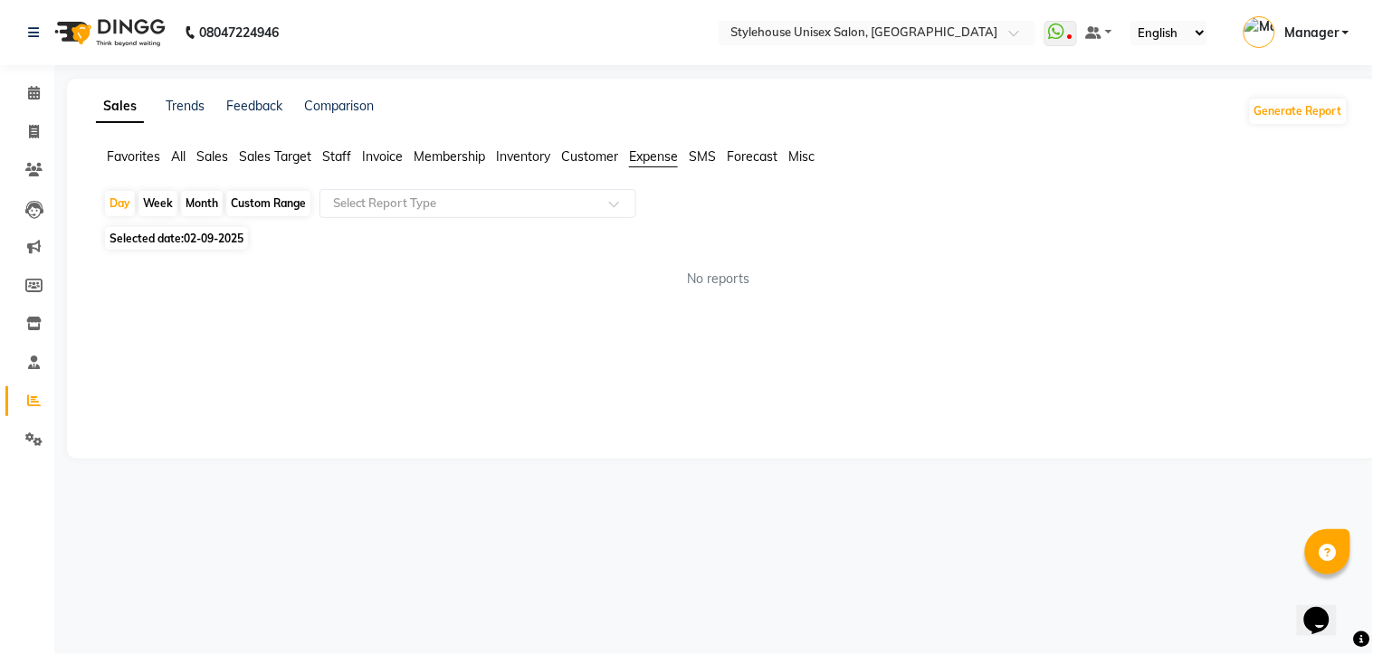
click at [700, 155] on span "SMS" at bounding box center [702, 156] width 27 height 16
click at [758, 156] on span "Forecast" at bounding box center [752, 156] width 51 height 16
click at [809, 156] on span "Misc" at bounding box center [801, 156] width 26 height 16
click at [33, 436] on icon at bounding box center [33, 440] width 17 height 14
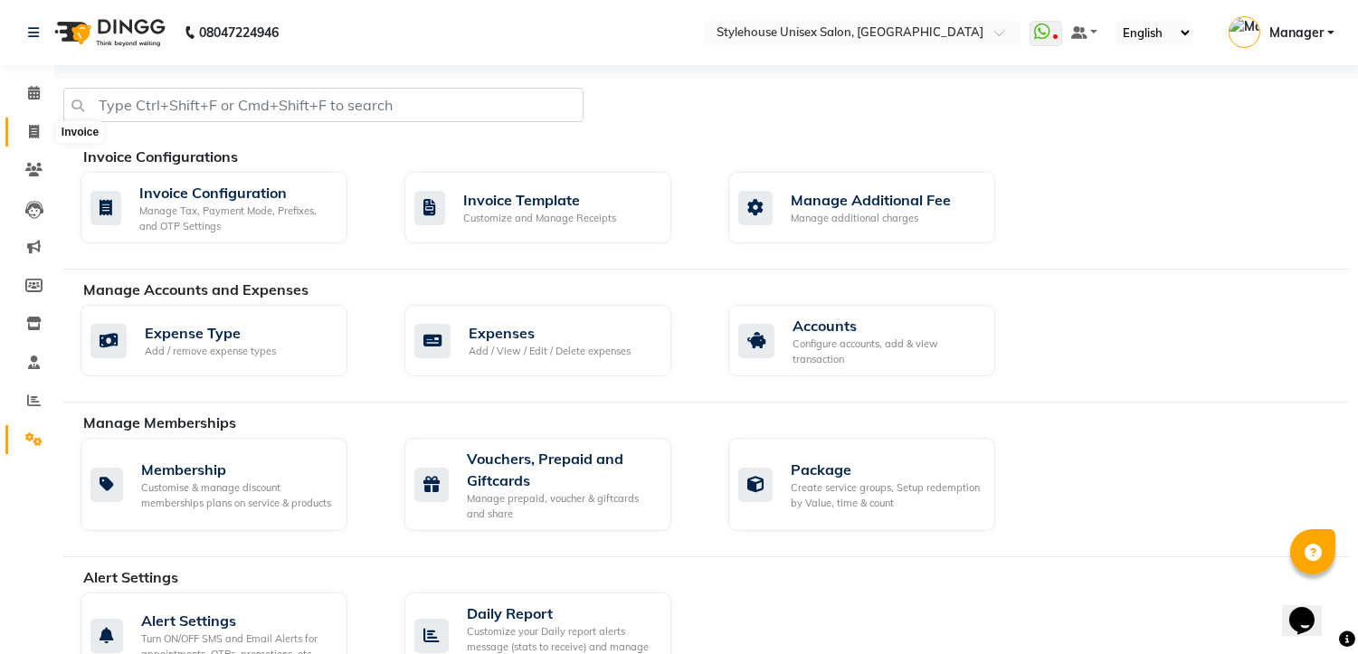
click at [33, 134] on icon at bounding box center [34, 132] width 10 height 14
select select "service"
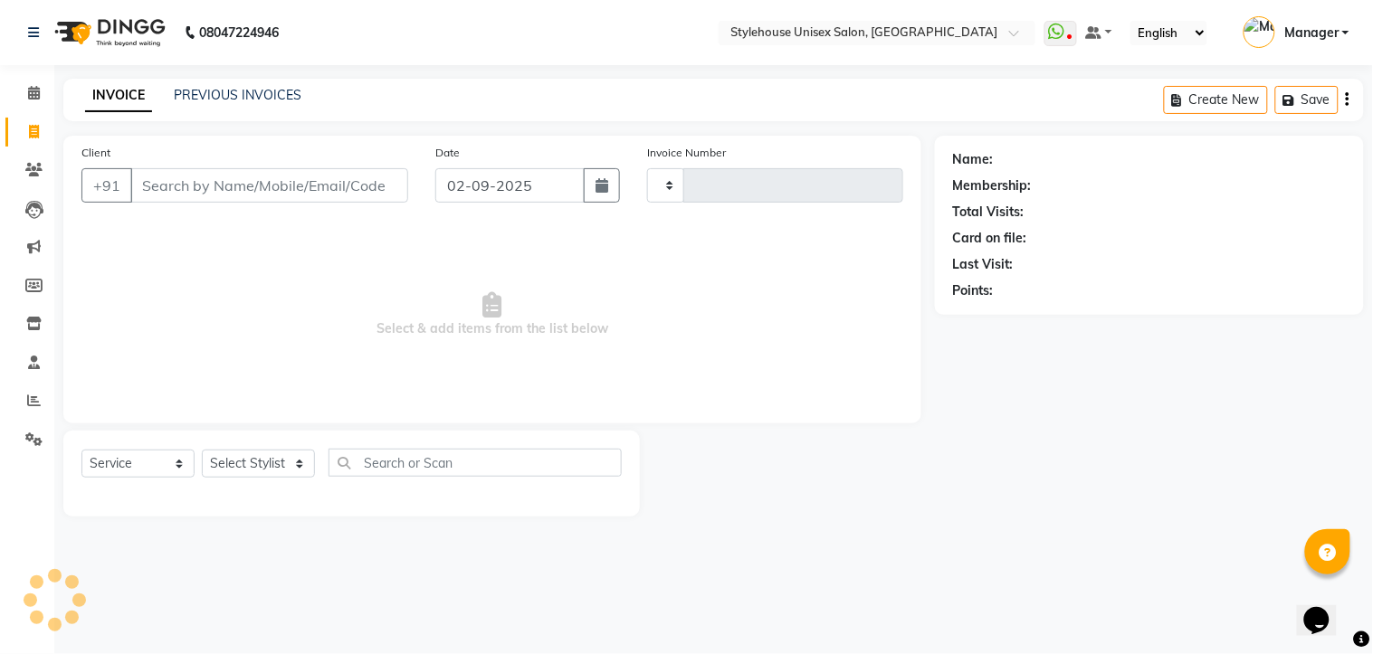
type input "1287"
select select "7906"
click at [27, 281] on icon at bounding box center [33, 286] width 17 height 14
select select
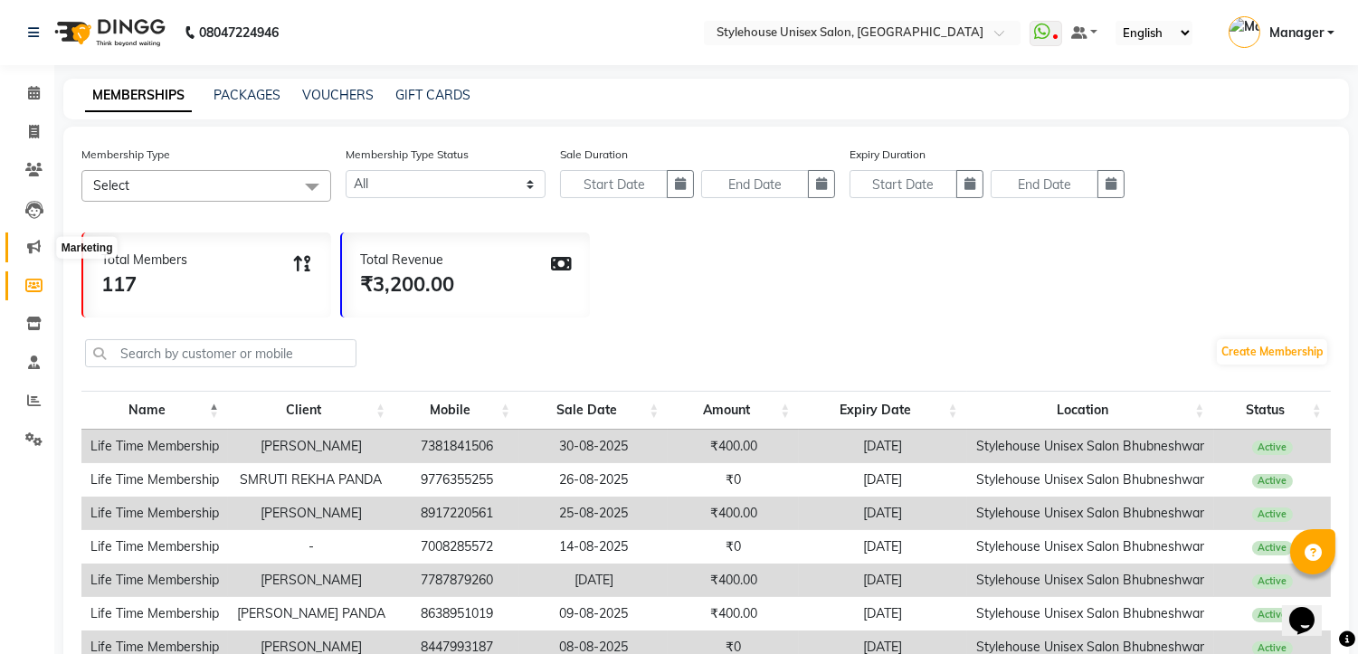
click at [33, 246] on icon at bounding box center [34, 247] width 14 height 14
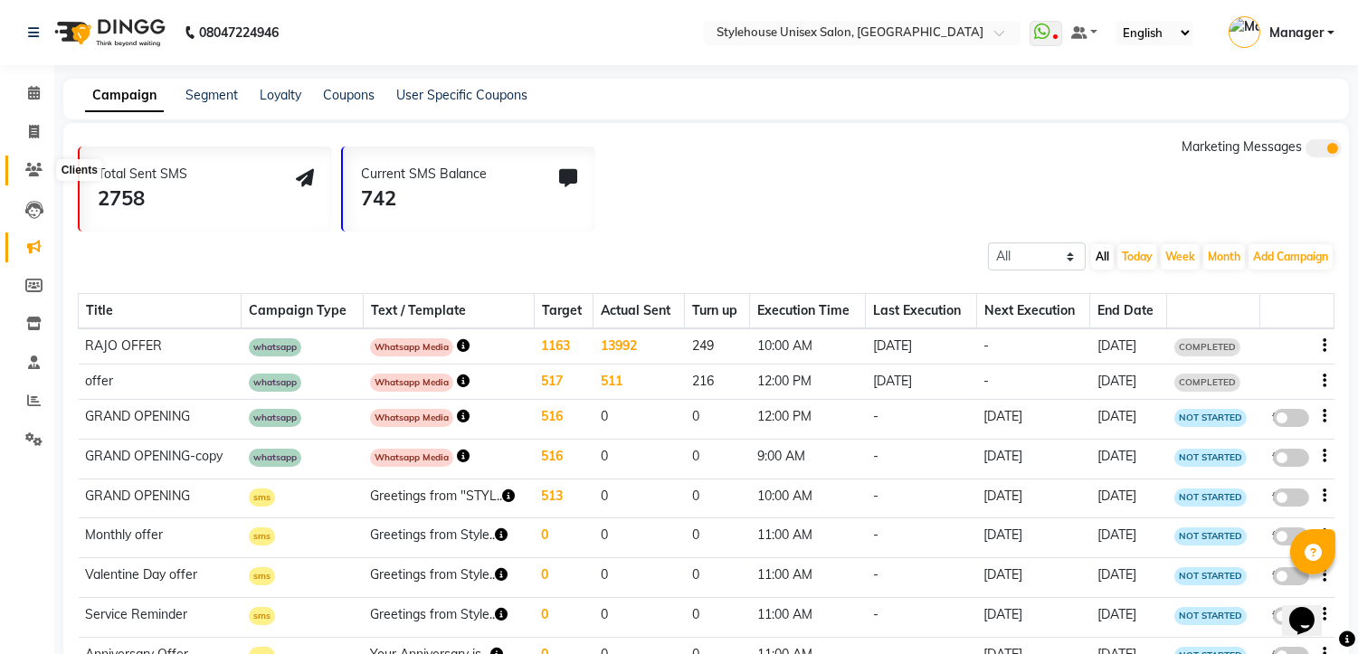
click at [33, 178] on span at bounding box center [34, 170] width 32 height 21
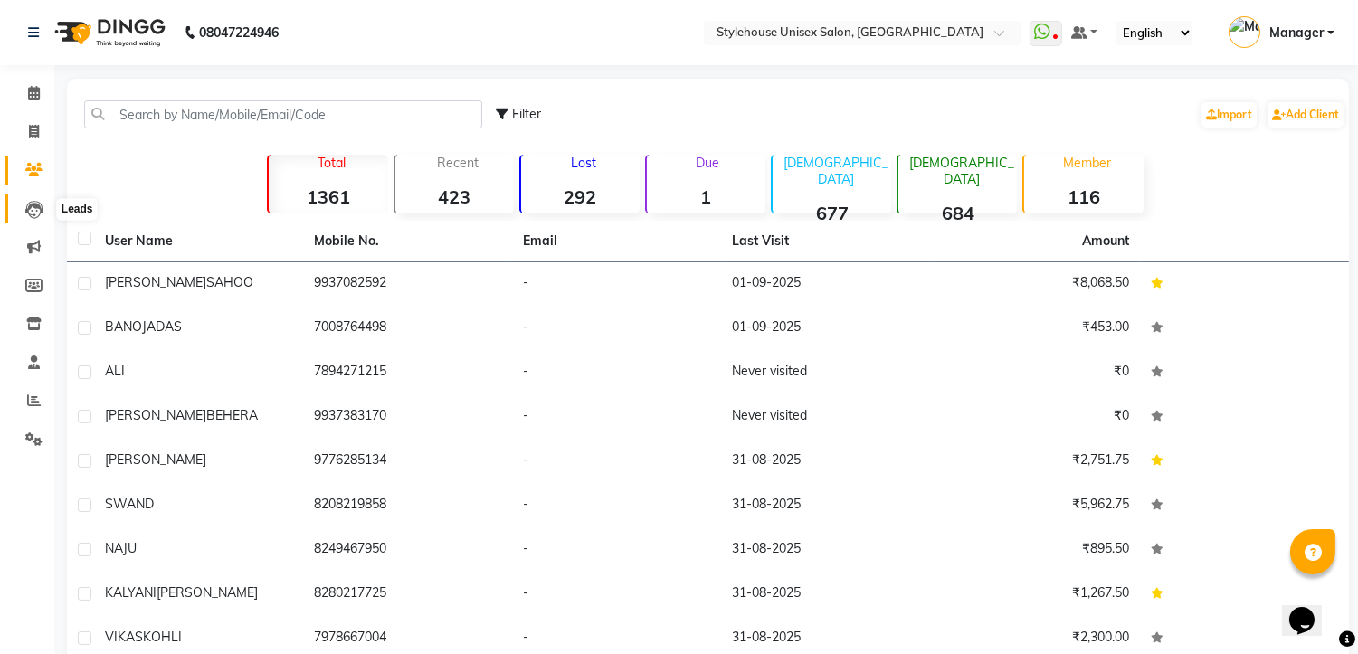
click at [33, 209] on icon at bounding box center [34, 210] width 18 height 18
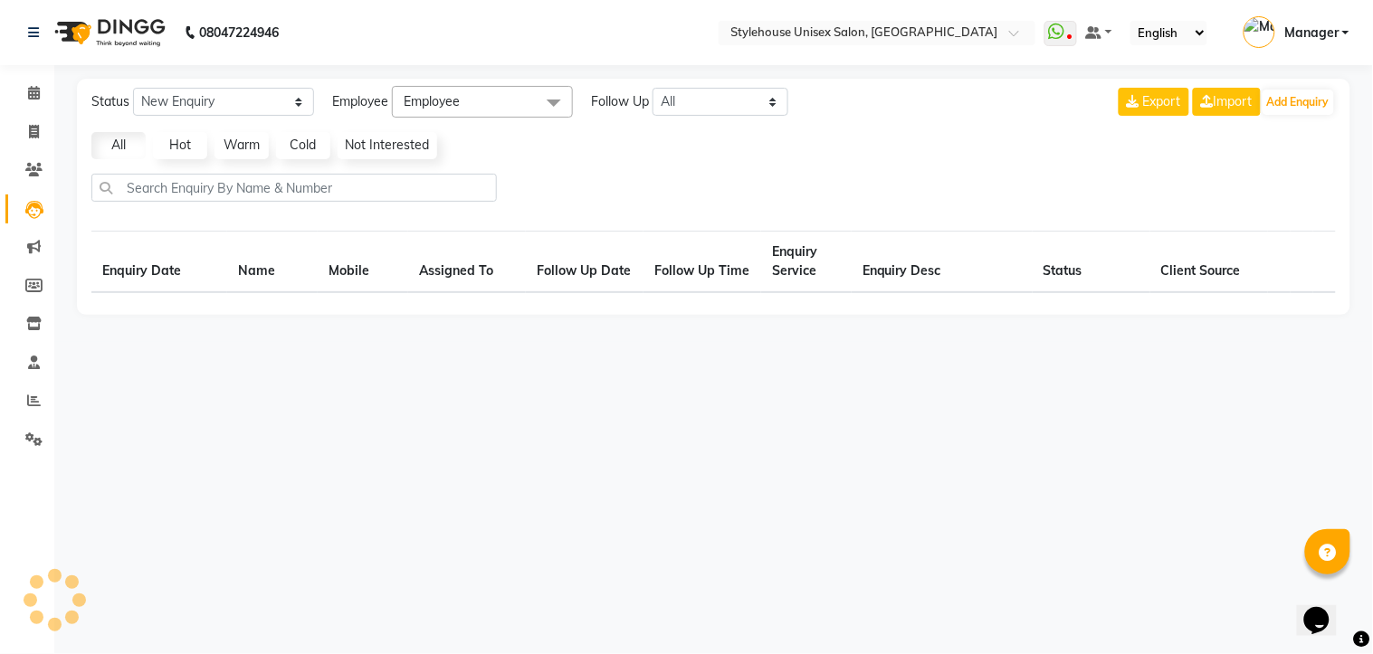
select select "10"
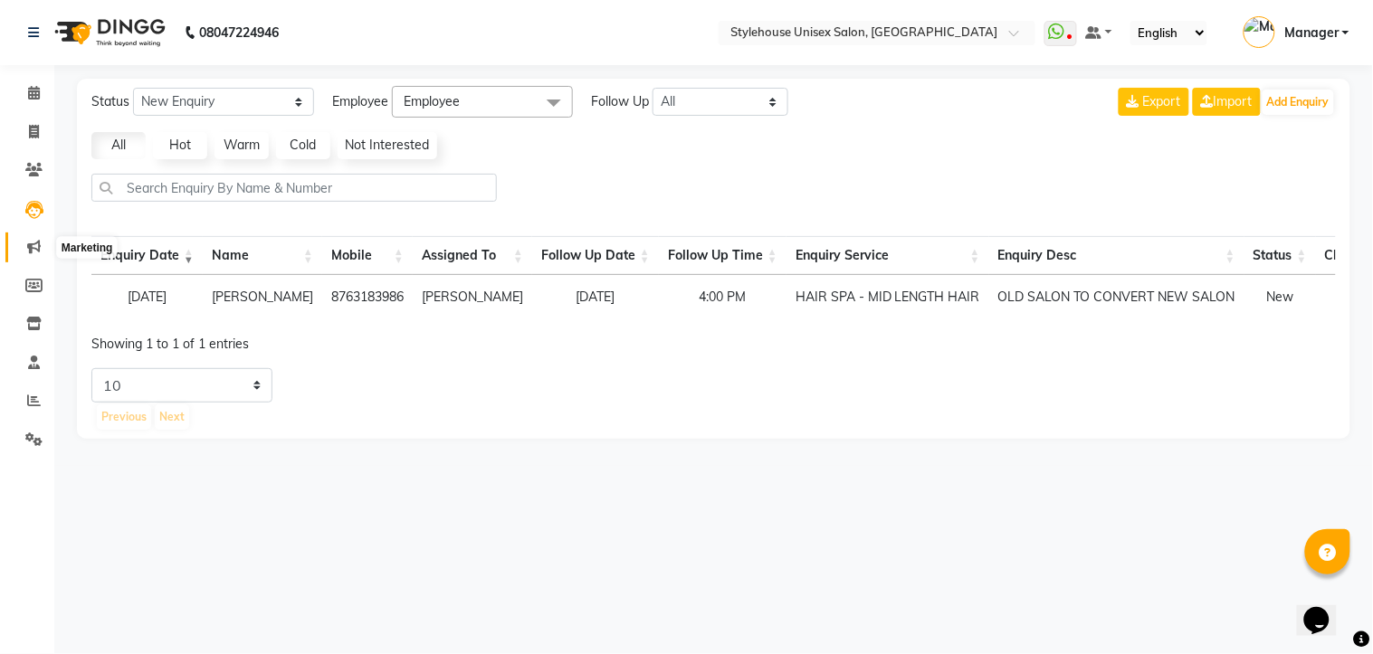
click at [33, 248] on icon at bounding box center [34, 247] width 14 height 14
